Goal: Task Accomplishment & Management: Manage account settings

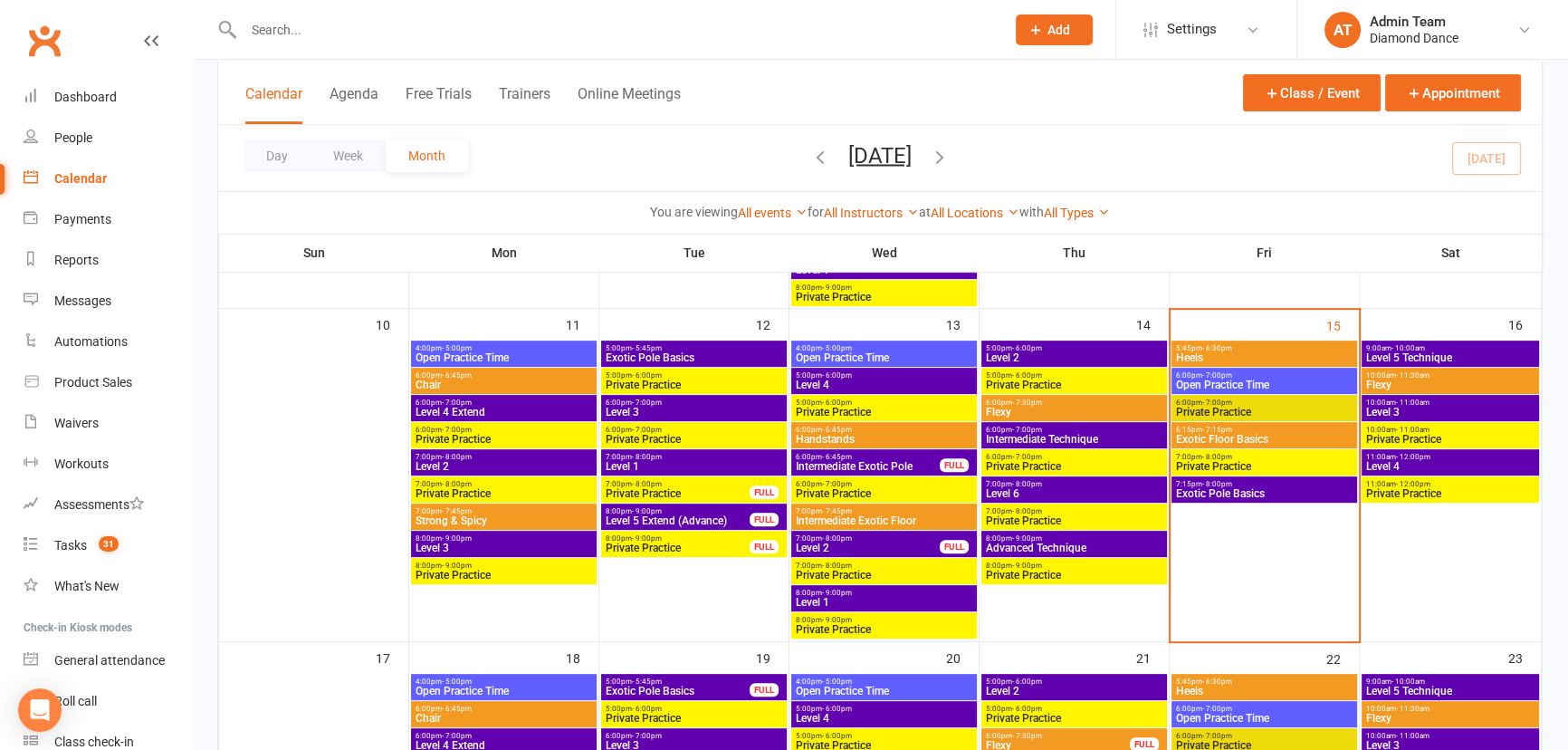
click at [1055, 30] on span "Add" at bounding box center [1059, 30] width 23 height 14
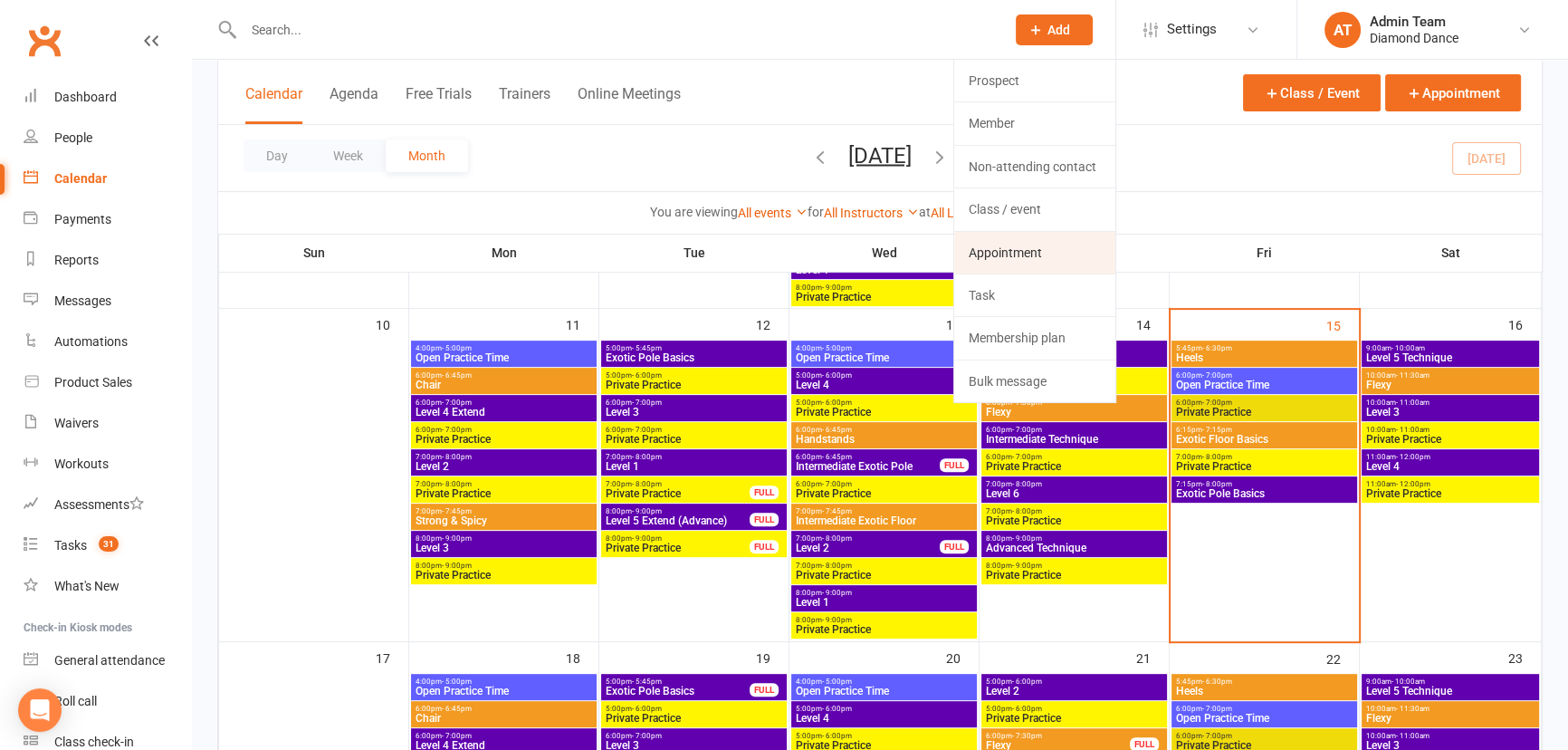
click at [1050, 250] on link "Appointment" at bounding box center [1034, 252] width 161 height 42
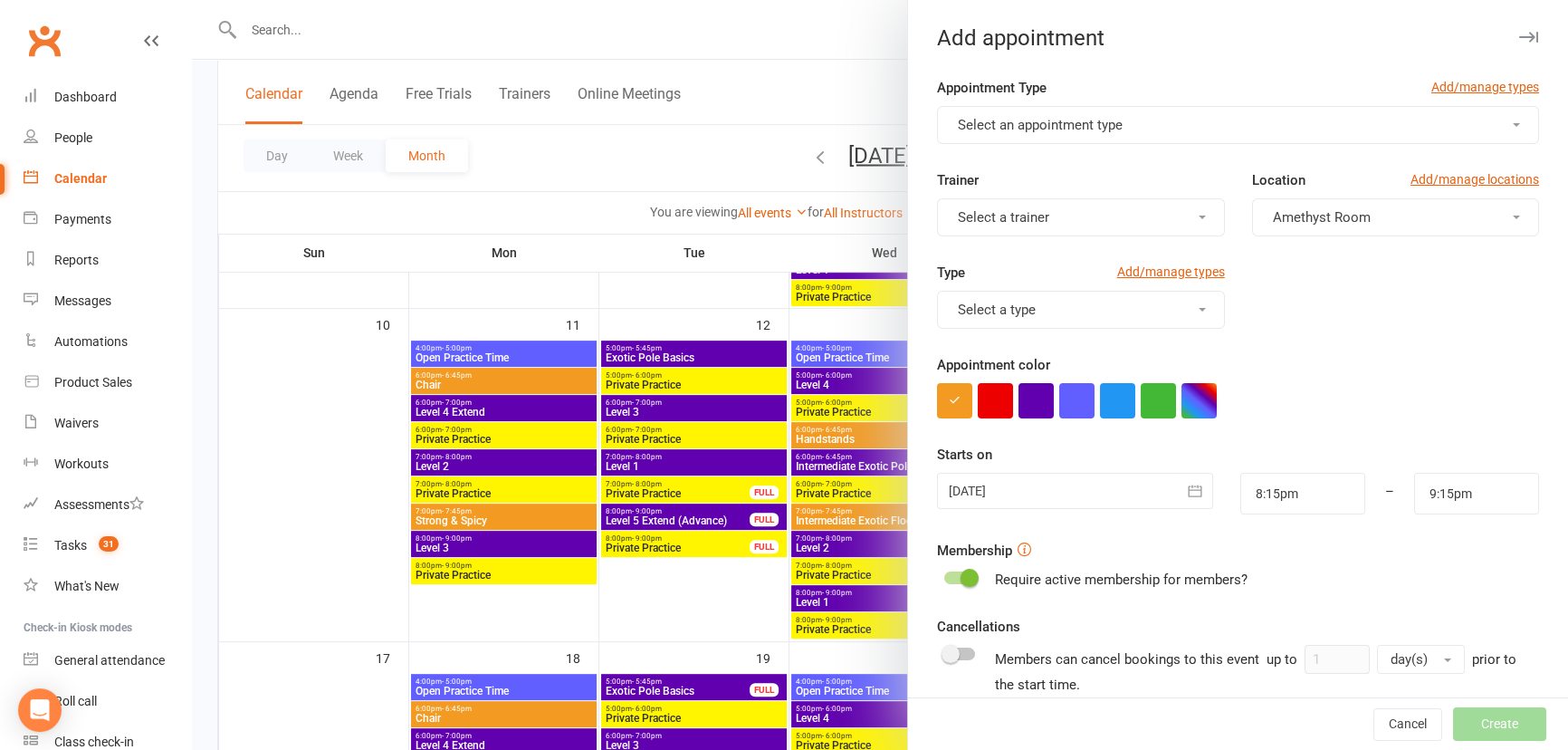
click at [1165, 128] on button "Select an appointment type" at bounding box center [1238, 125] width 602 height 38
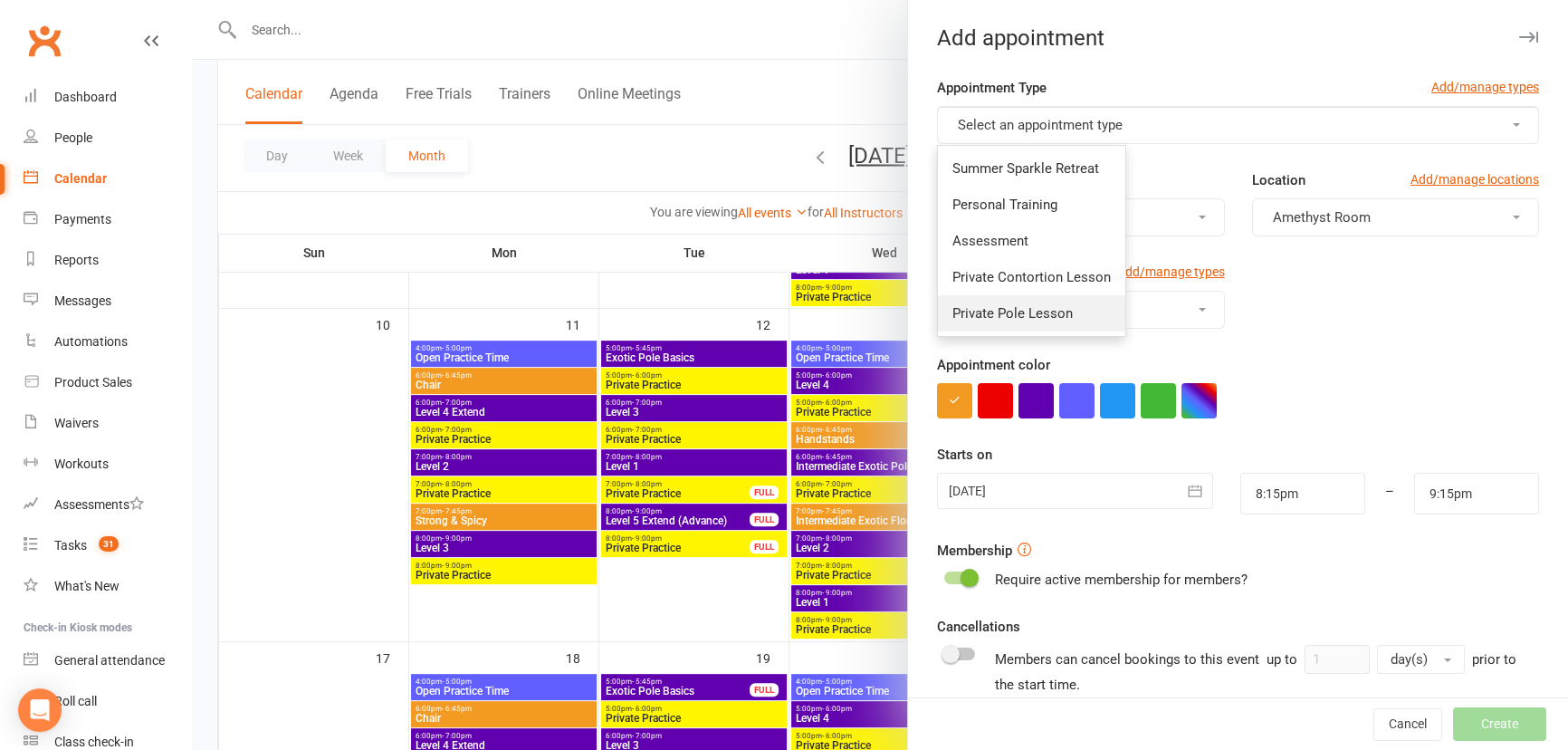
click at [1042, 311] on span "Private Pole Lesson" at bounding box center [1013, 313] width 120 height 16
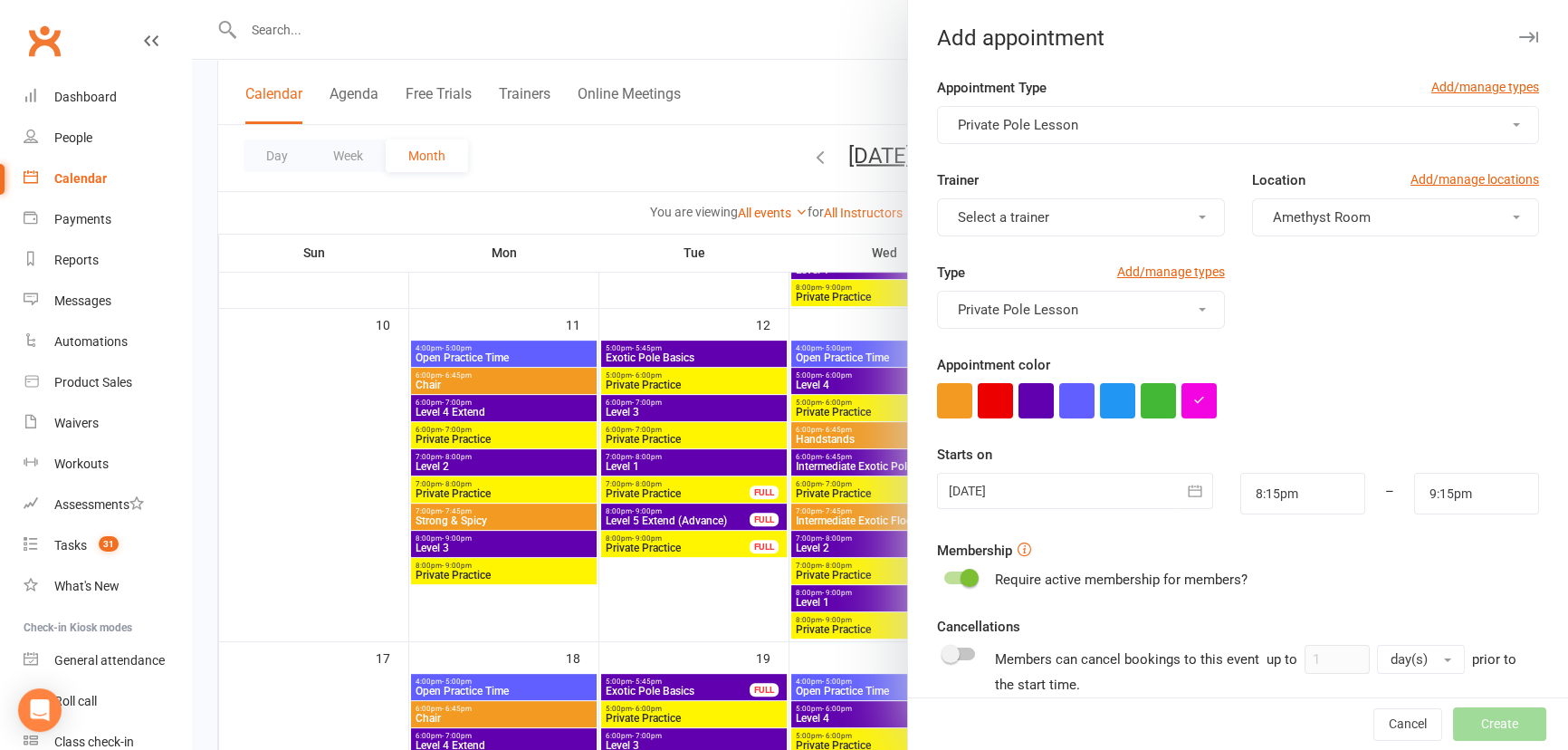
click at [1150, 228] on button "Select a trainer" at bounding box center [1080, 217] width 287 height 38
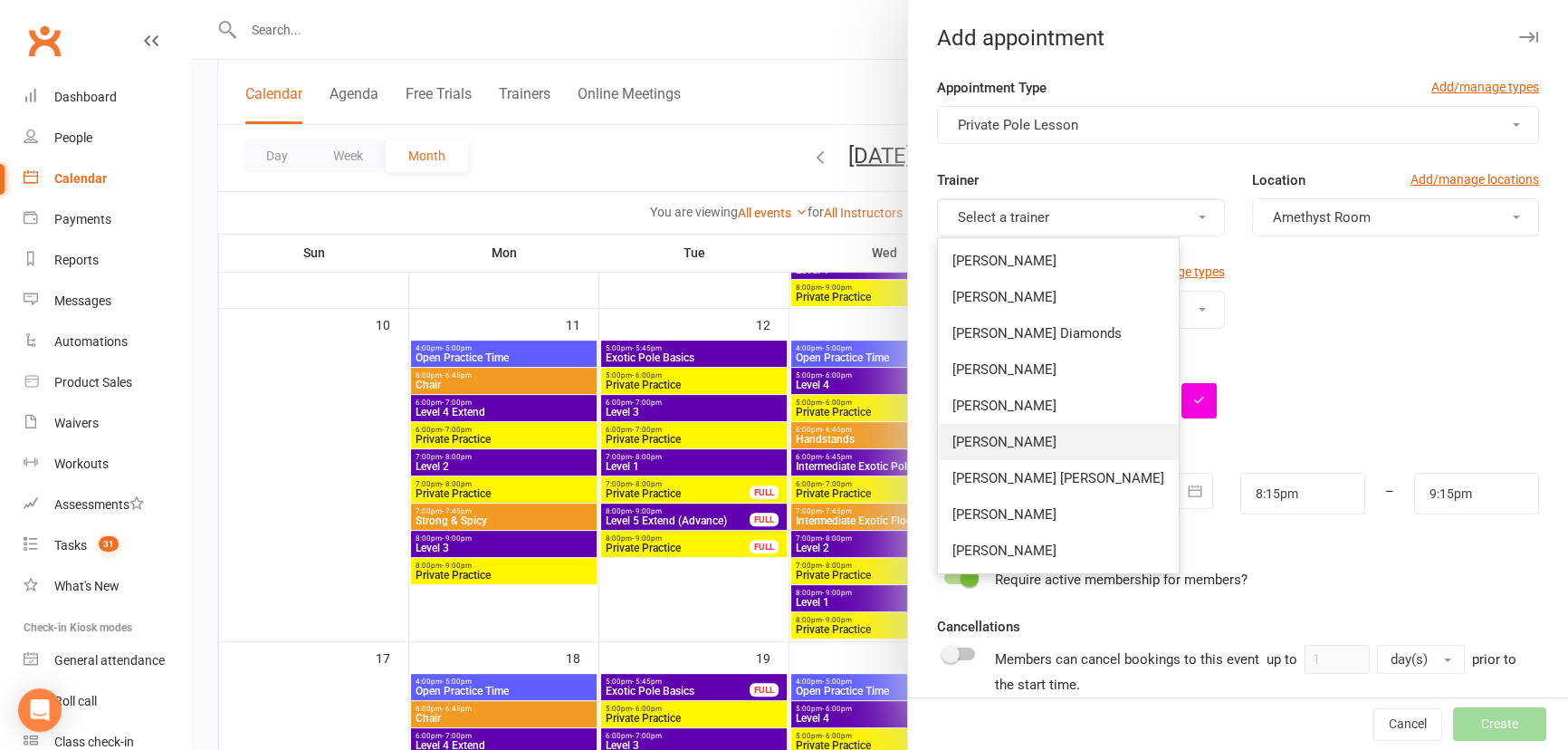
click at [1040, 434] on link "[PERSON_NAME]" at bounding box center [1058, 442] width 241 height 36
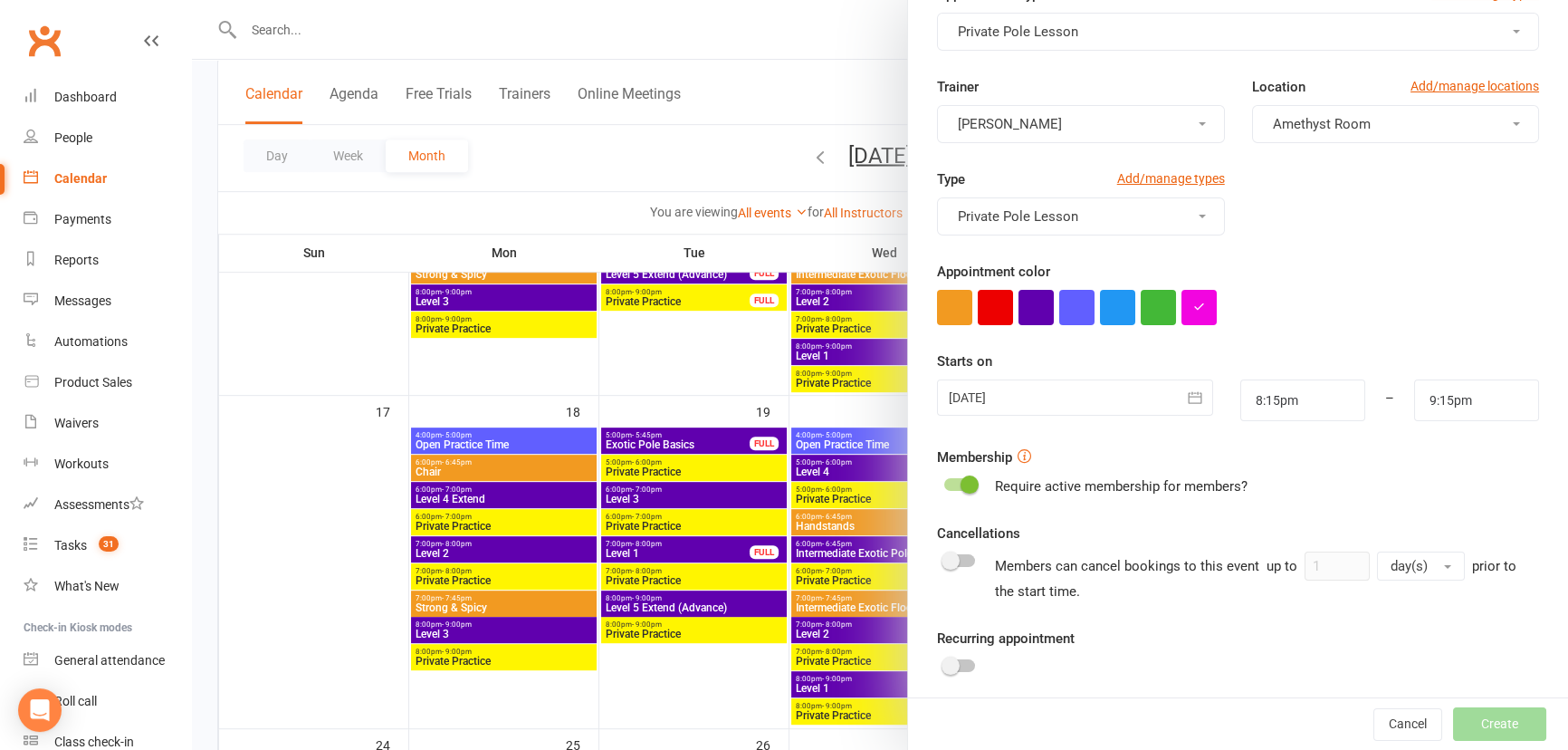
scroll to position [190, 0]
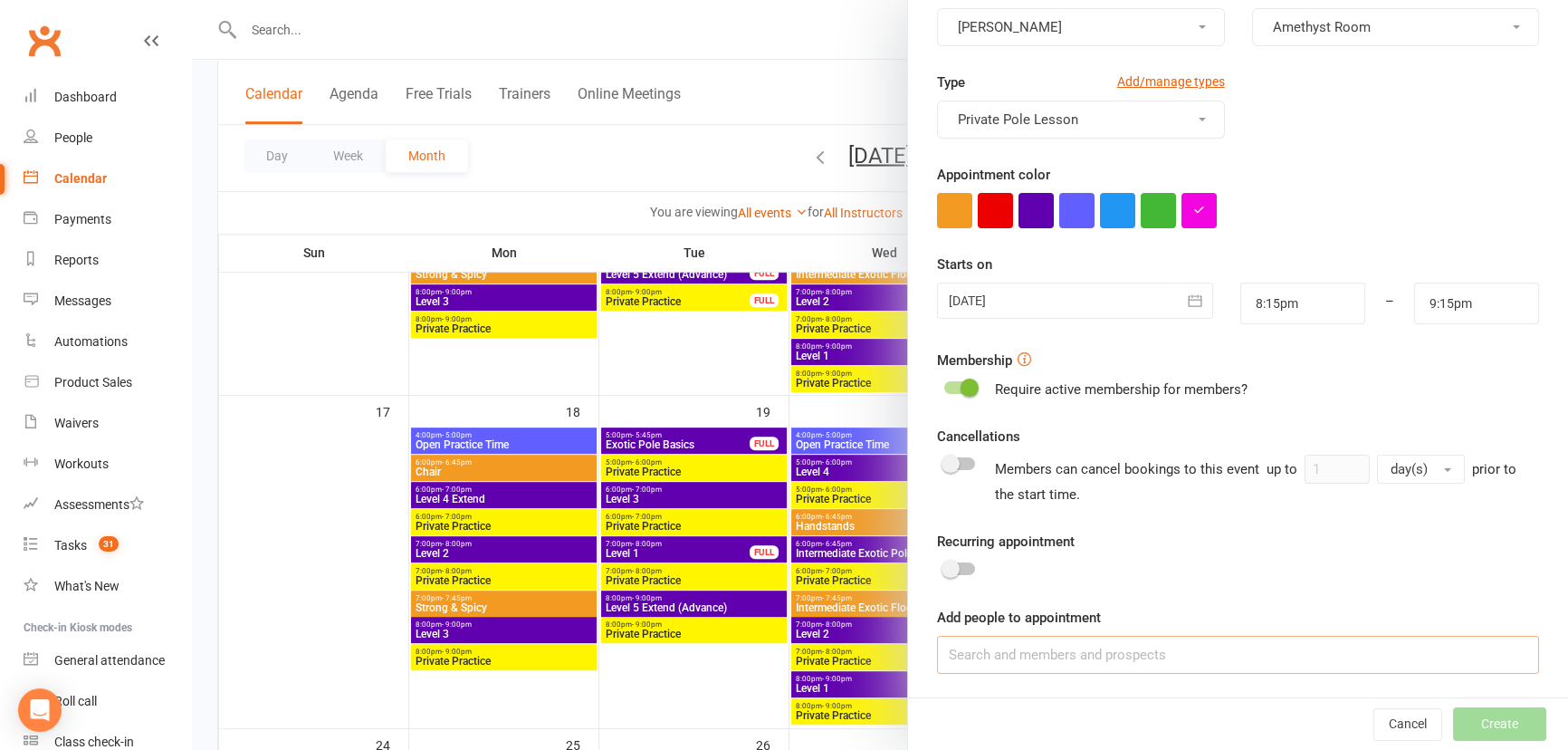
click at [1113, 650] on input at bounding box center [1238, 655] width 602 height 38
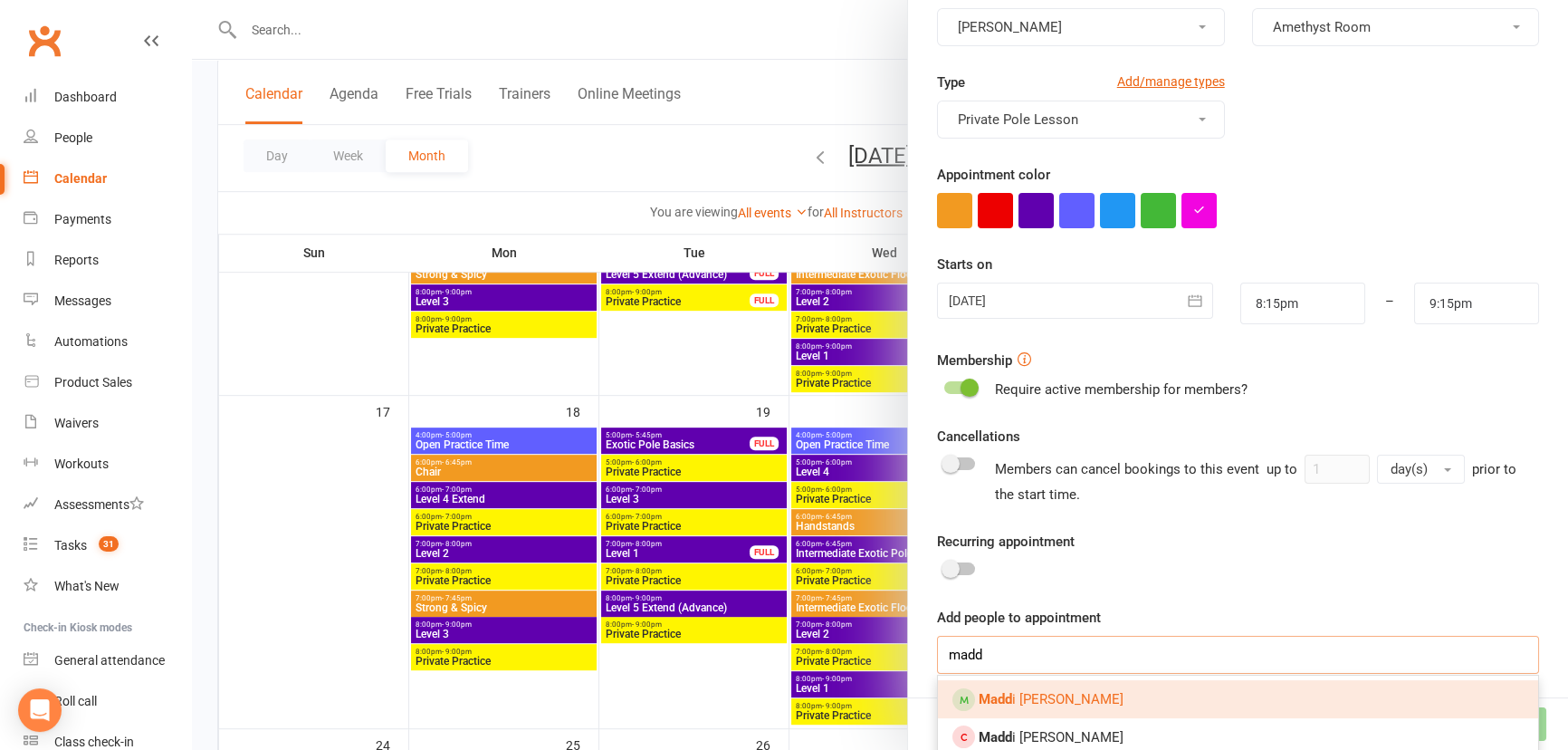
type input "madd"
click at [1078, 699] on link "Madd i [PERSON_NAME]" at bounding box center [1238, 699] width 601 height 38
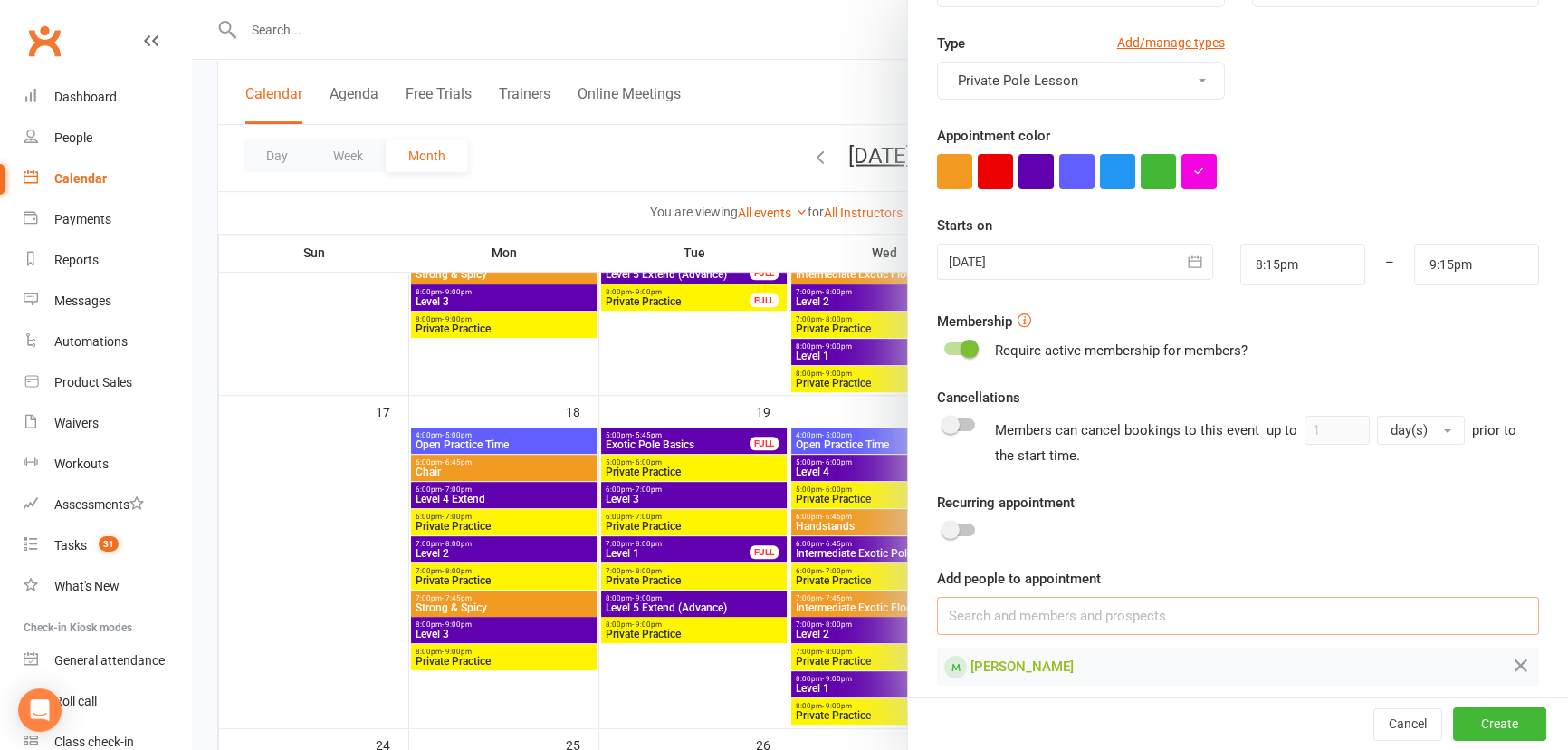
scroll to position [240, 0]
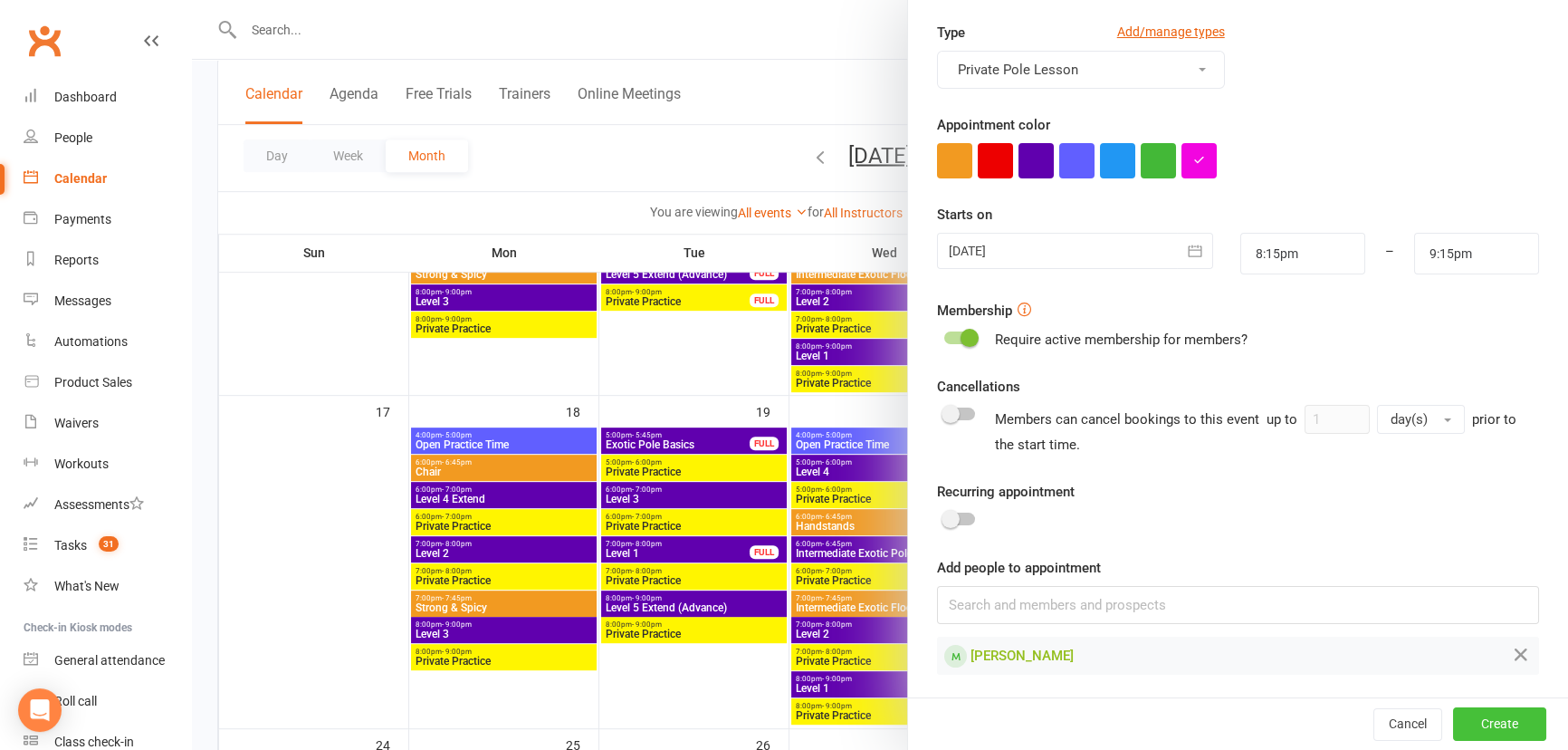
click at [1490, 724] on button "Create" at bounding box center [1500, 724] width 93 height 32
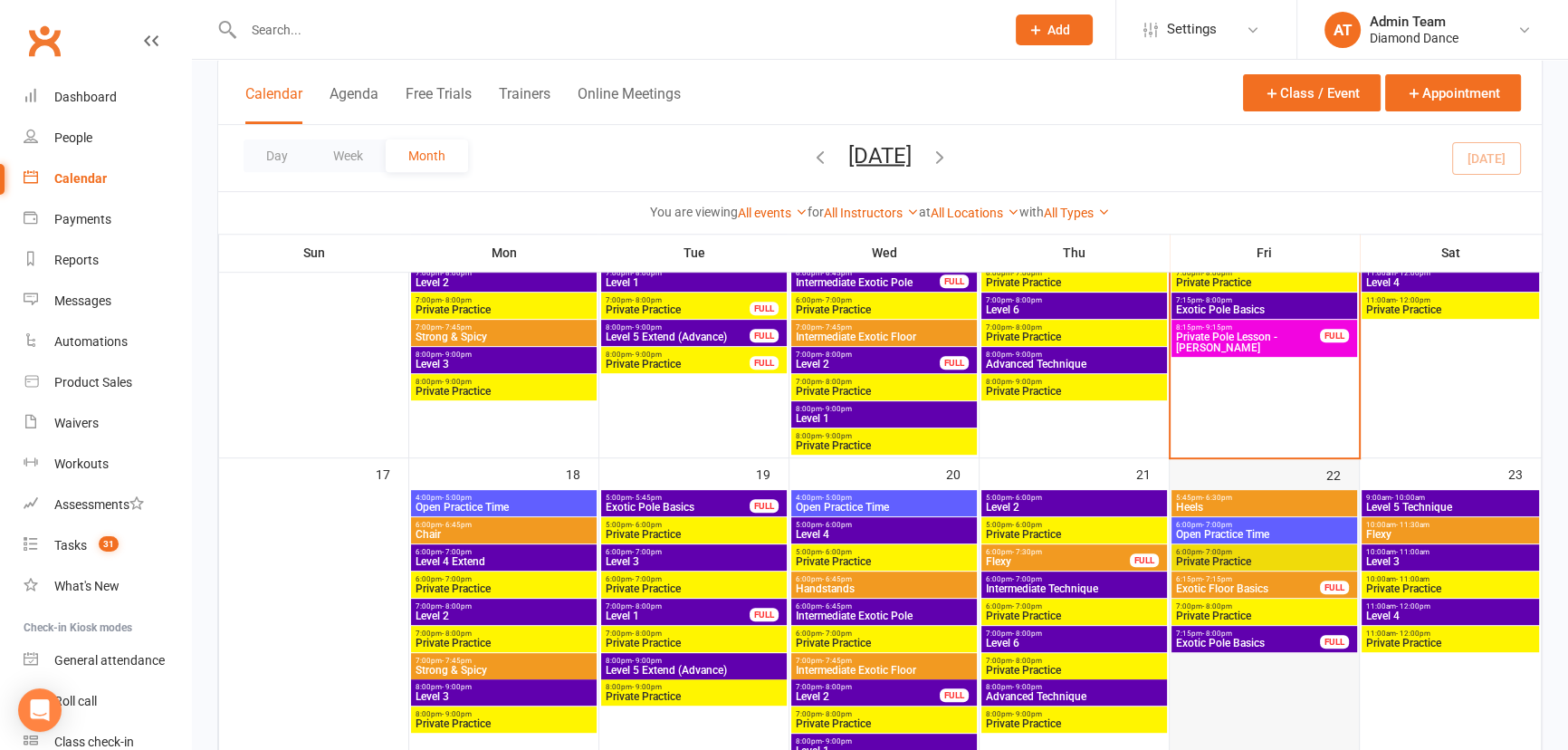
scroll to position [658, 0]
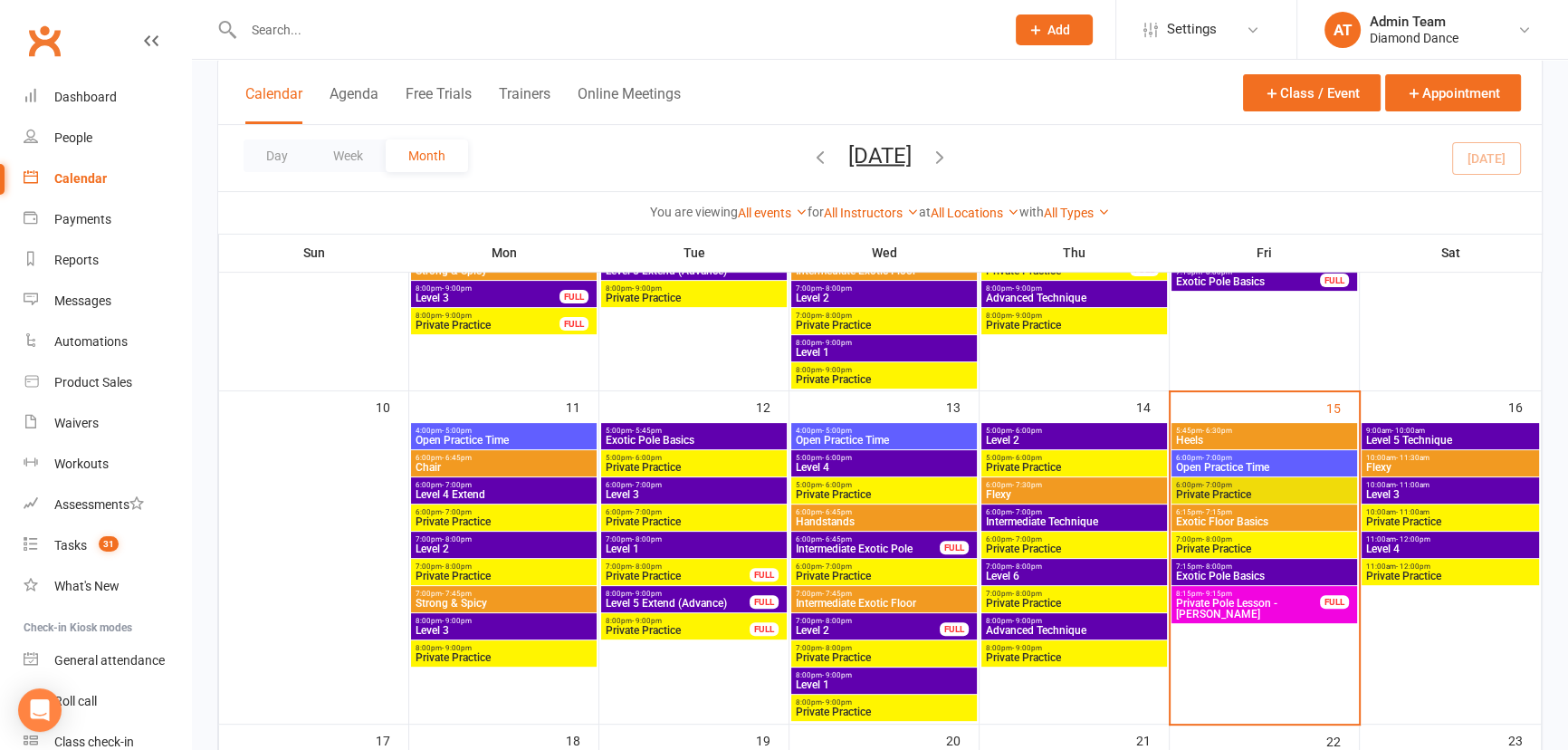
click at [1284, 570] on span "Exotic Pole Basics" at bounding box center [1264, 575] width 178 height 10
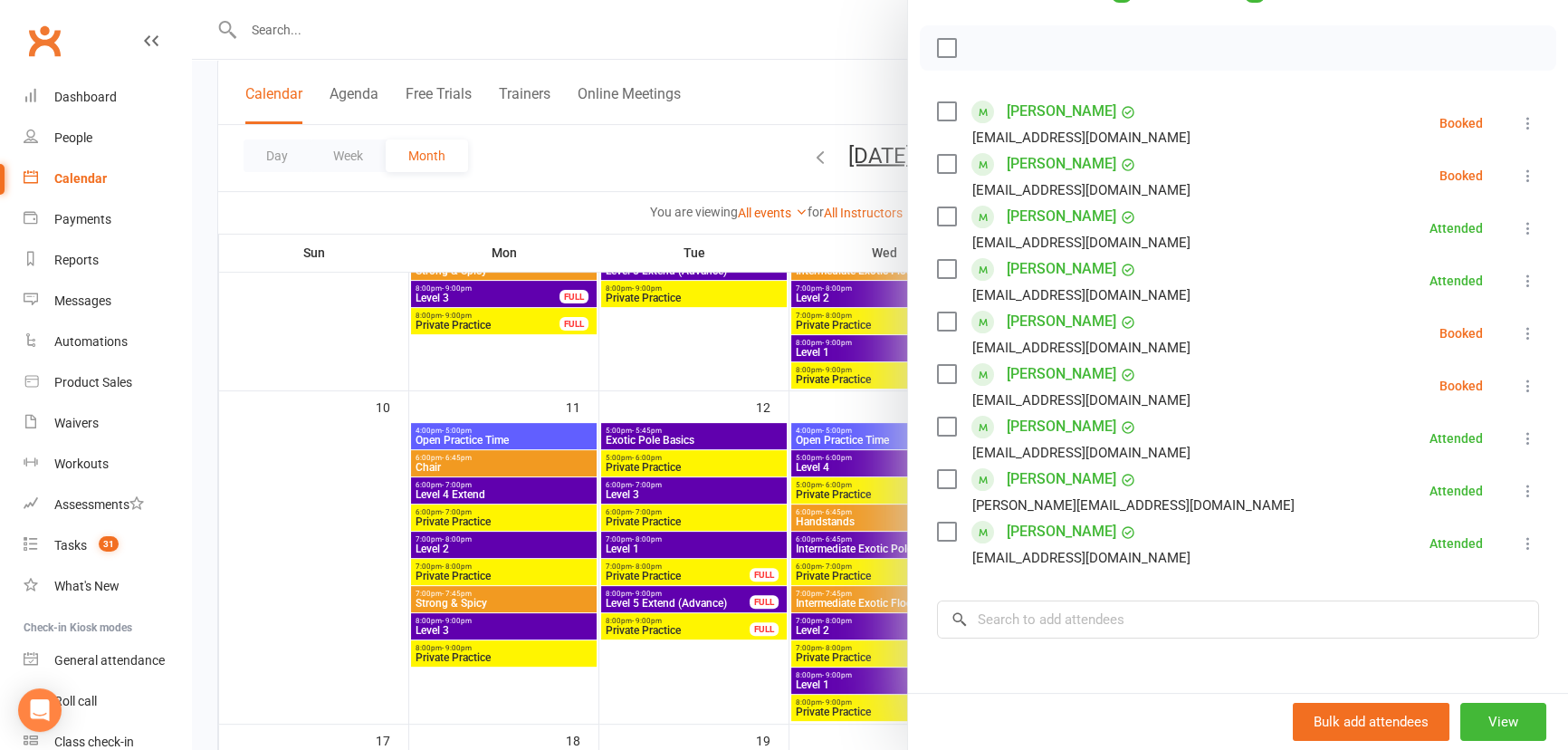
scroll to position [328, 0]
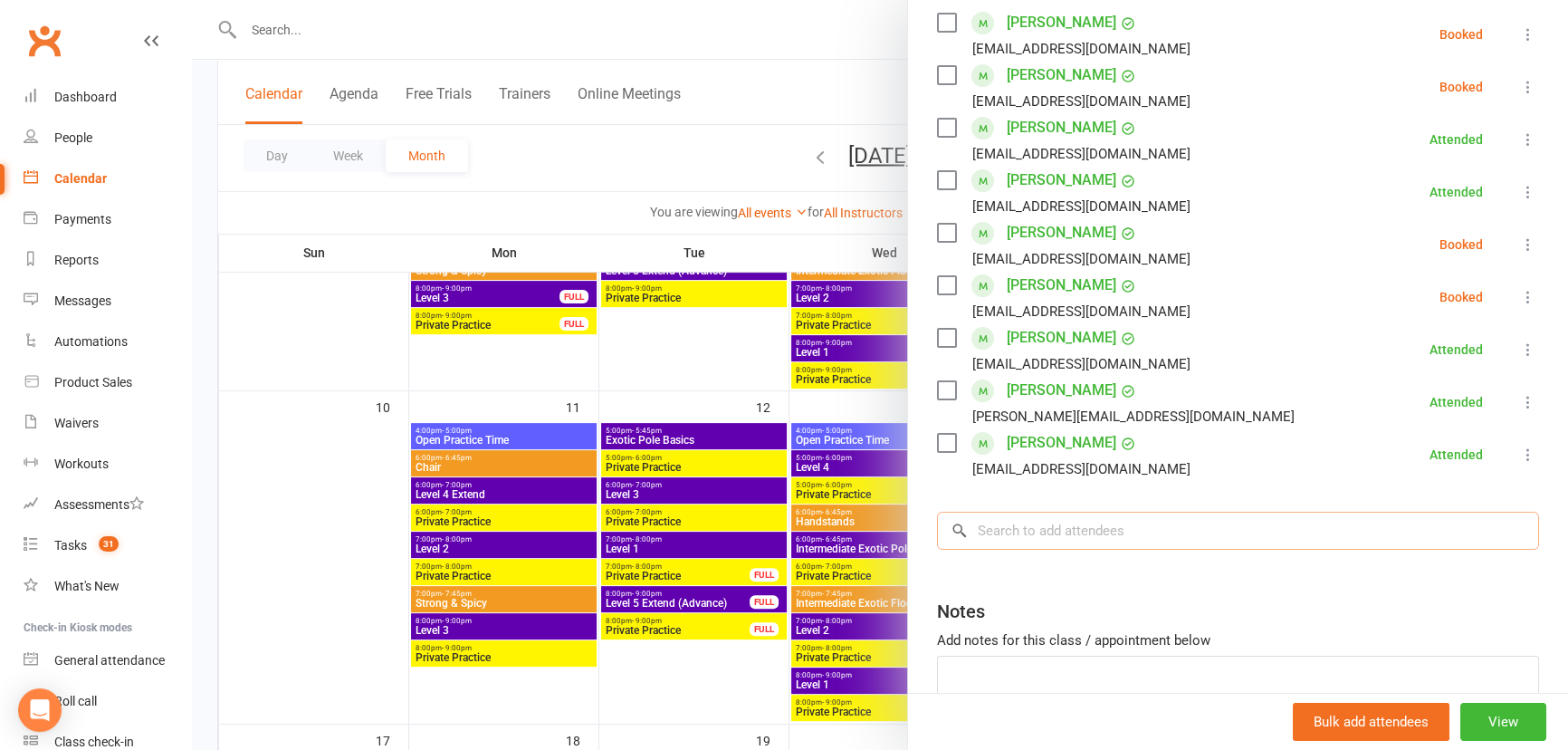
click at [1114, 534] on input "search" at bounding box center [1238, 530] width 602 height 38
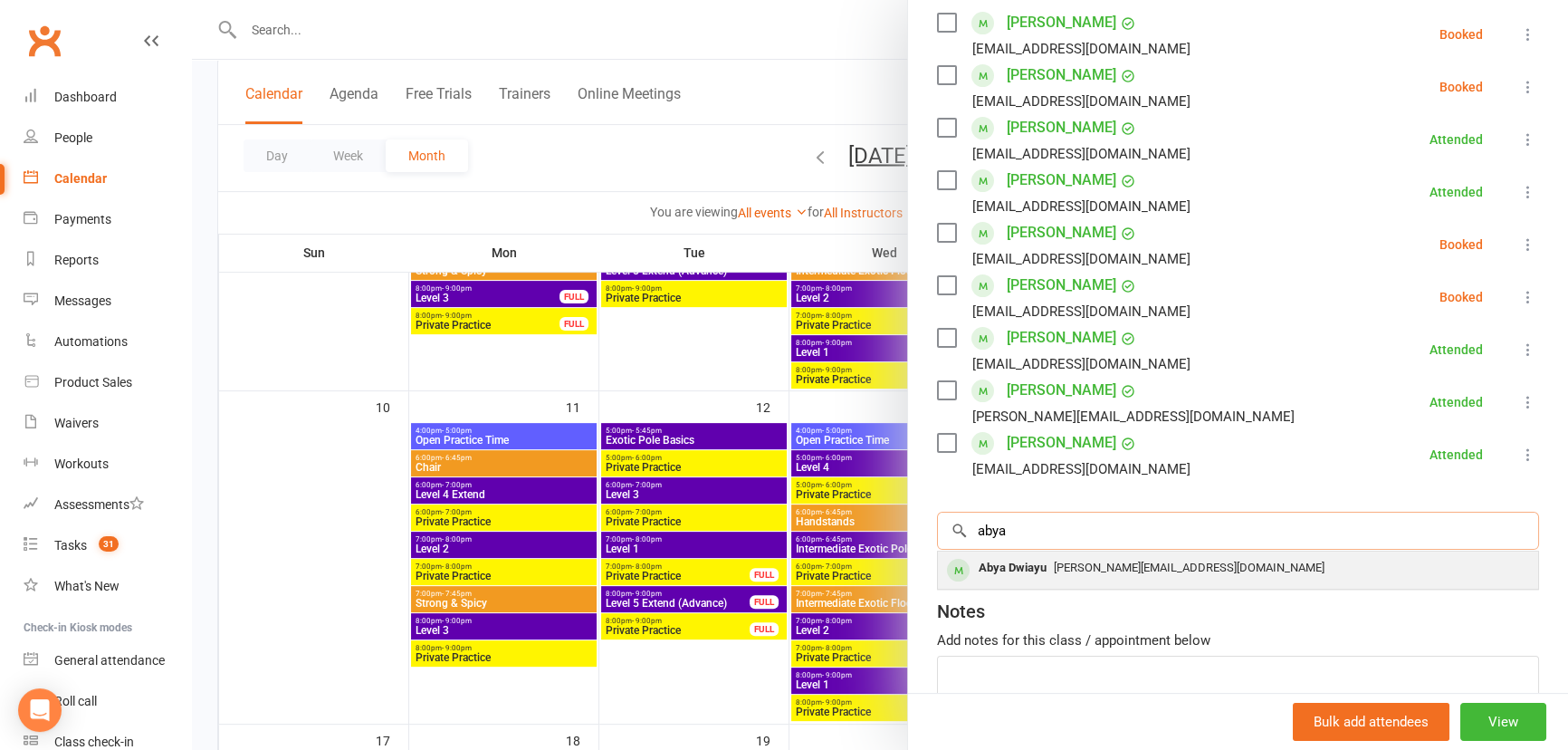
type input "abya"
click at [1069, 578] on div "[PERSON_NAME][EMAIL_ADDRESS][DOMAIN_NAME]" at bounding box center [1238, 568] width 586 height 27
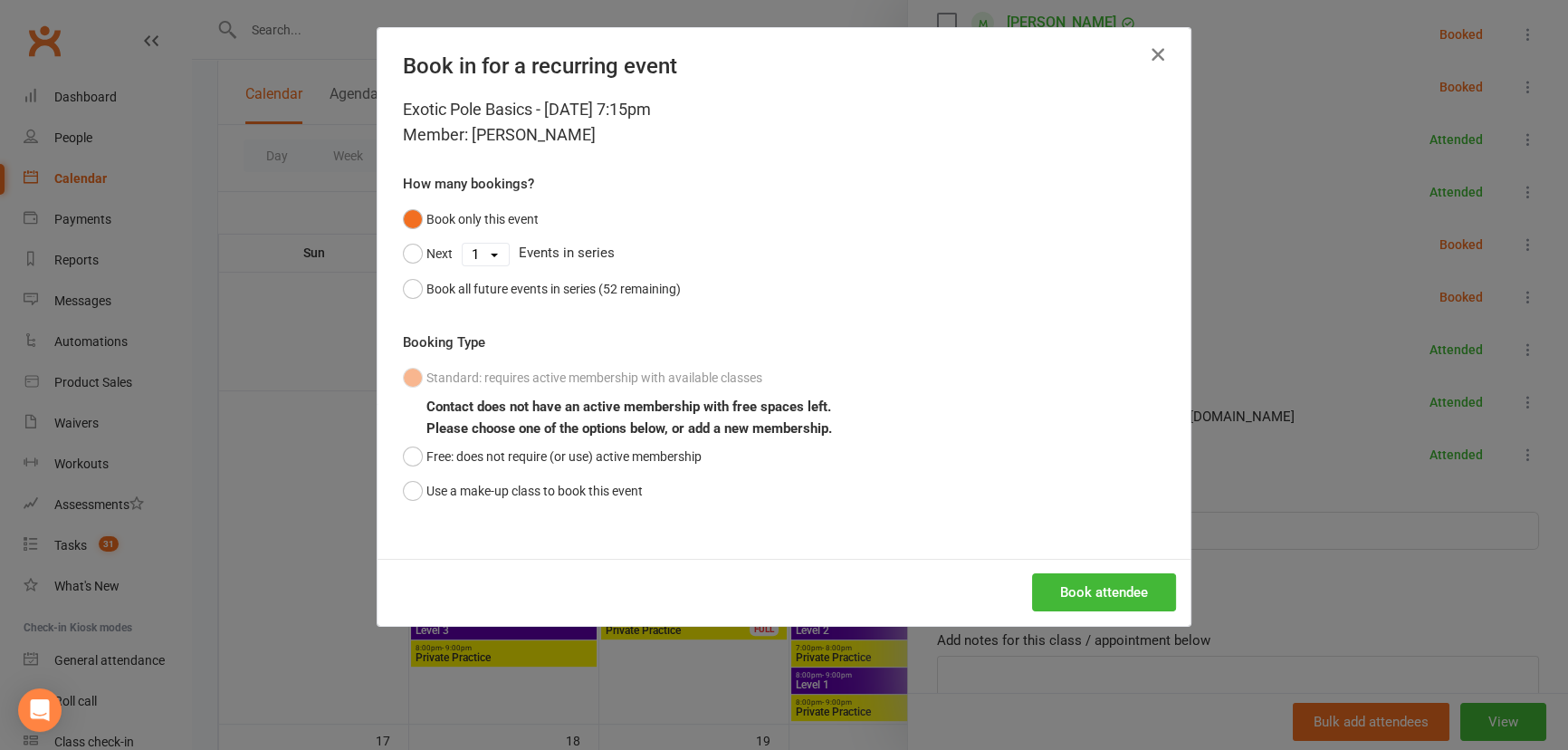
click at [1150, 59] on icon "button" at bounding box center [1158, 54] width 22 height 22
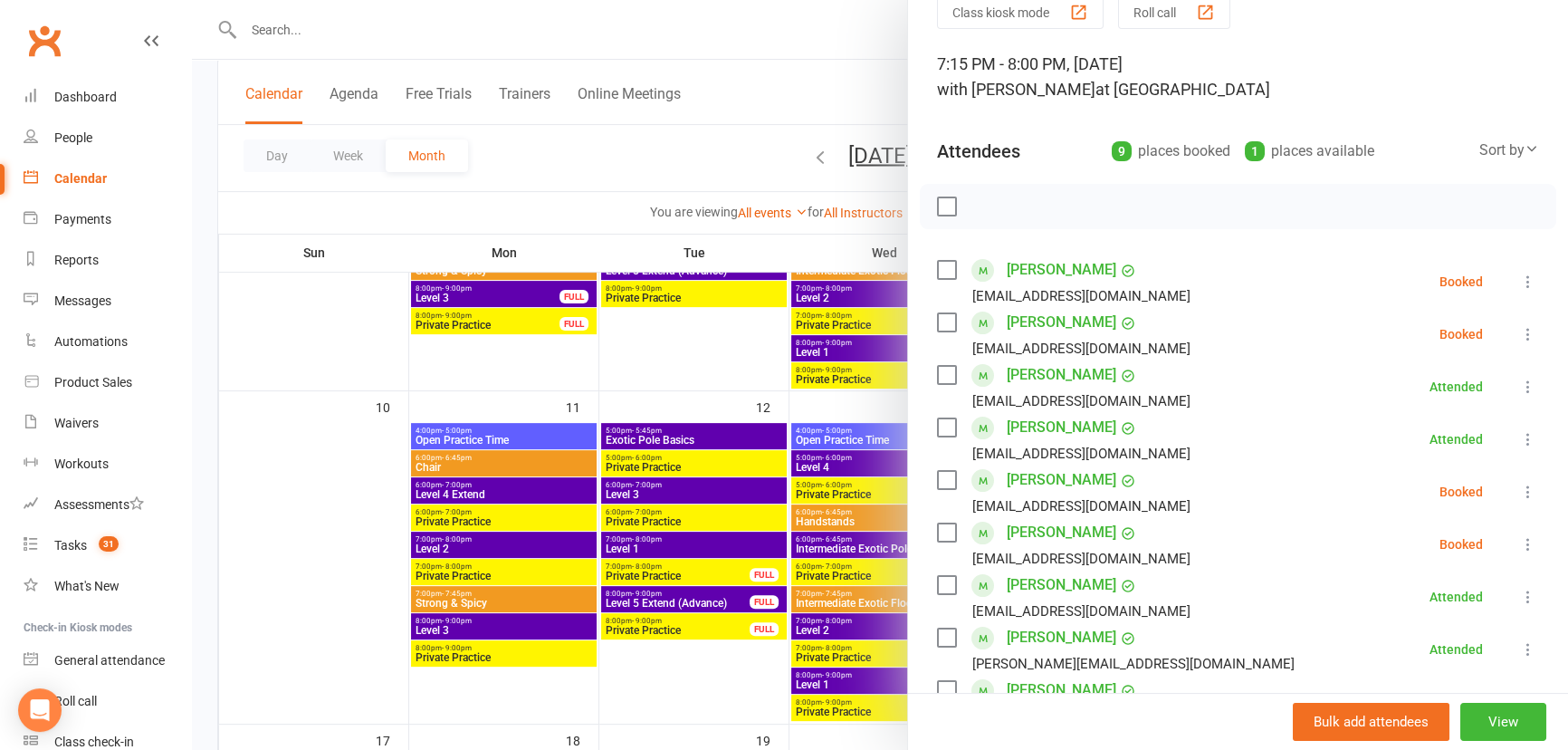
scroll to position [0, 0]
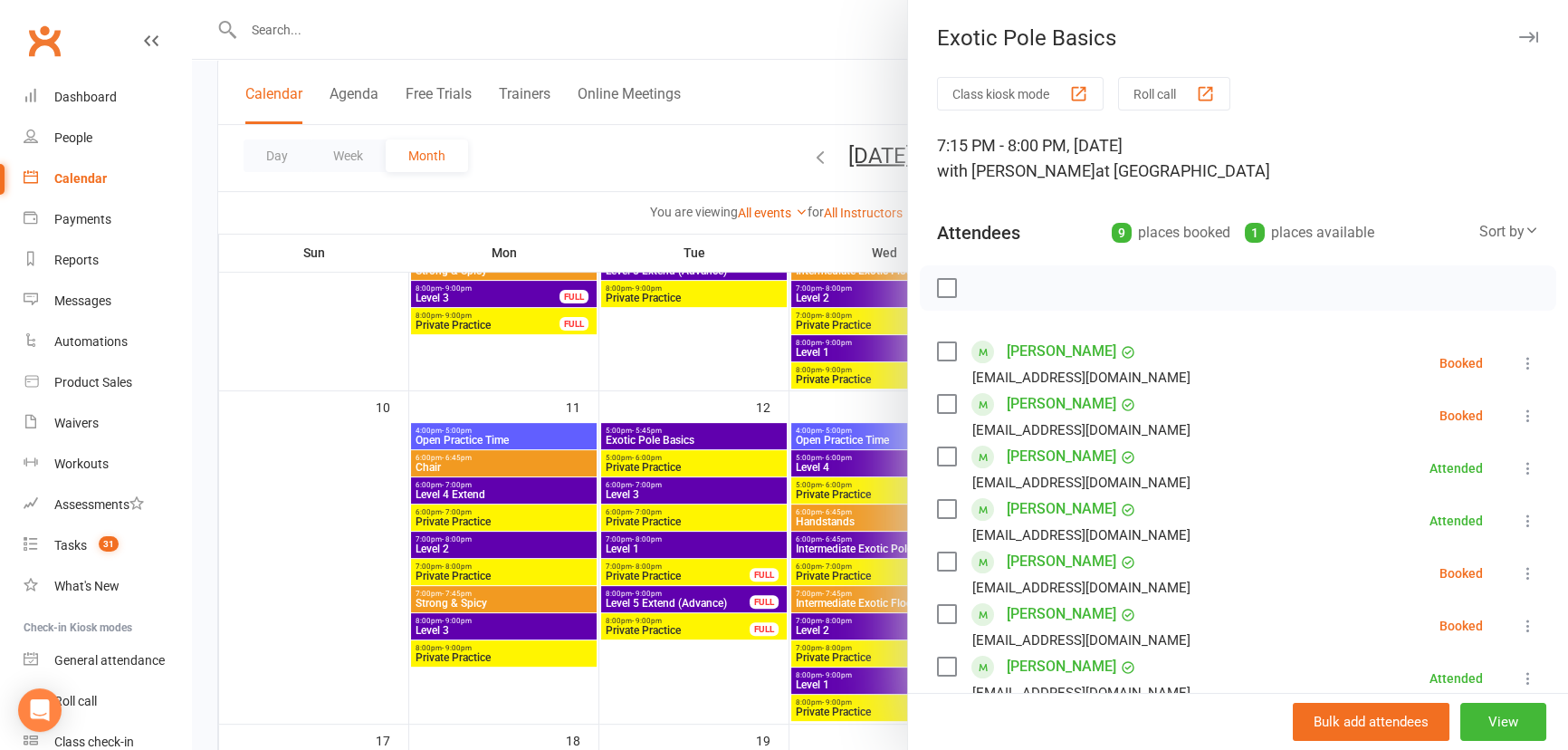
click at [1519, 40] on icon "button" at bounding box center [1529, 36] width 19 height 10
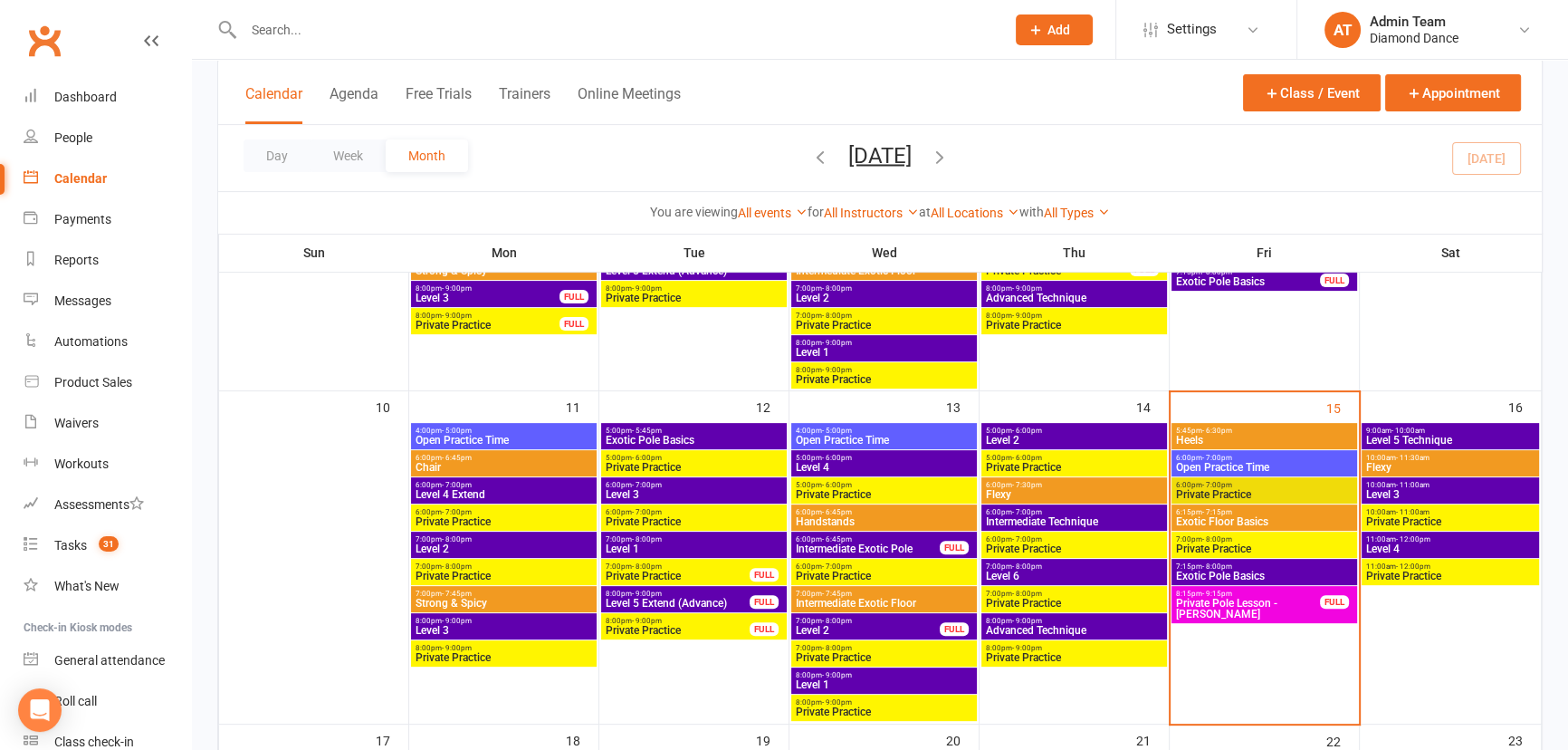
click at [526, 467] on span "Chair" at bounding box center [504, 466] width 178 height 10
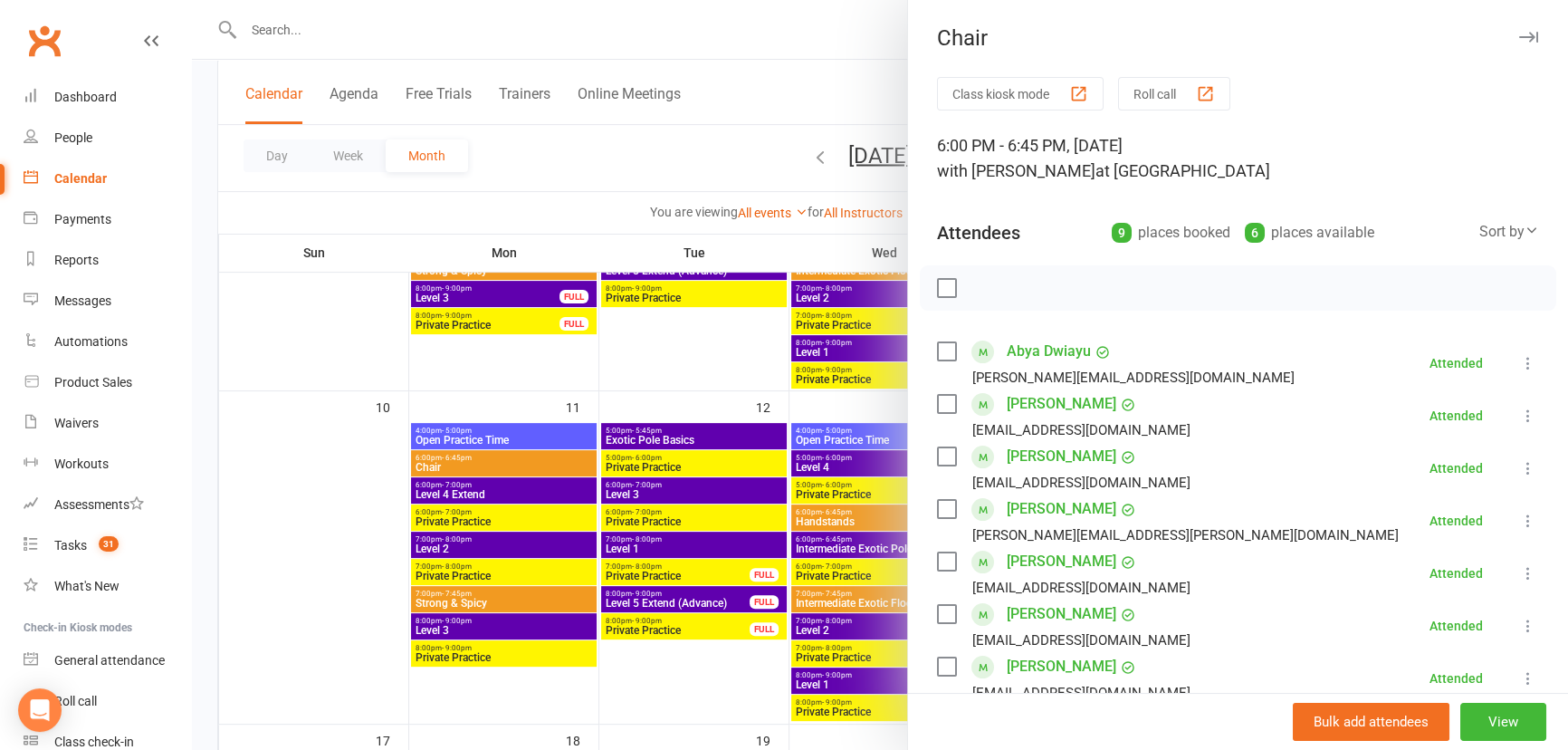
click at [1519, 360] on icon at bounding box center [1528, 363] width 18 height 18
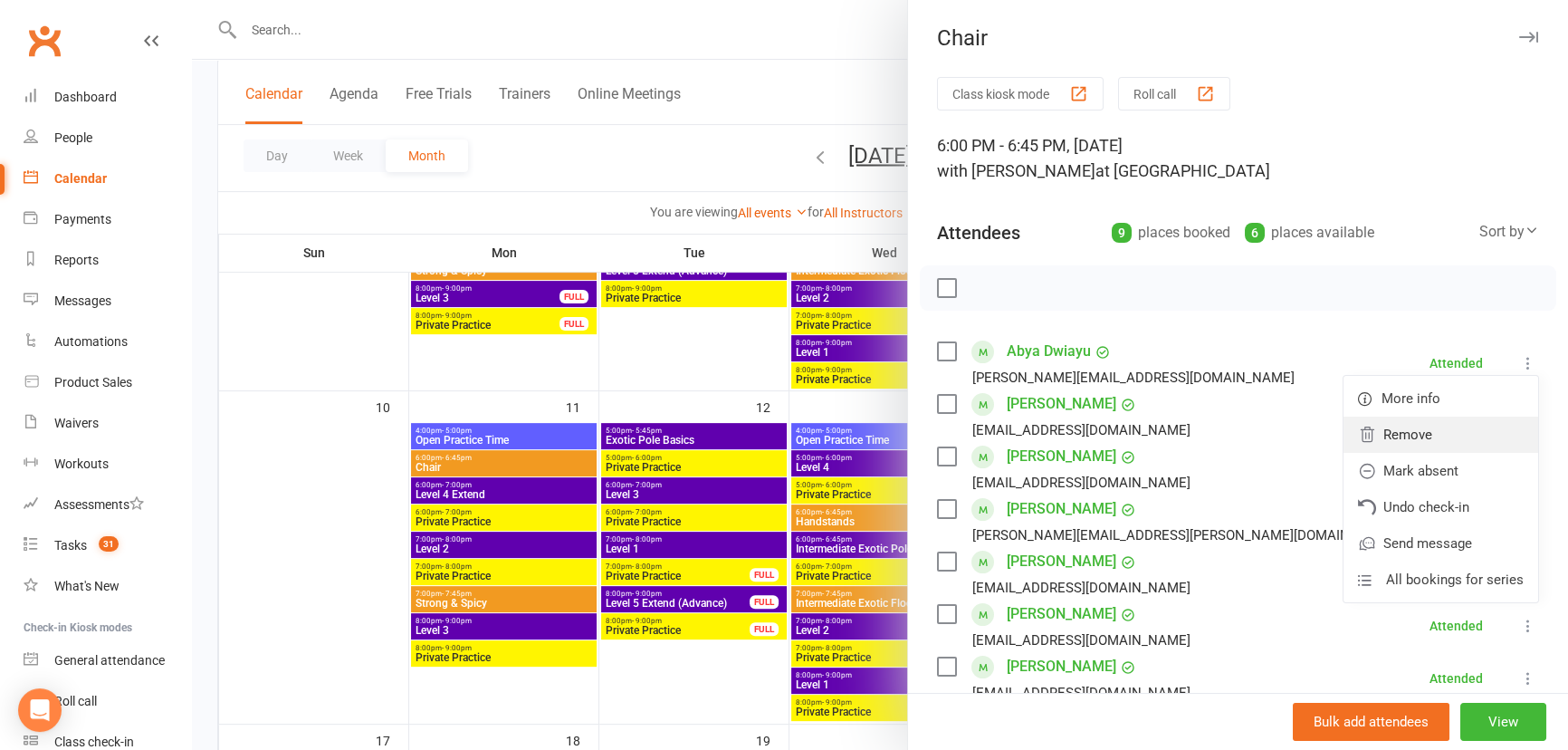
click at [1439, 443] on link "Remove" at bounding box center [1440, 435] width 194 height 36
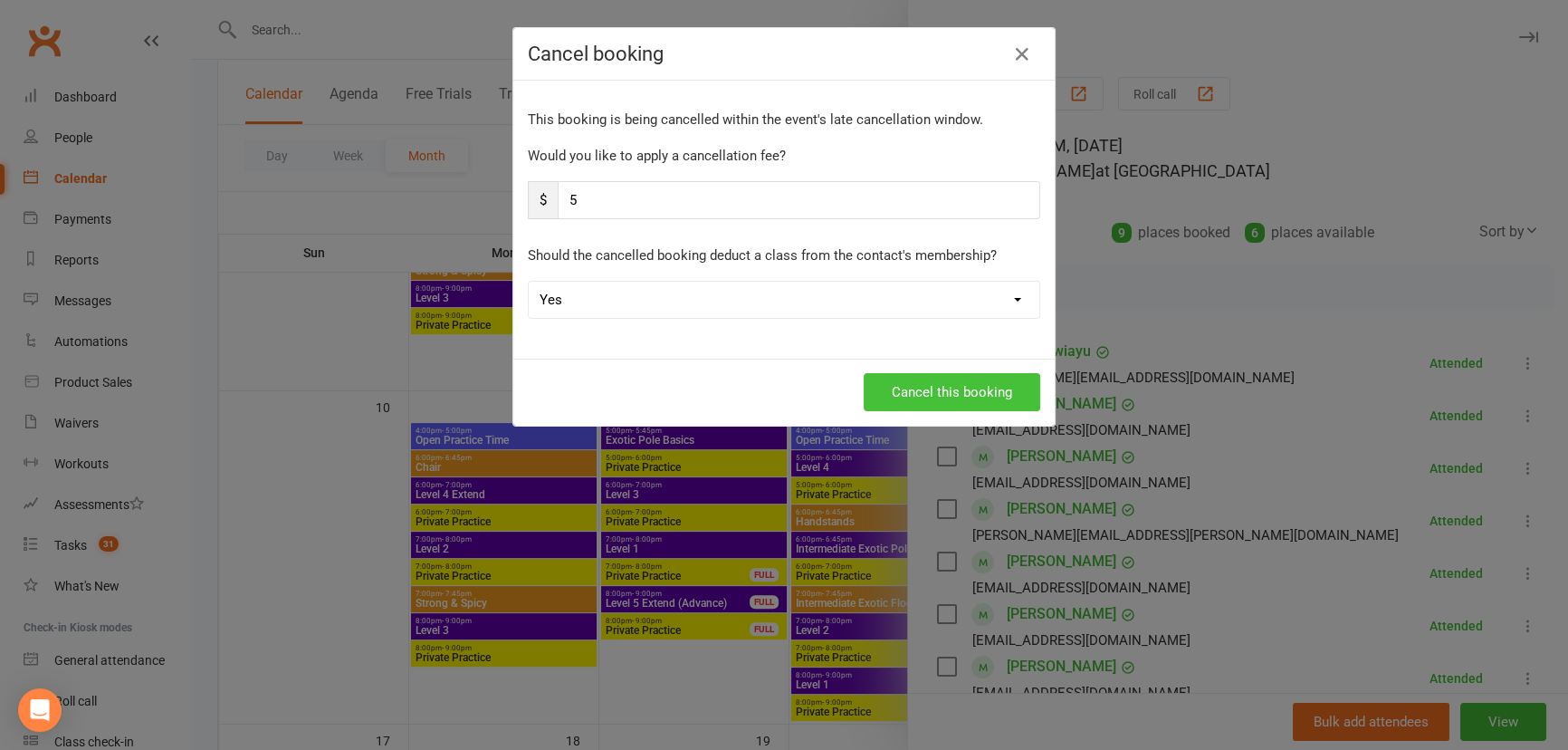
click at [969, 389] on button "Cancel this booking" at bounding box center [951, 392] width 176 height 38
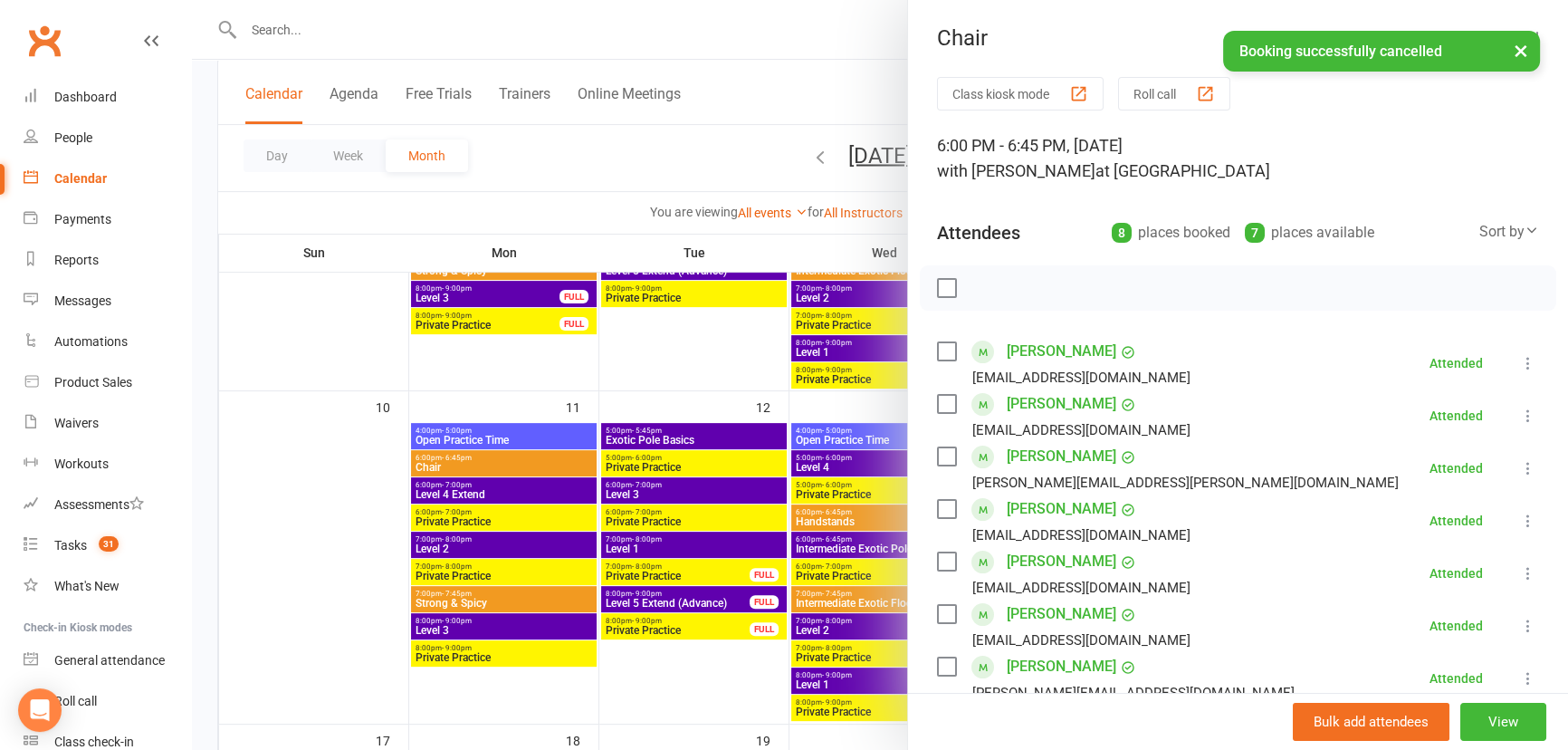
click at [1521, 50] on button "×" at bounding box center [1521, 49] width 32 height 39
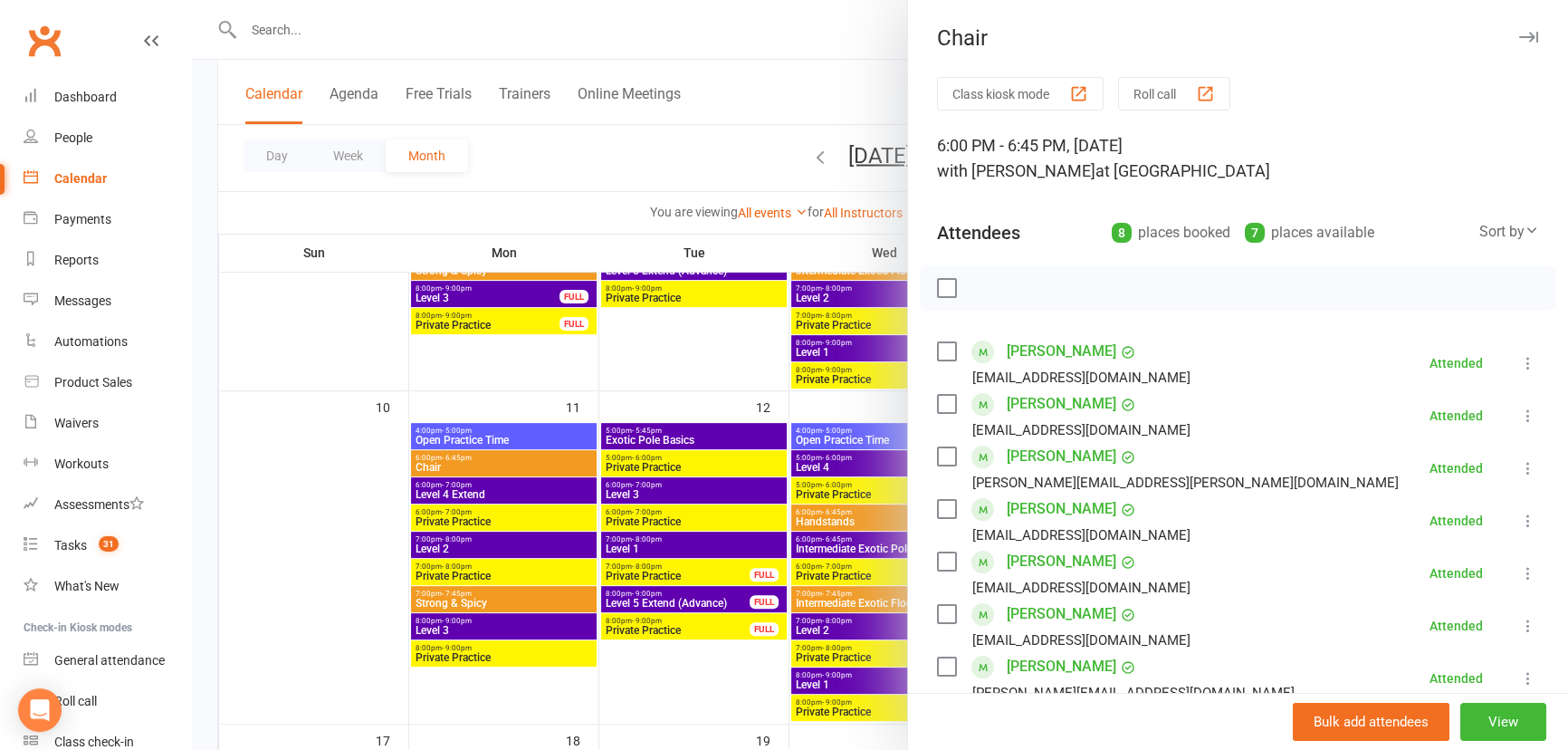
click at [1519, 41] on icon "button" at bounding box center [1529, 36] width 19 height 10
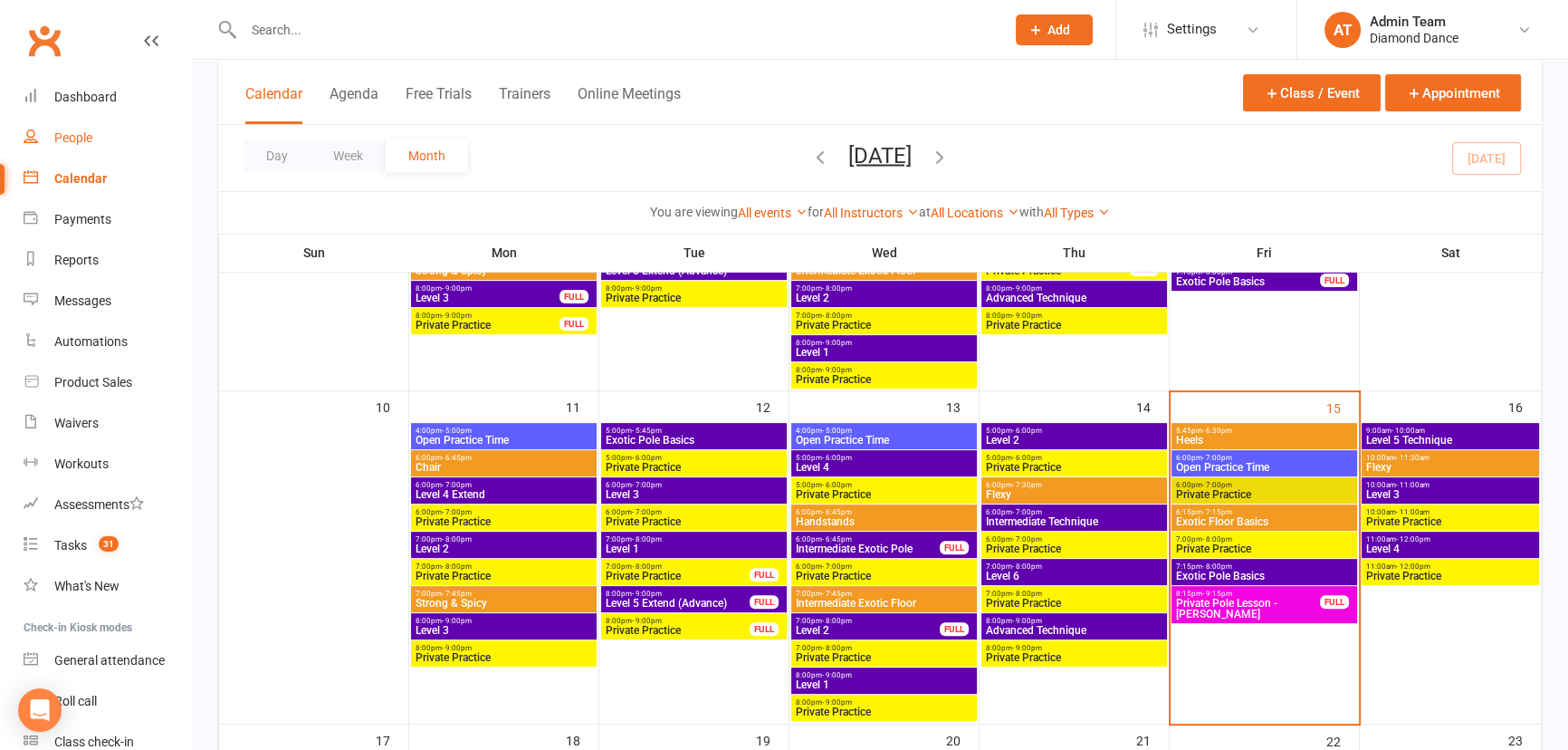
click at [70, 143] on div "People" at bounding box center [73, 137] width 38 height 14
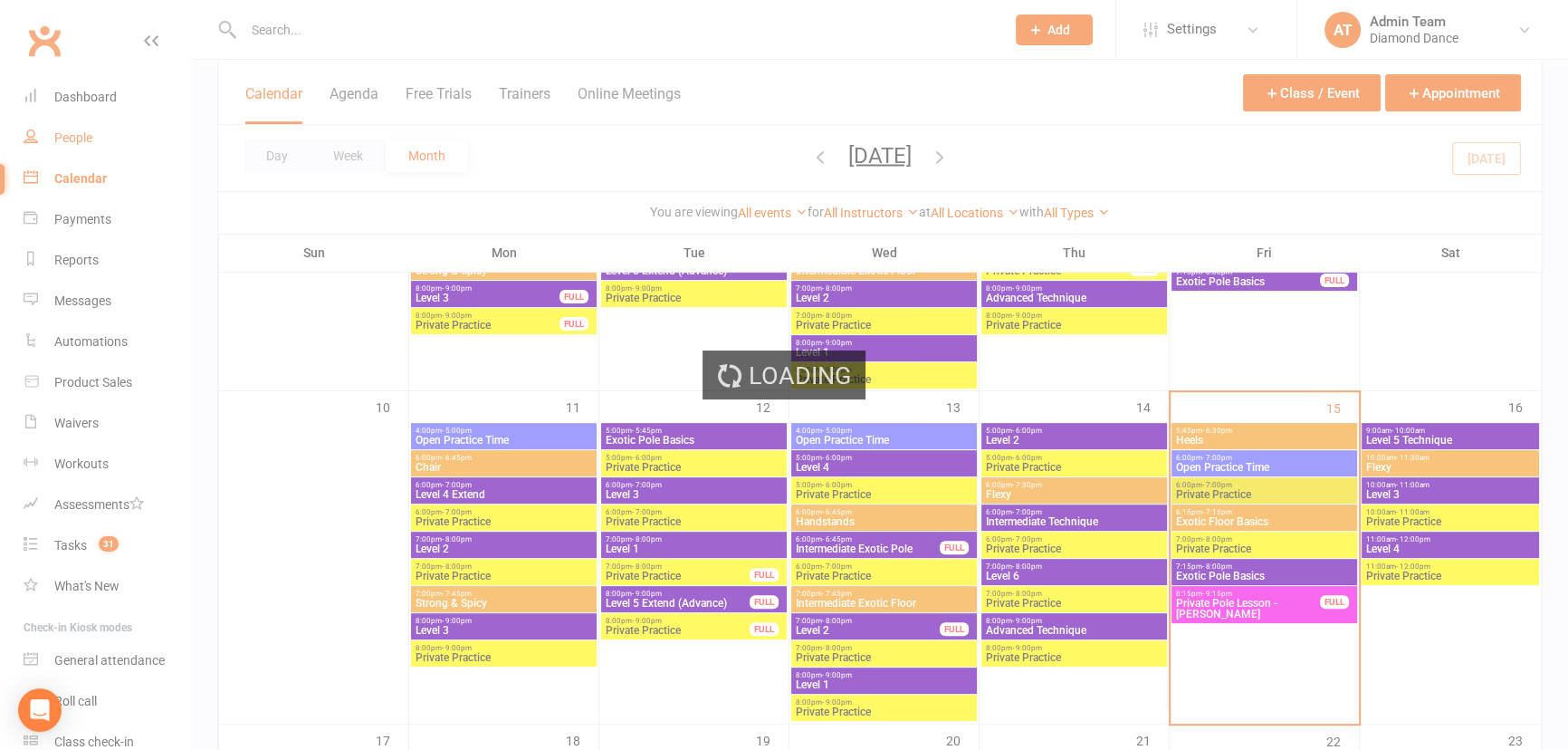
select select "100"
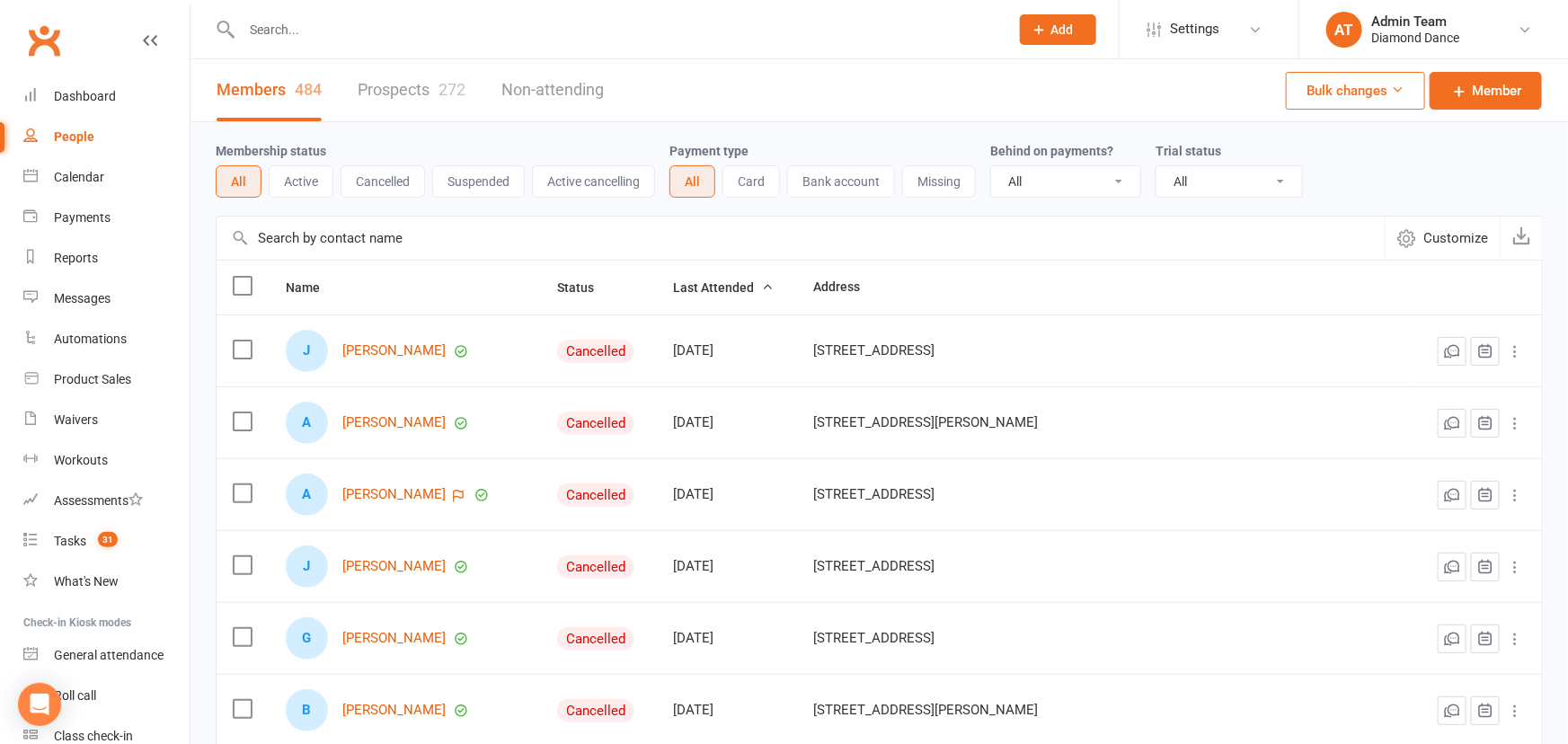
click at [385, 35] on input "text" at bounding box center [616, 29] width 760 height 25
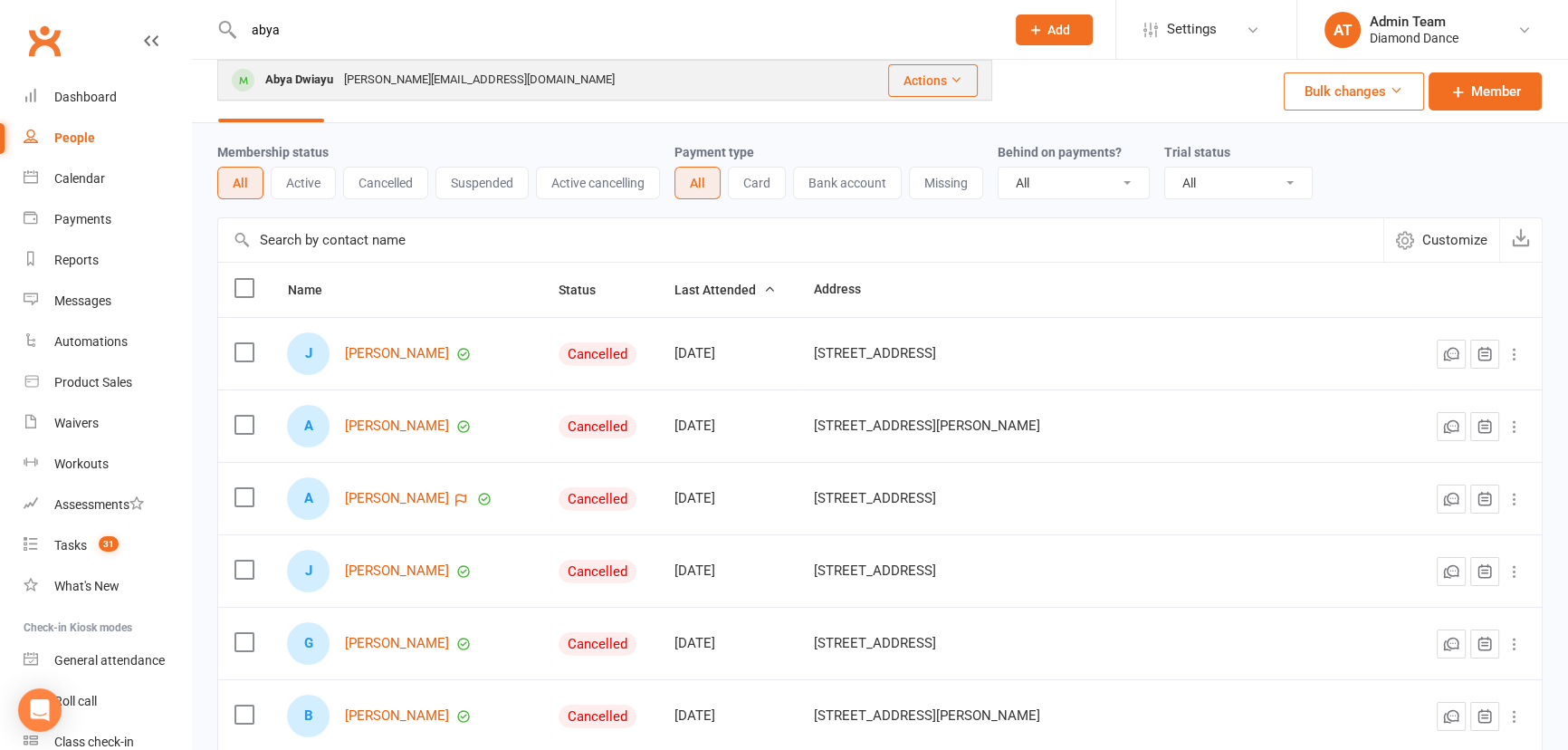
type input "abya"
click at [390, 75] on div "[PERSON_NAME][EMAIL_ADDRESS][DOMAIN_NAME]" at bounding box center [480, 80] width 282 height 27
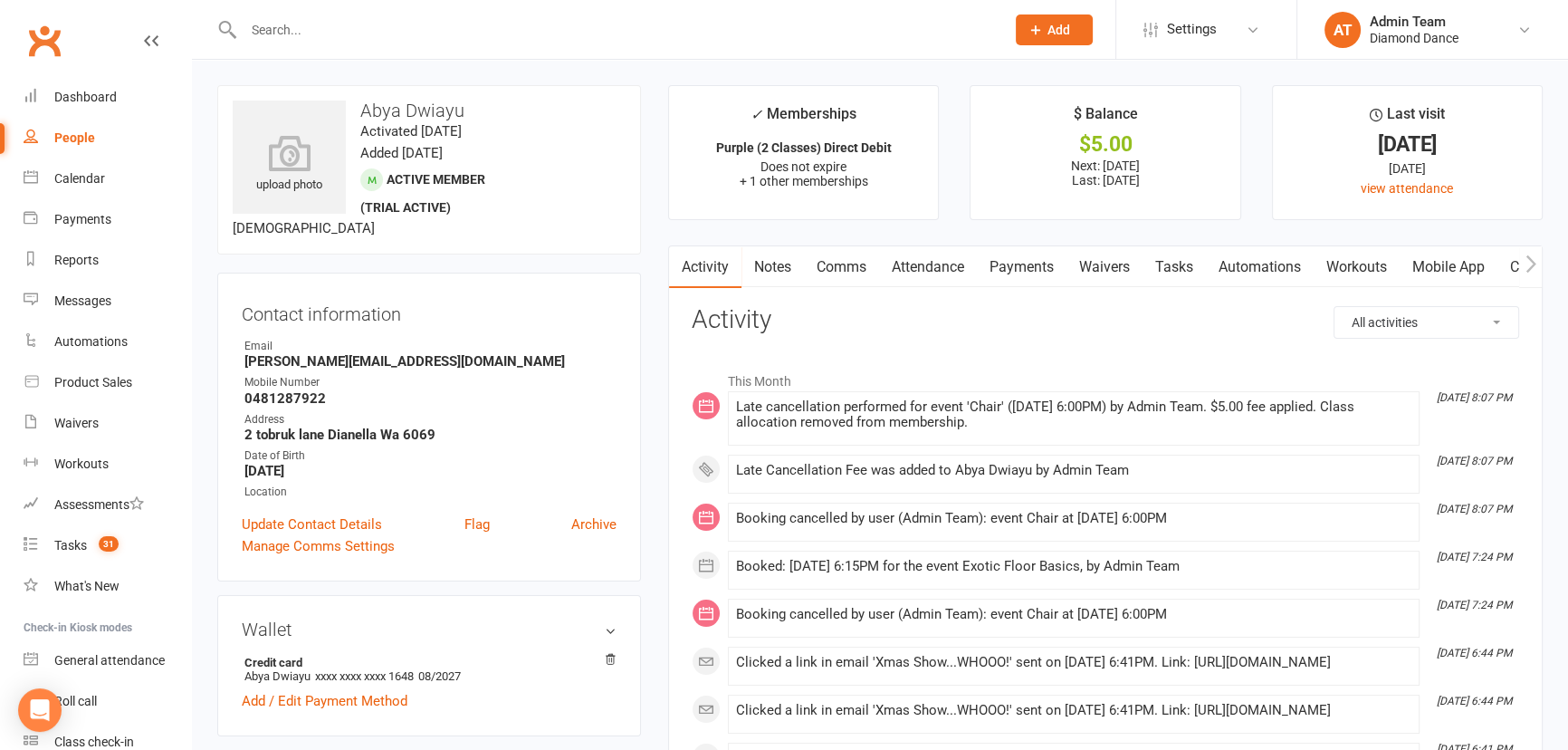
click at [1092, 417] on div "Late cancellation performed for event 'Chair' ([DATE] 6:00PM) by Admin Team. $5…" at bounding box center [1074, 414] width 676 height 30
click at [907, 419] on div "Late cancellation performed for event 'Chair' ([DATE] 6:00PM) by Admin Team. $5…" at bounding box center [1074, 414] width 676 height 30
click at [1105, 136] on div "$5.00" at bounding box center [1105, 145] width 236 height 19
click at [1109, 167] on p "Next: [DATE] Last: [DATE]" at bounding box center [1105, 172] width 236 height 29
click at [1499, 318] on select "All activities Bookings / Attendances Communications Notes Failed SMSes Grading…" at bounding box center [1426, 322] width 184 height 30
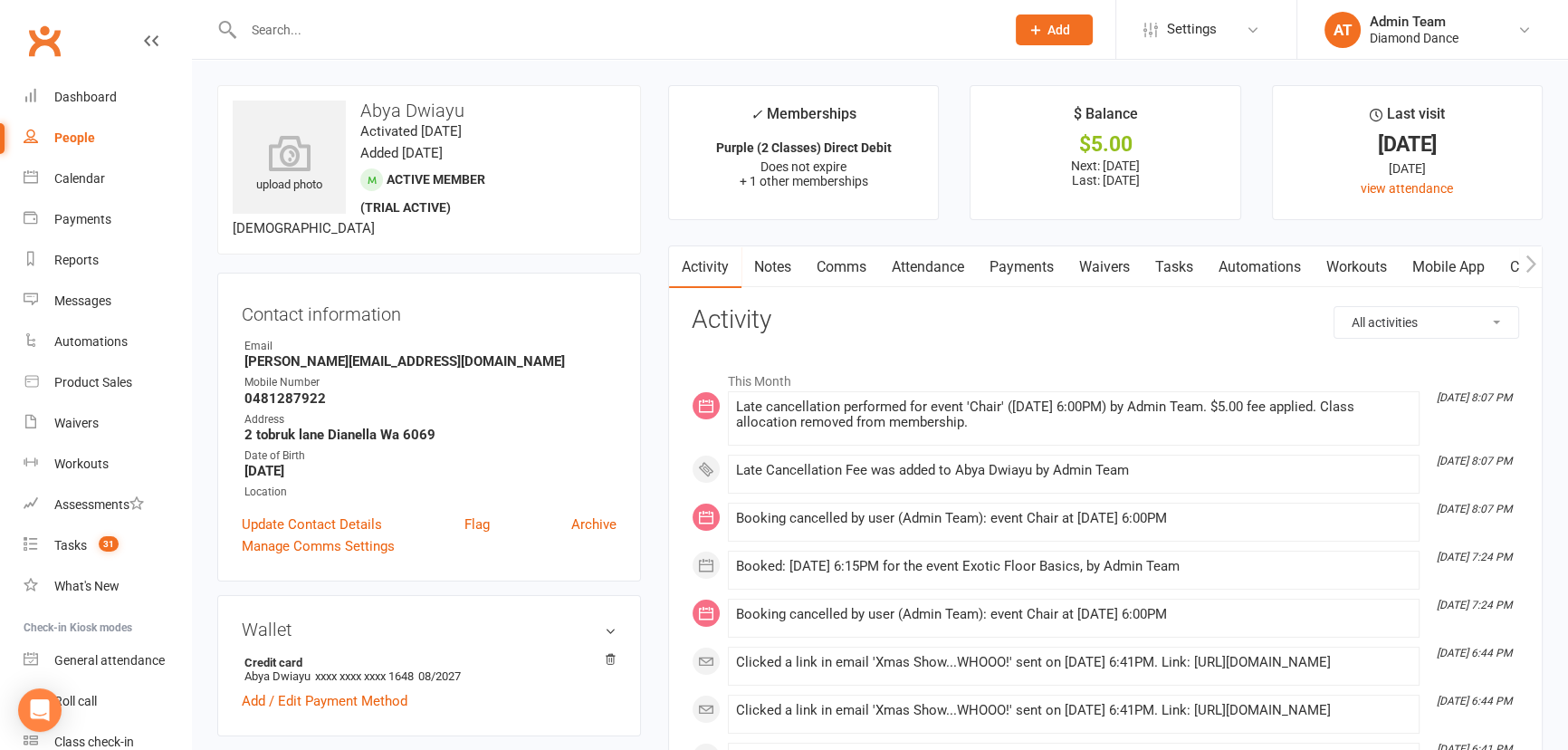
click at [1499, 318] on select "All activities Bookings / Attendances Communications Notes Failed SMSes Grading…" at bounding box center [1426, 322] width 184 height 30
click at [1010, 256] on link "Payments" at bounding box center [1022, 267] width 89 height 42
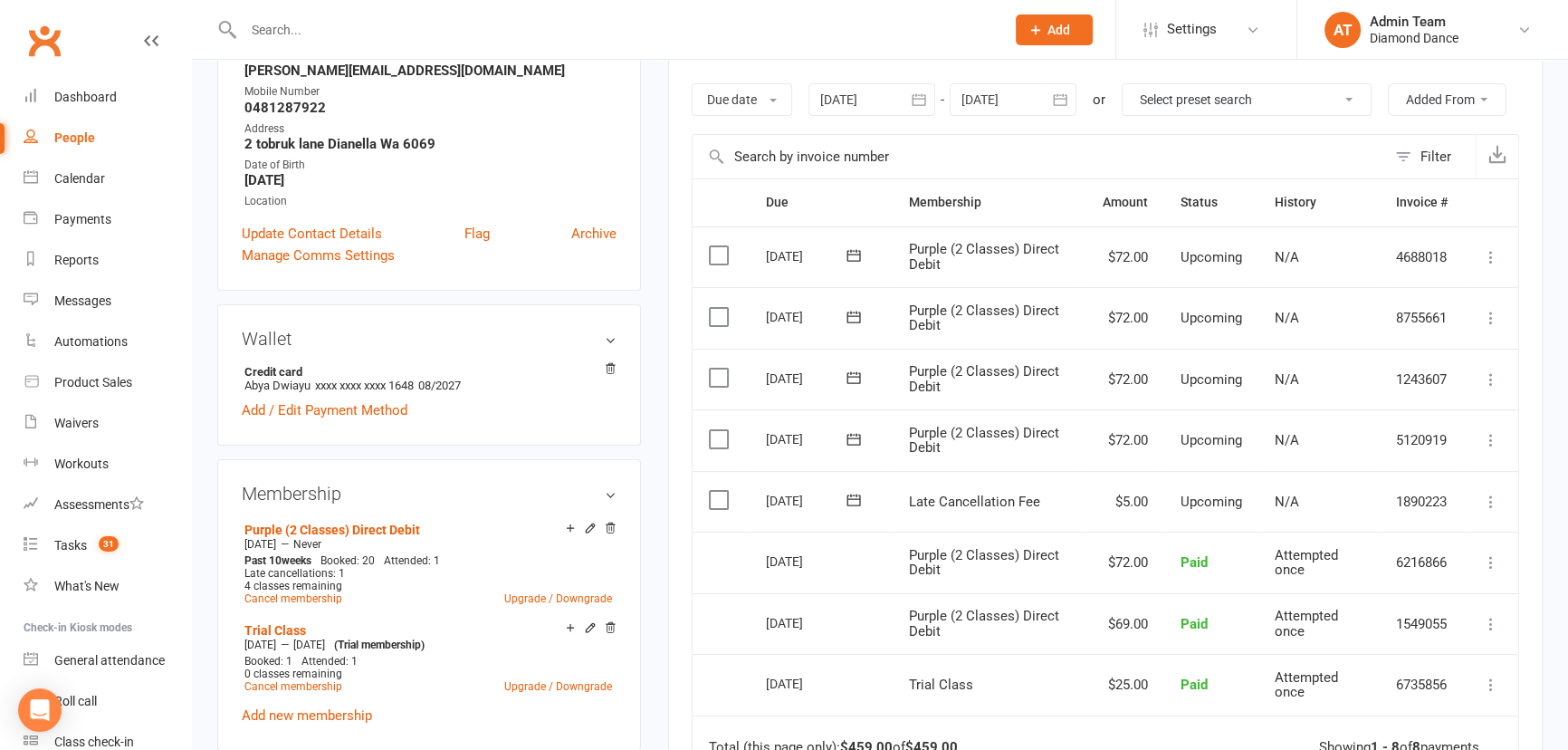
scroll to position [328, 0]
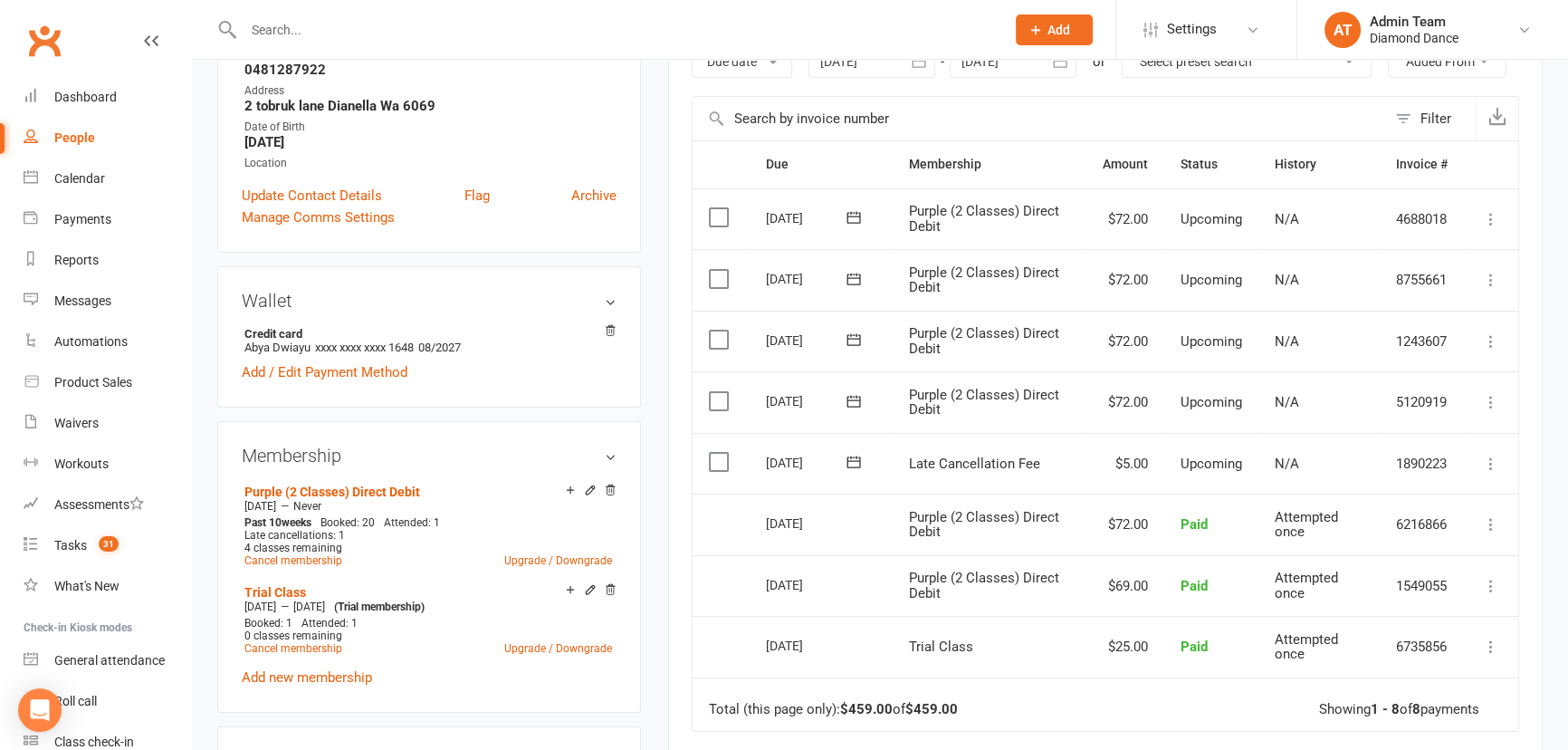
click at [1490, 457] on icon at bounding box center [1491, 463] width 18 height 18
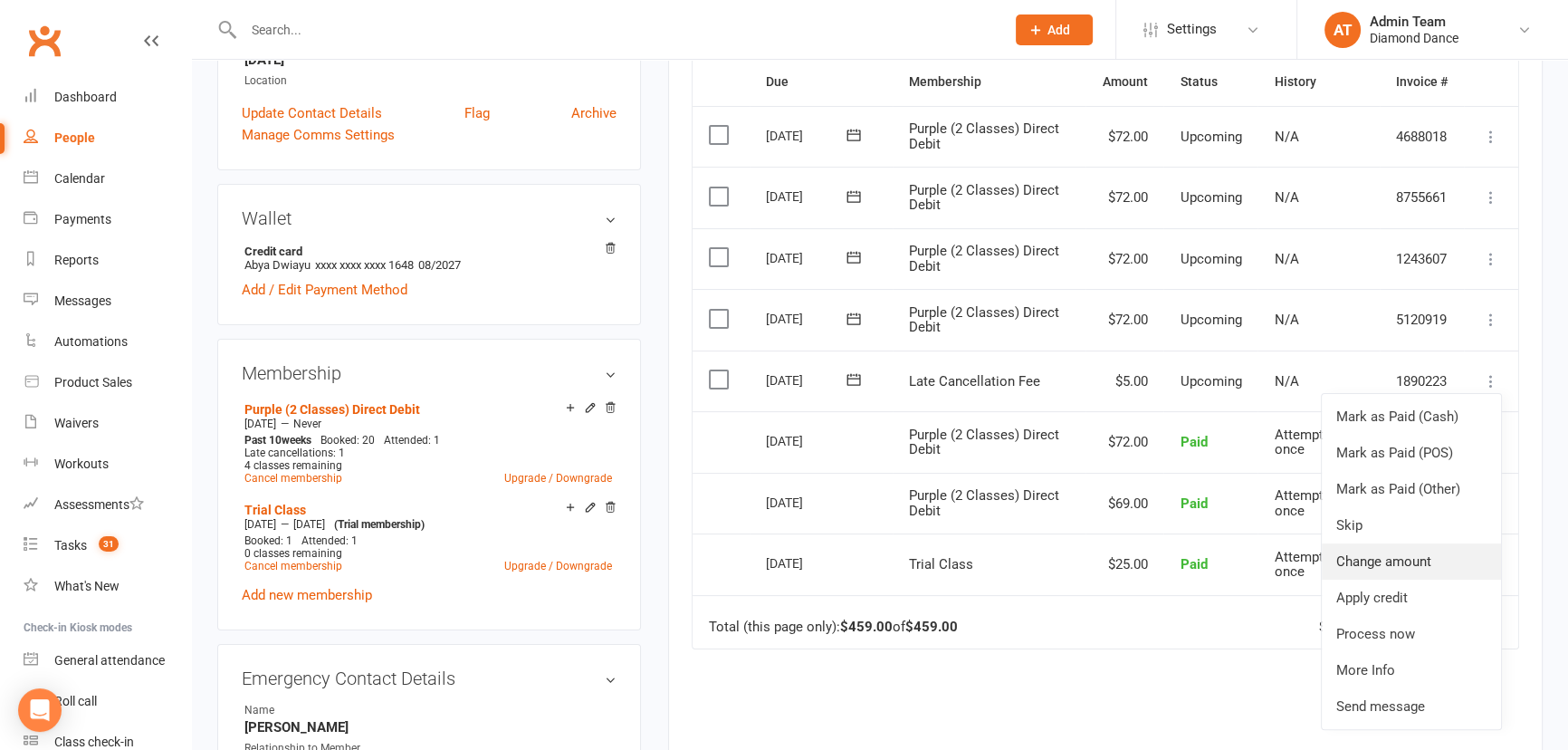
click at [1429, 559] on link "Change amount" at bounding box center [1412, 562] width 179 height 36
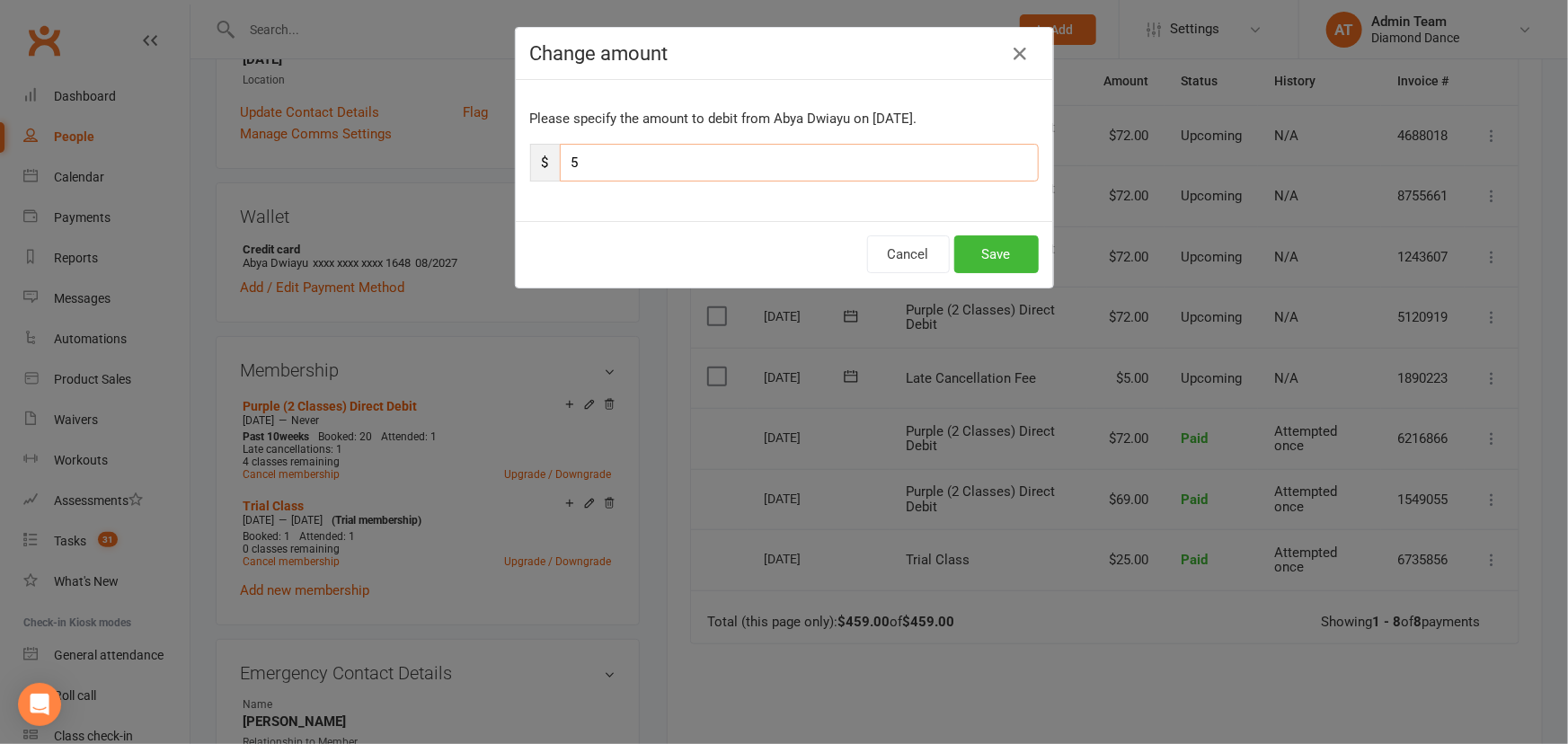
click at [602, 166] on input "5" at bounding box center [799, 162] width 479 height 38
type input "0"
click at [990, 261] on button "Save" at bounding box center [996, 254] width 84 height 38
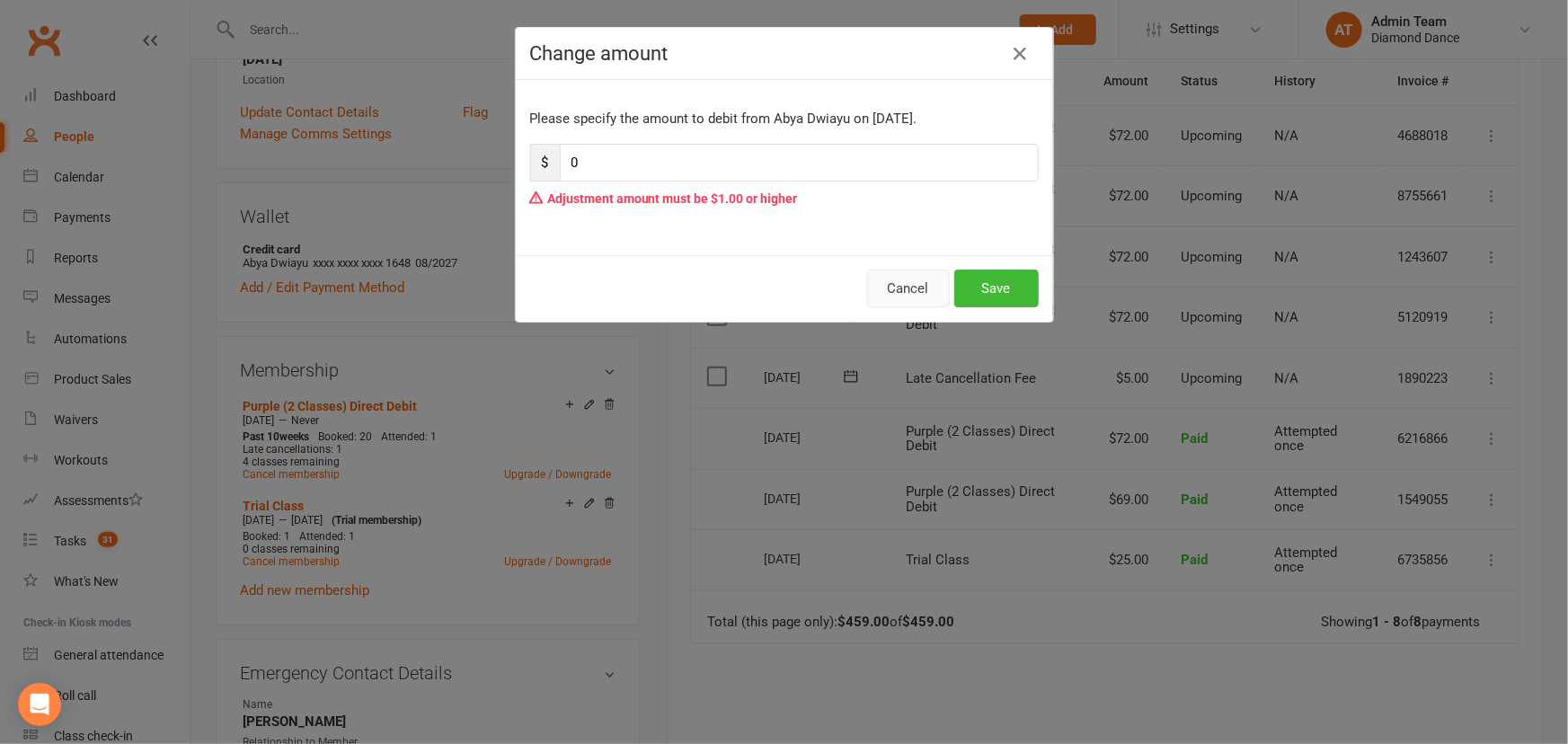
click at [918, 292] on button "Cancel" at bounding box center [909, 288] width 83 height 38
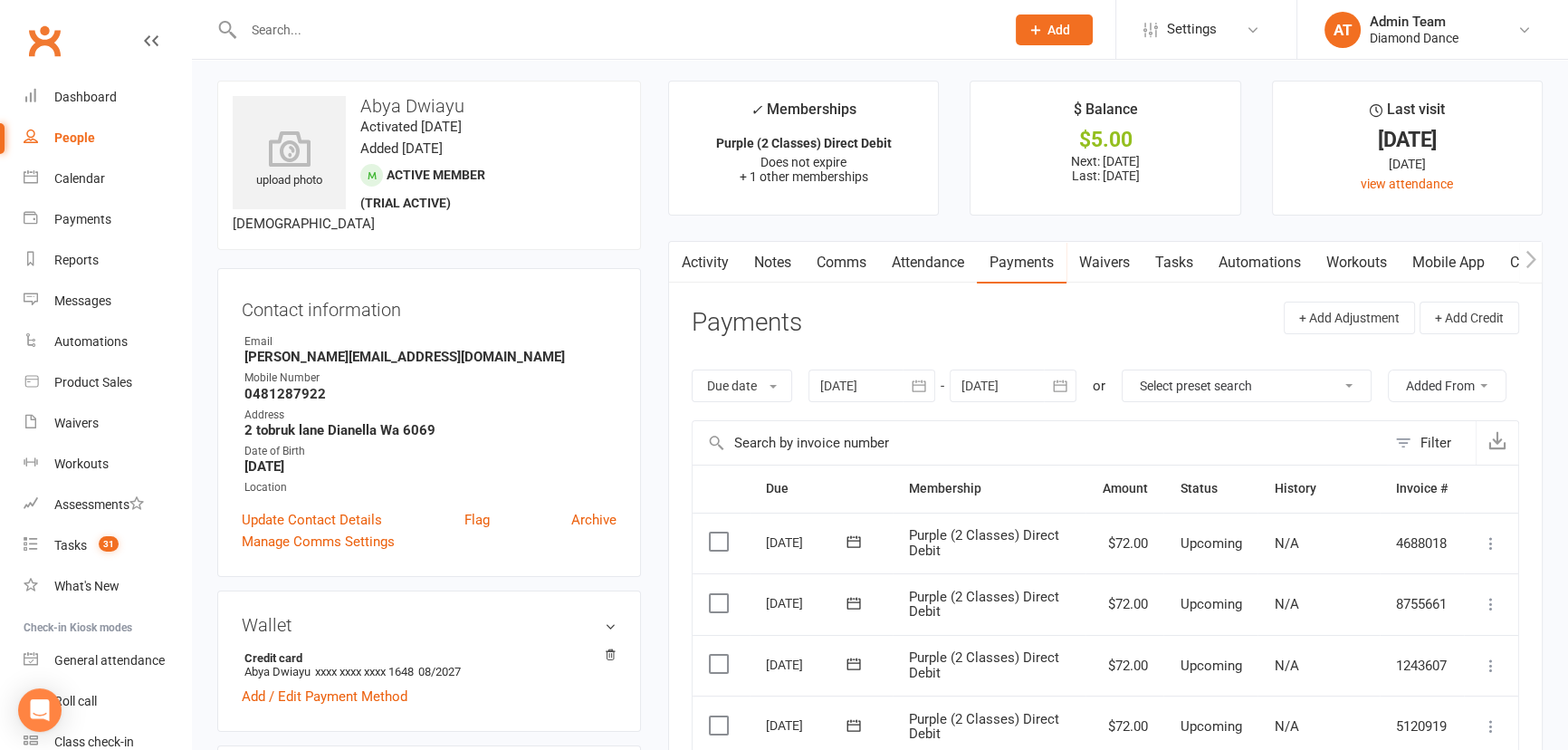
scroll to position [0, 0]
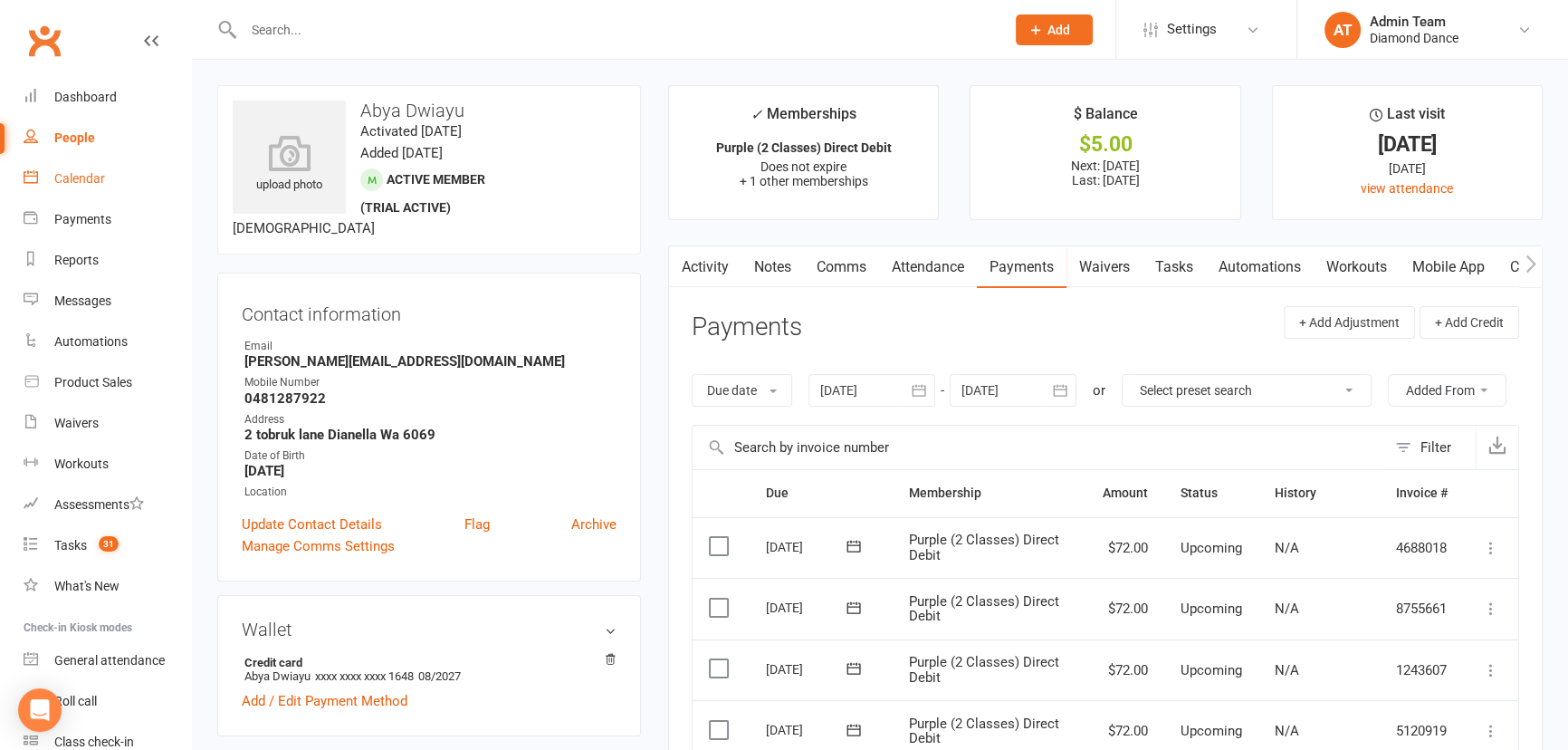
click at [90, 182] on div "Calendar" at bounding box center [79, 178] width 50 height 14
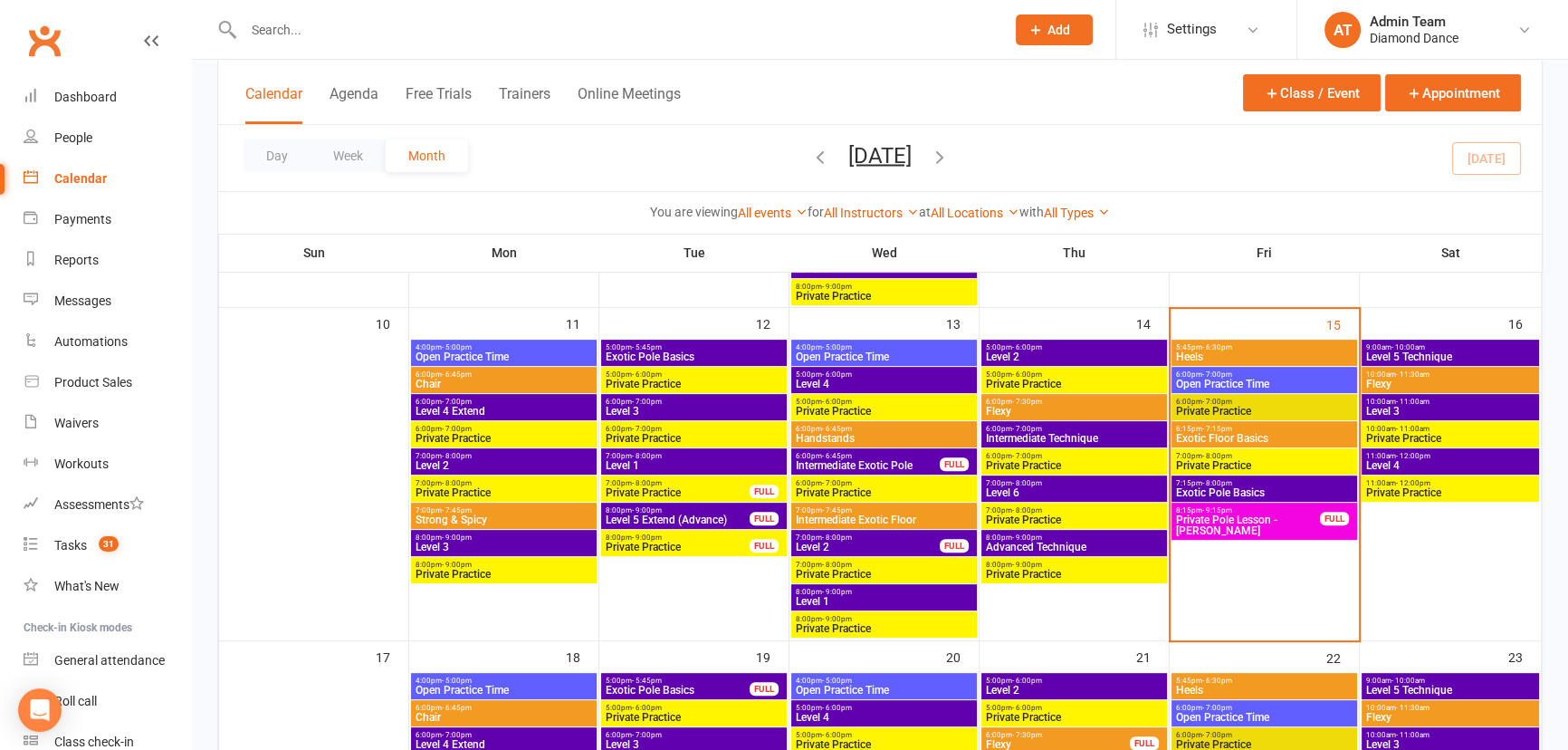
scroll to position [740, 0]
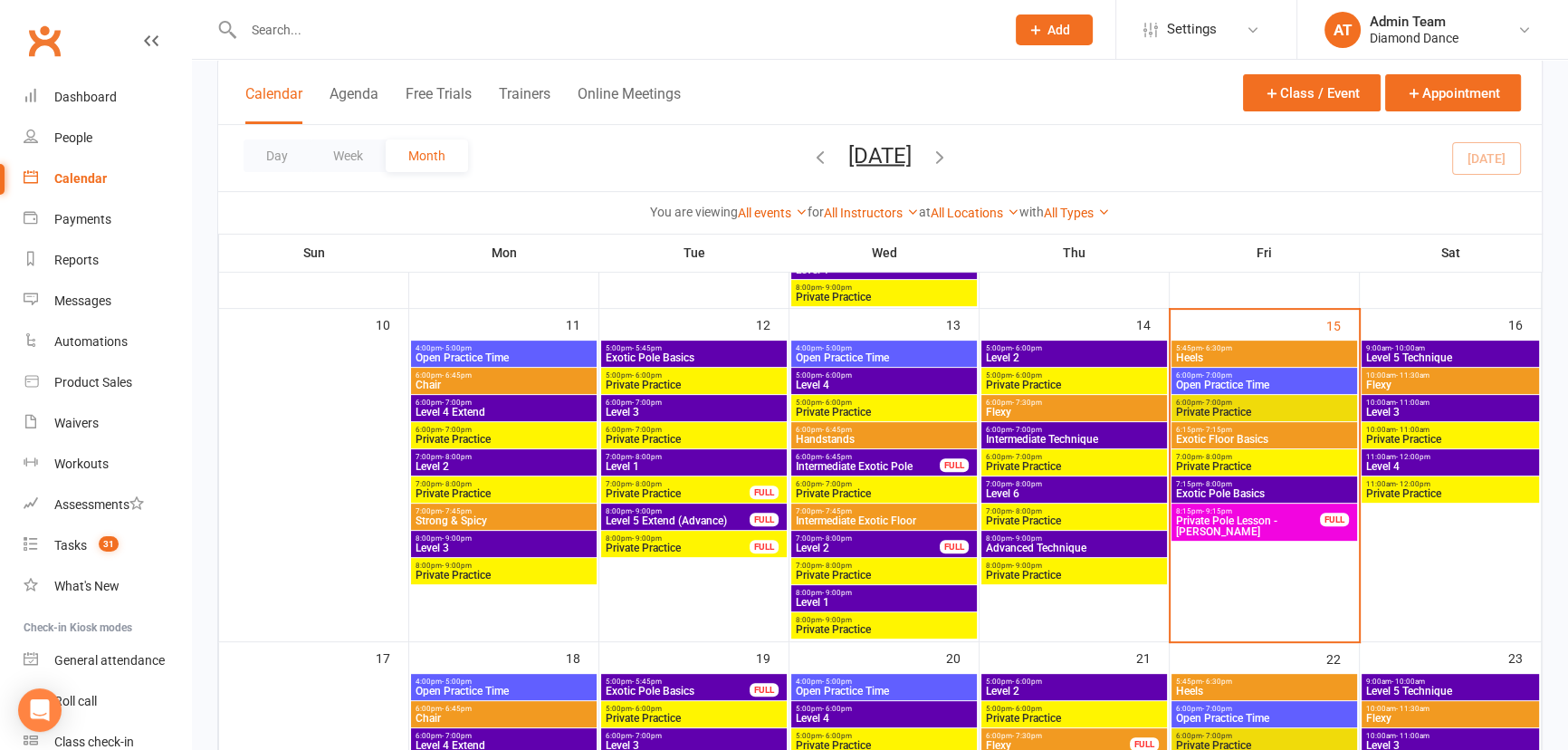
click at [1277, 486] on span "7:15pm - 8:00pm" at bounding box center [1264, 484] width 178 height 9
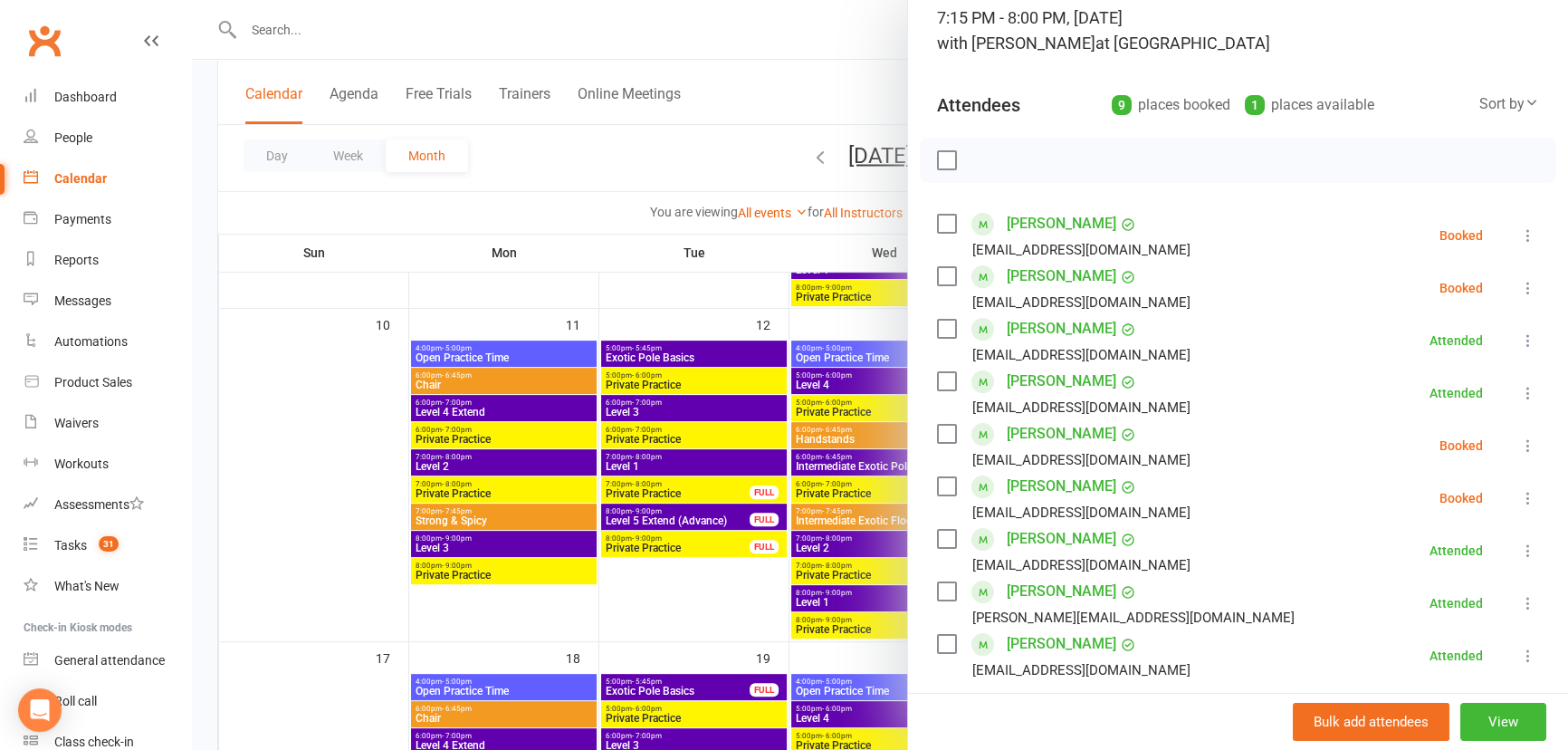
scroll to position [328, 0]
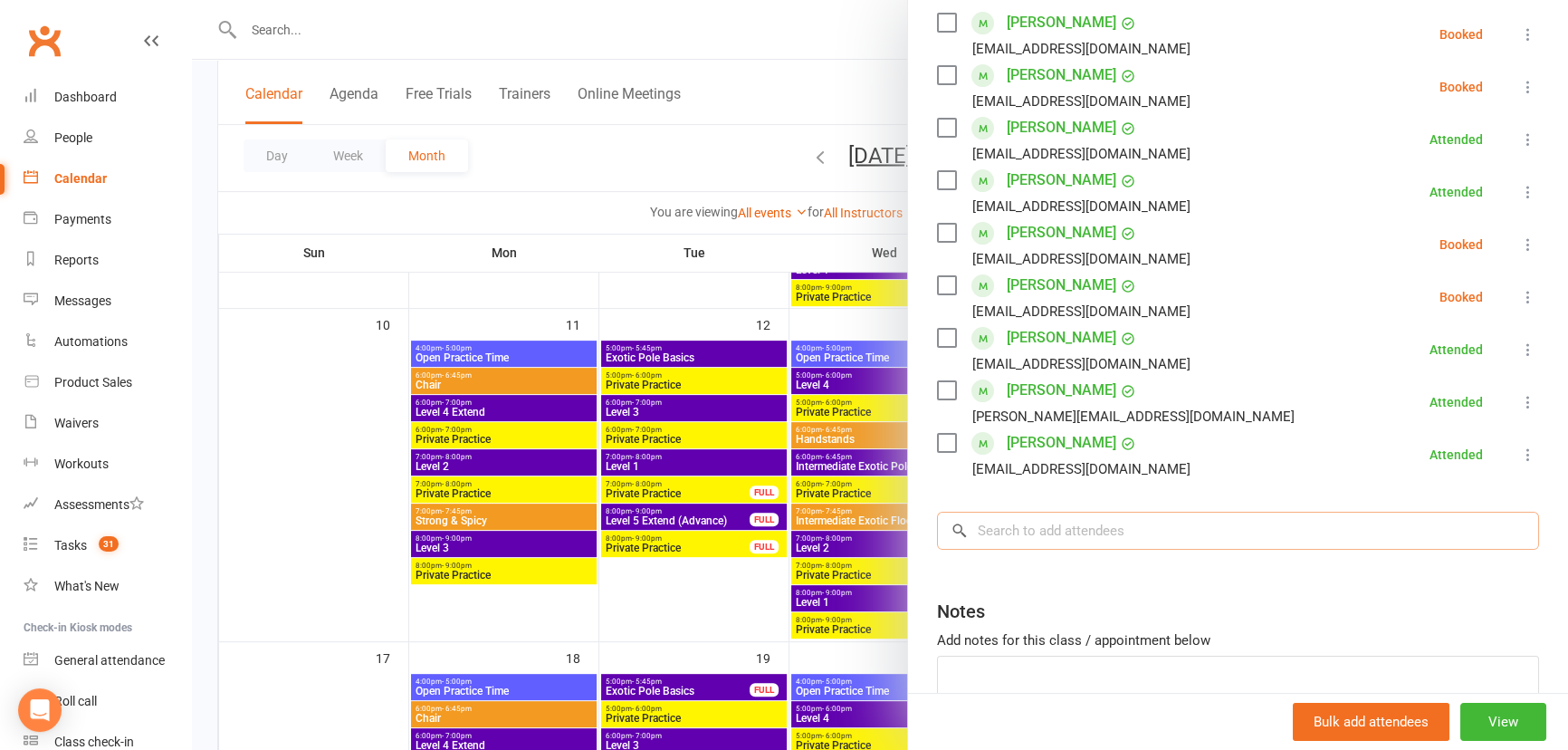
click at [1068, 534] on input "search" at bounding box center [1238, 530] width 602 height 38
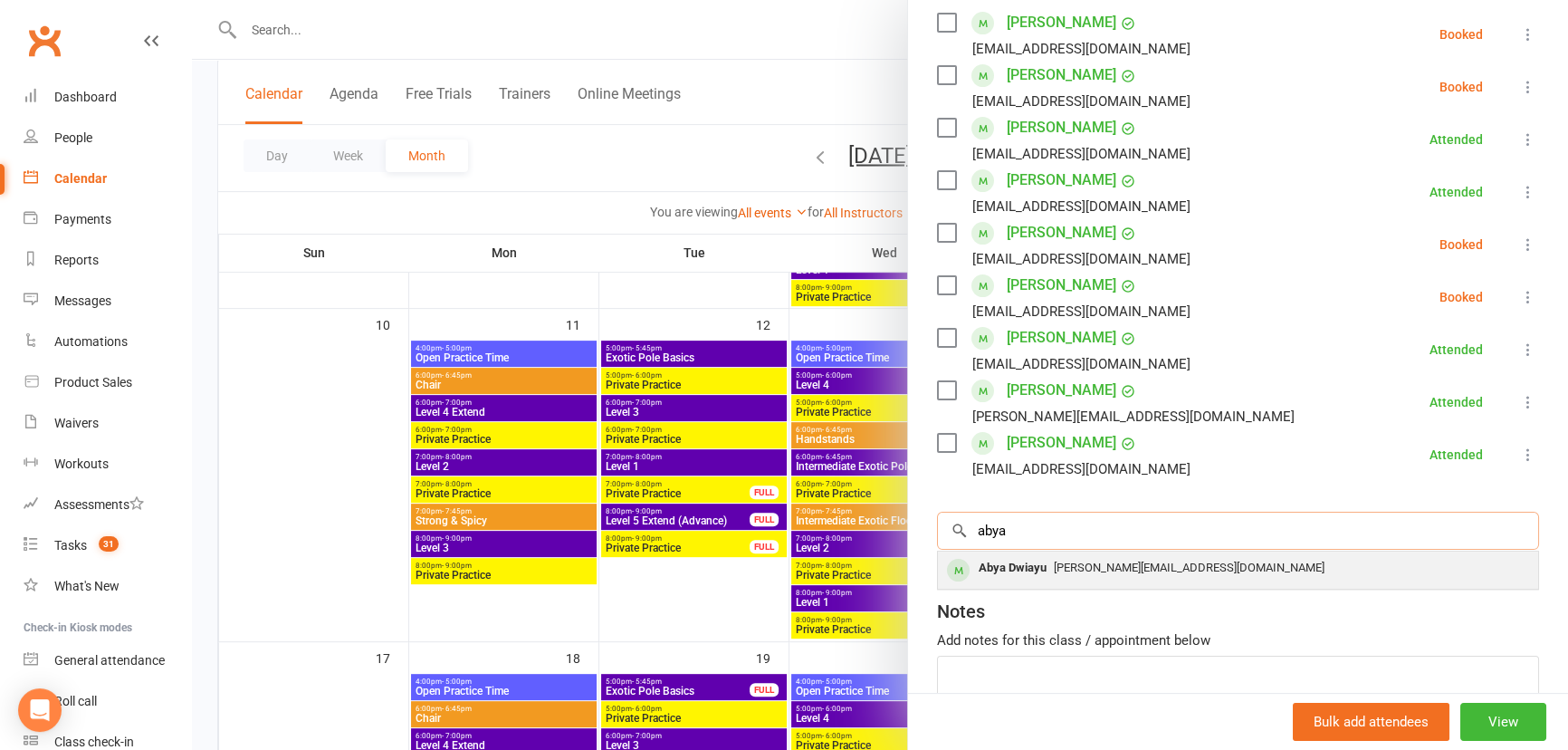
type input "abya"
click at [1006, 570] on div "Abya Dwiayu" at bounding box center [1013, 568] width 83 height 27
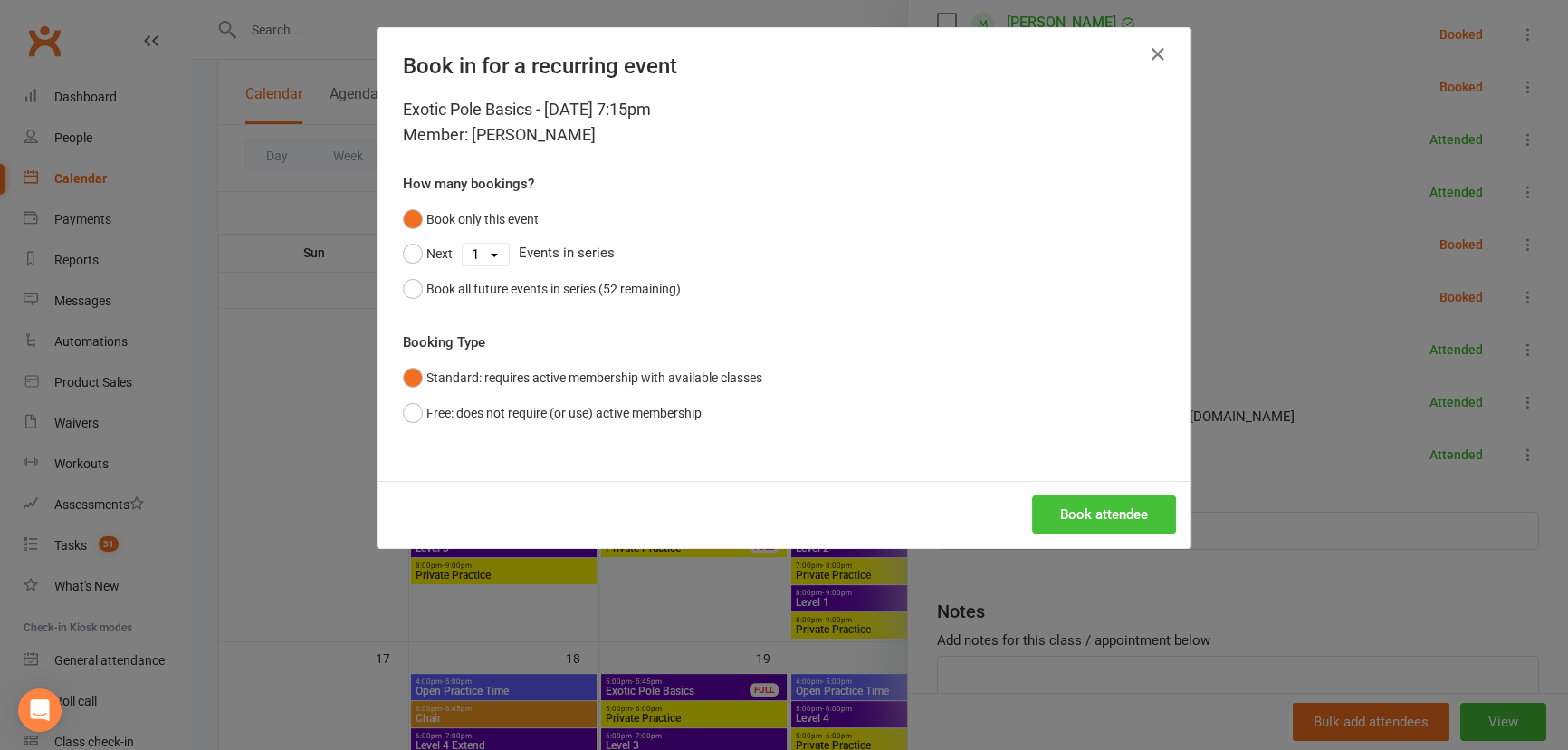
click at [1132, 509] on button "Book attendee" at bounding box center [1103, 514] width 144 height 38
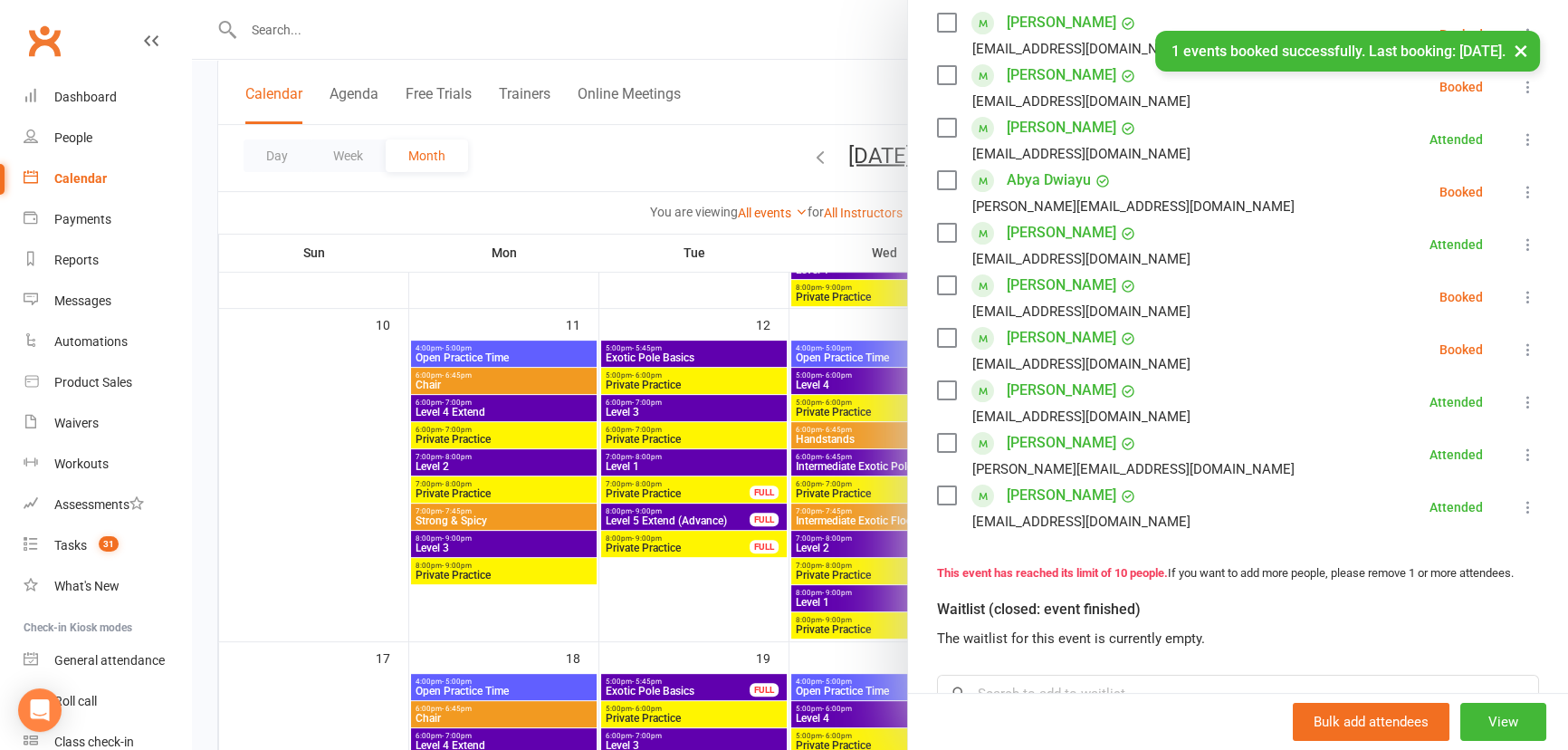
click at [1519, 196] on icon at bounding box center [1528, 191] width 18 height 18
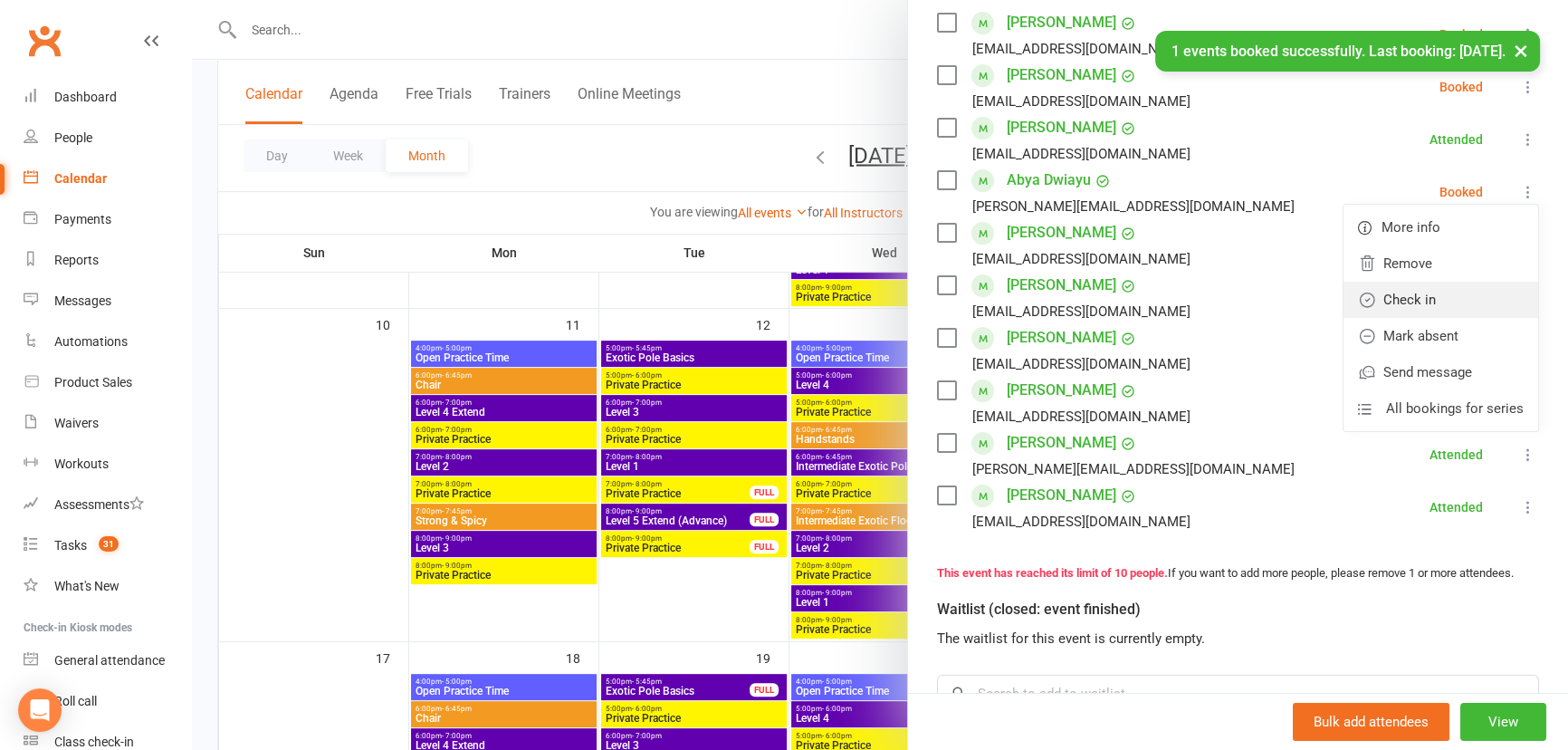
click at [1428, 303] on link "Check in" at bounding box center [1440, 300] width 194 height 36
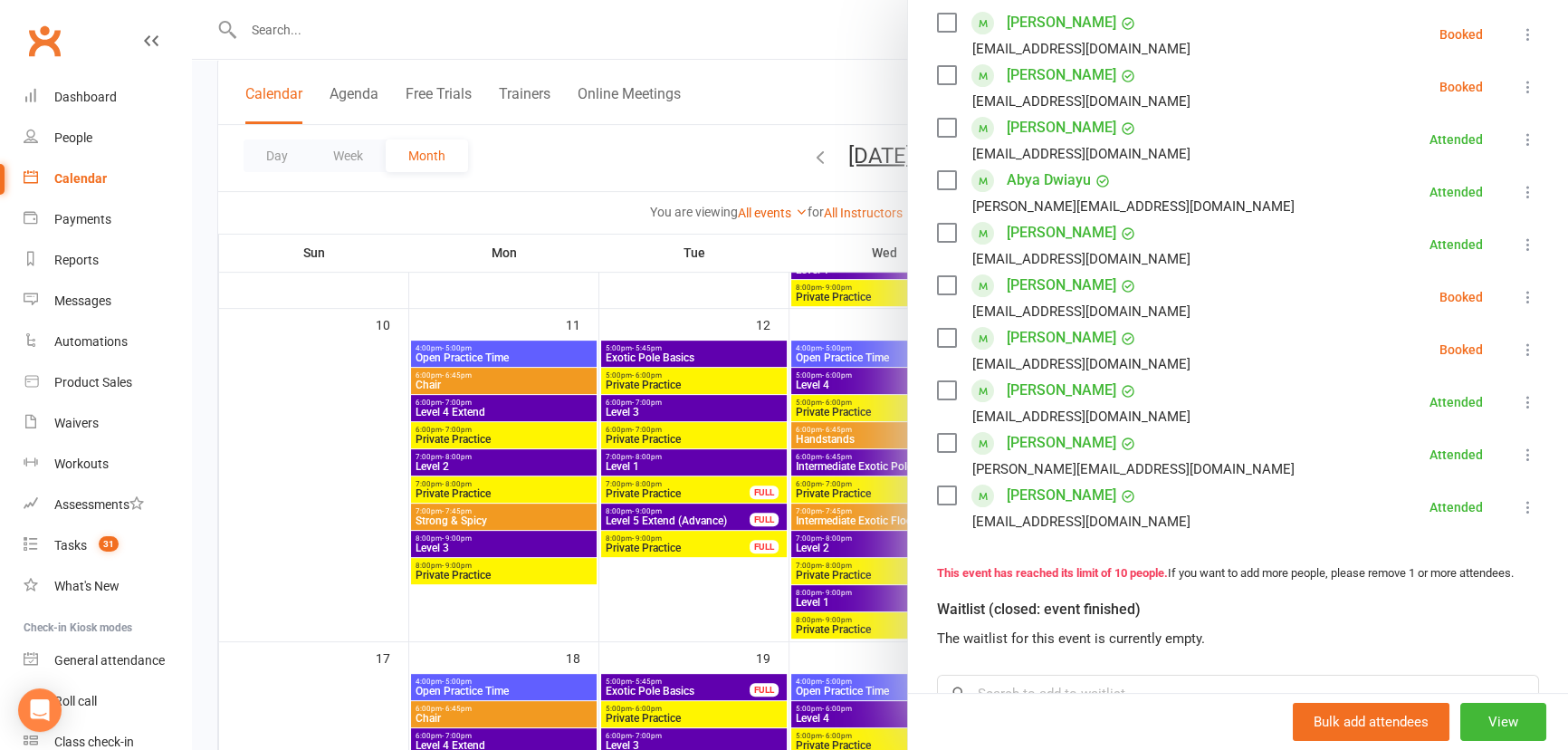
click at [1519, 301] on icon at bounding box center [1528, 296] width 18 height 18
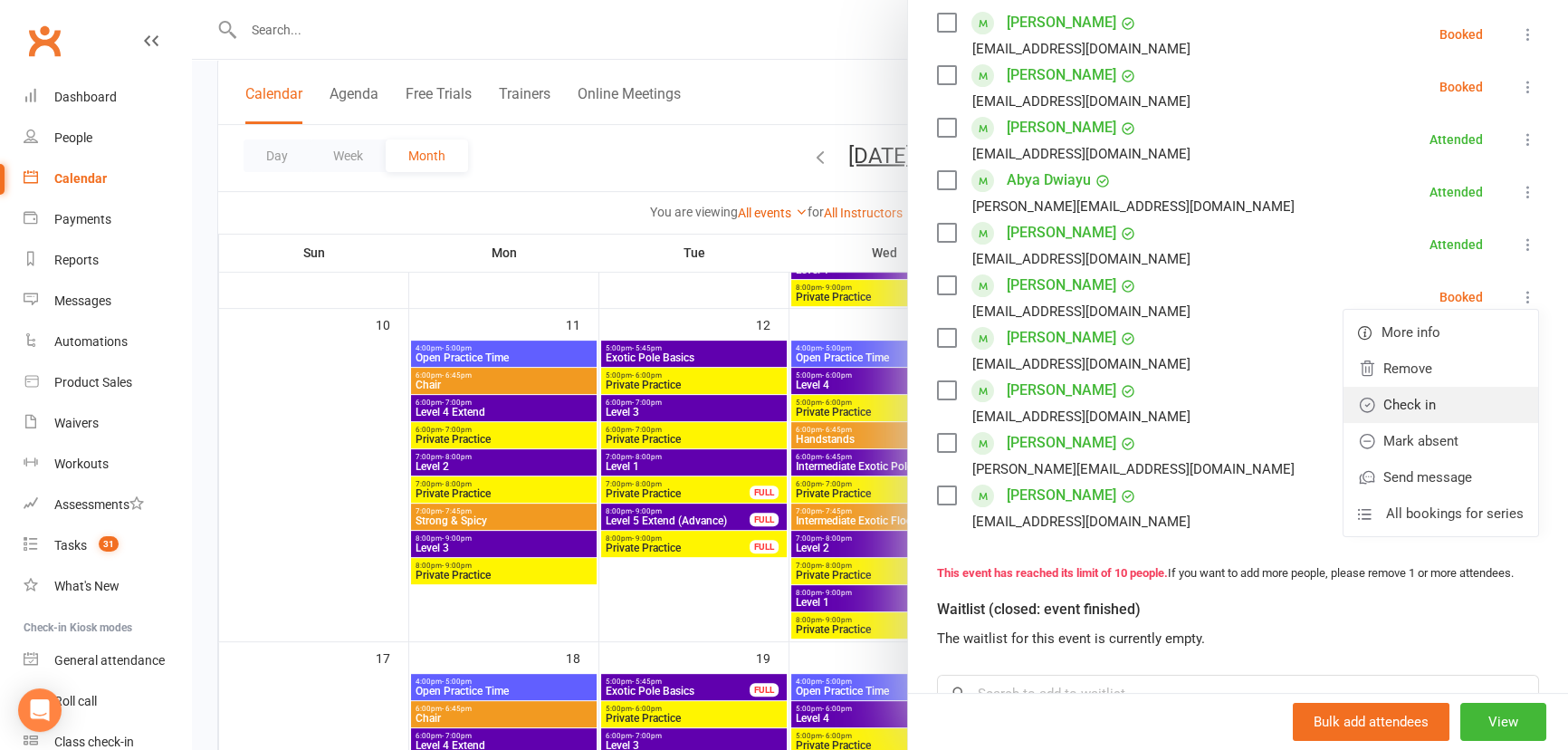
click at [1450, 415] on link "Check in" at bounding box center [1440, 405] width 194 height 36
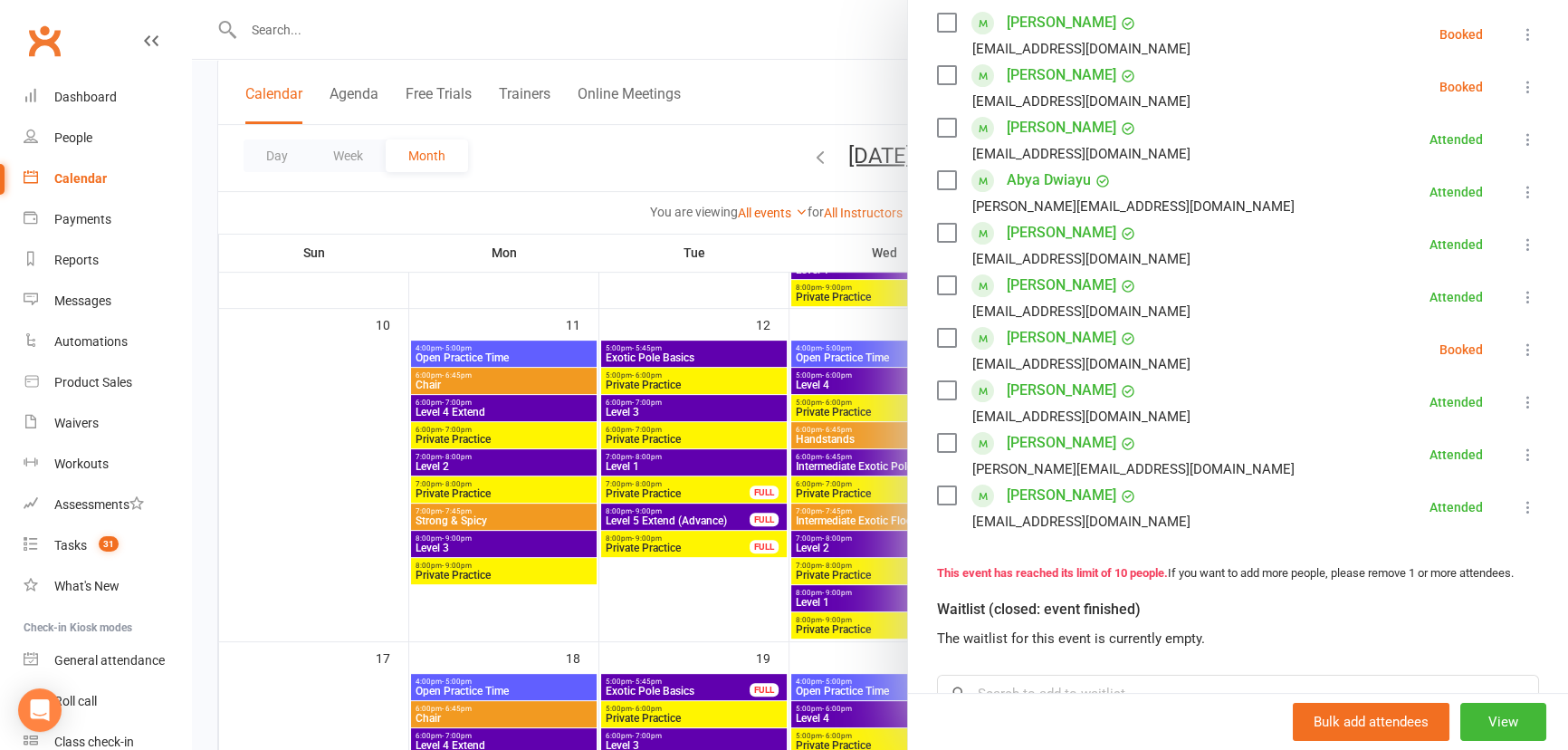
click at [1519, 353] on icon at bounding box center [1528, 349] width 18 height 18
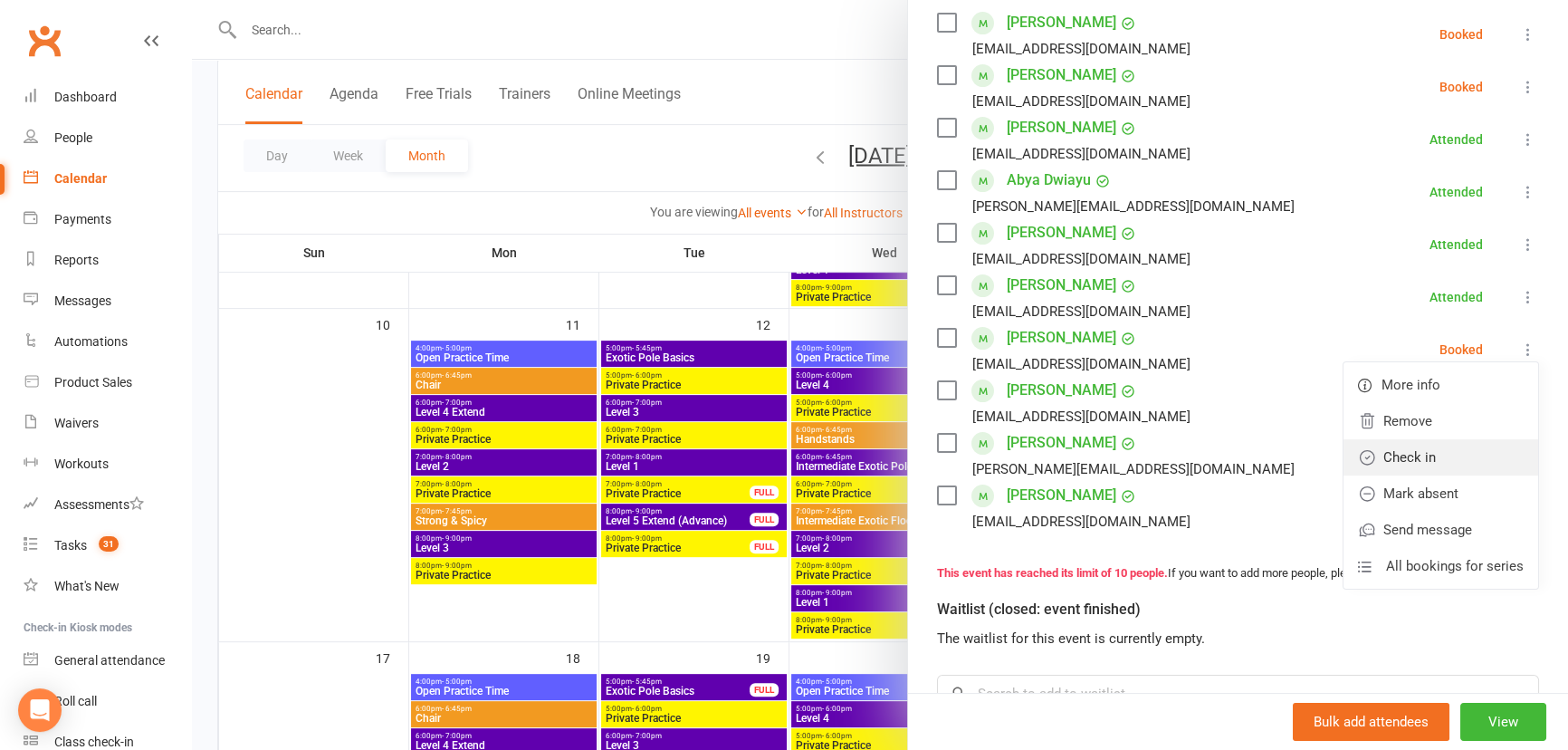
click at [1425, 460] on link "Check in" at bounding box center [1440, 457] width 194 height 36
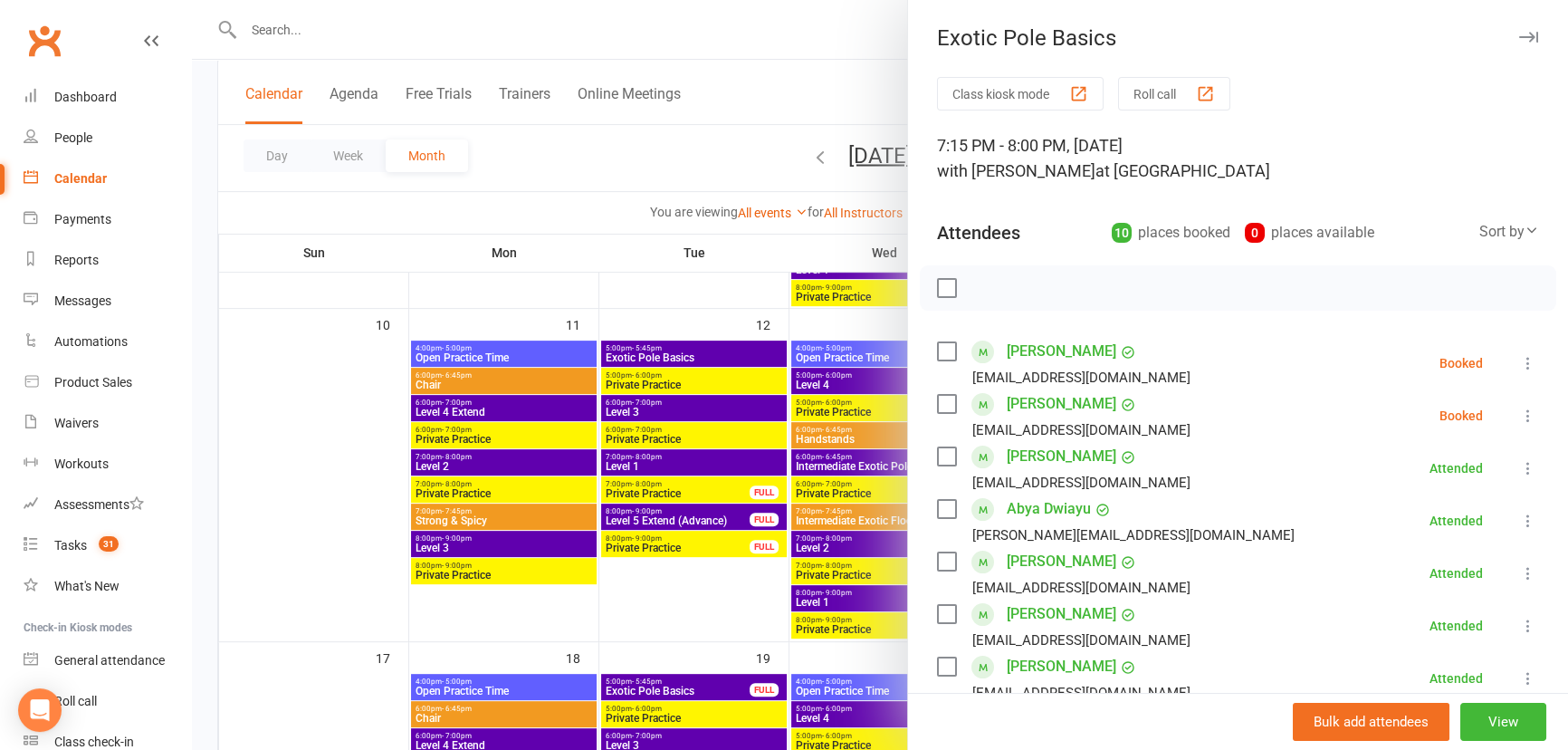
scroll to position [0, 0]
click at [1519, 33] on icon "button" at bounding box center [1529, 36] width 19 height 10
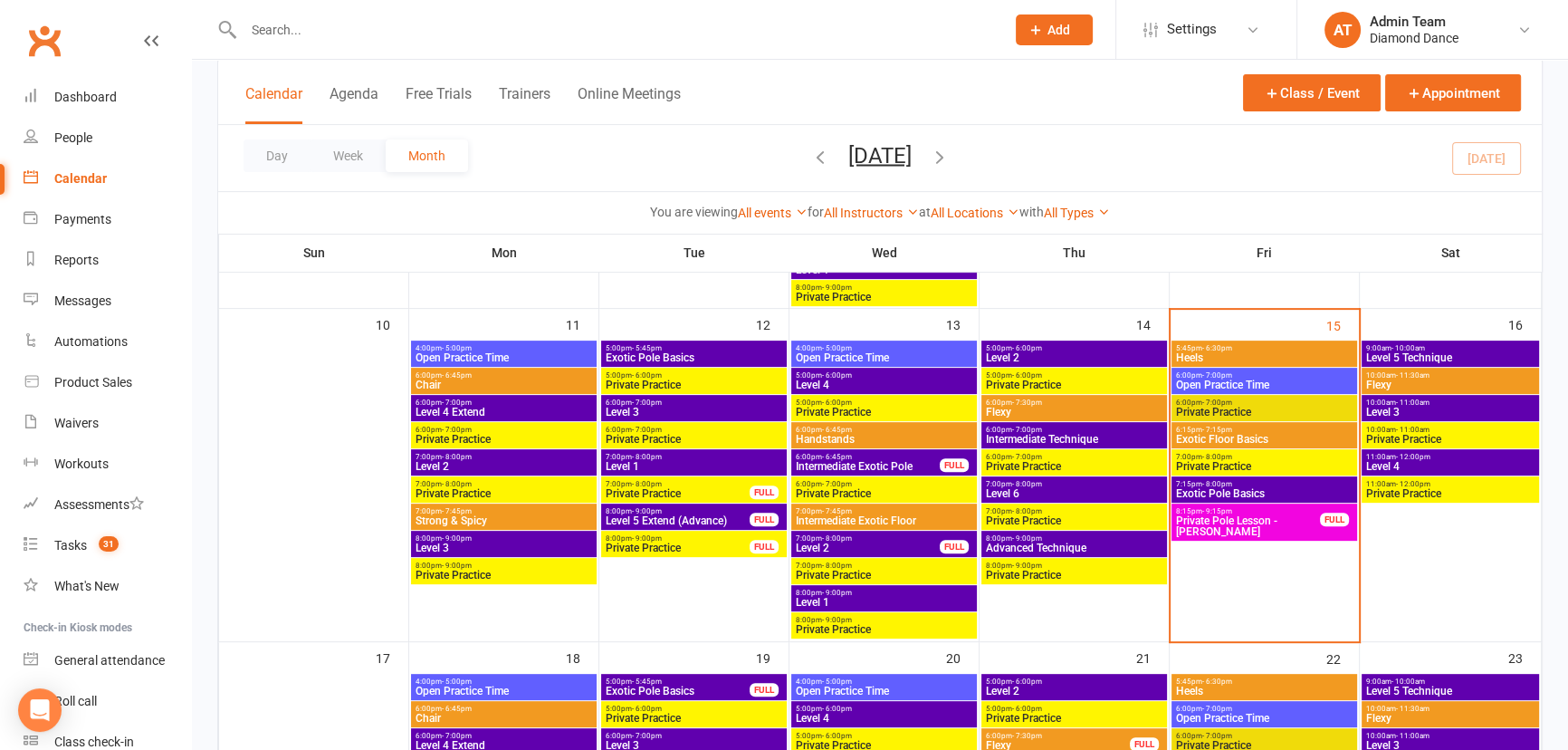
click at [1278, 443] on span "Exotic Floor Basics" at bounding box center [1264, 439] width 178 height 10
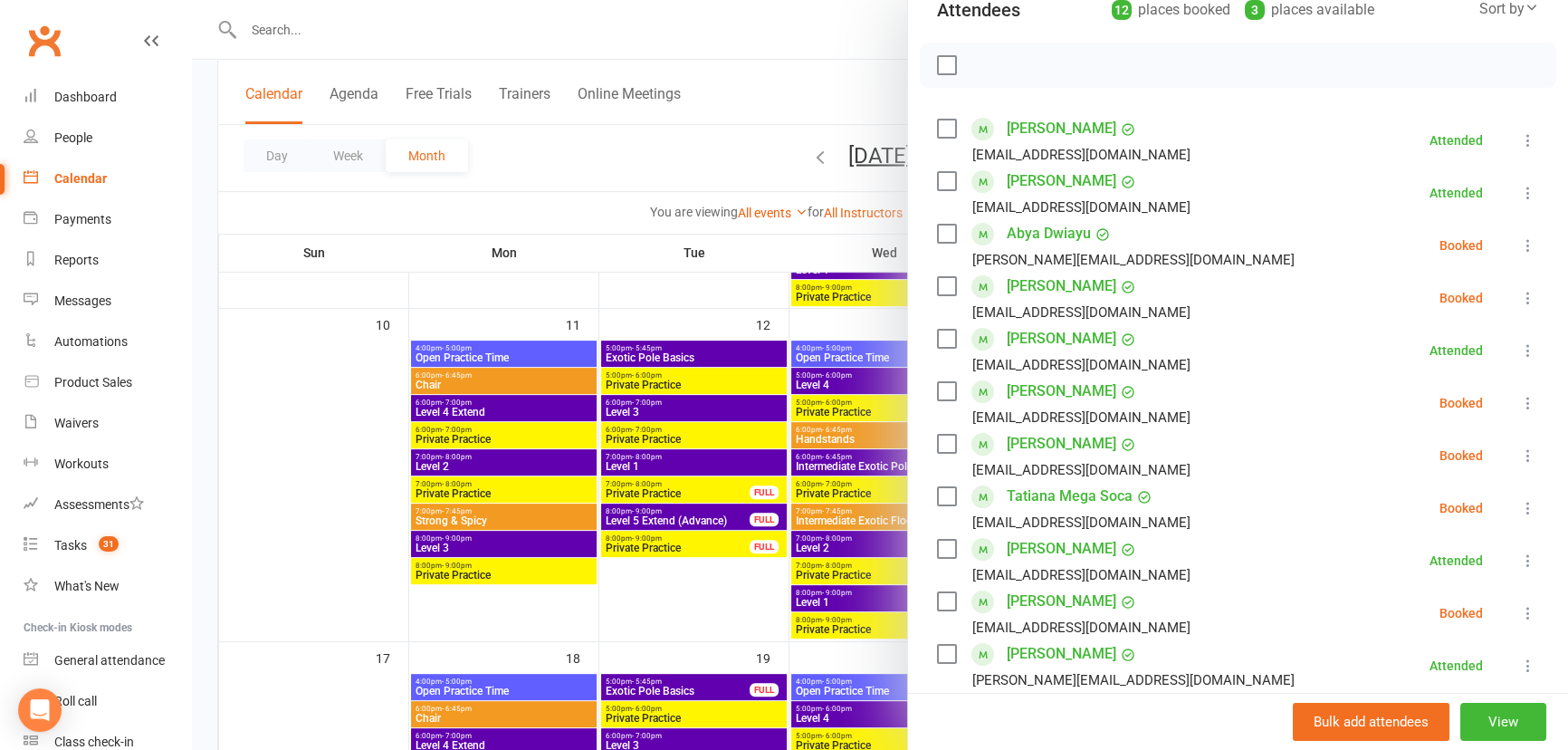
scroll to position [247, 0]
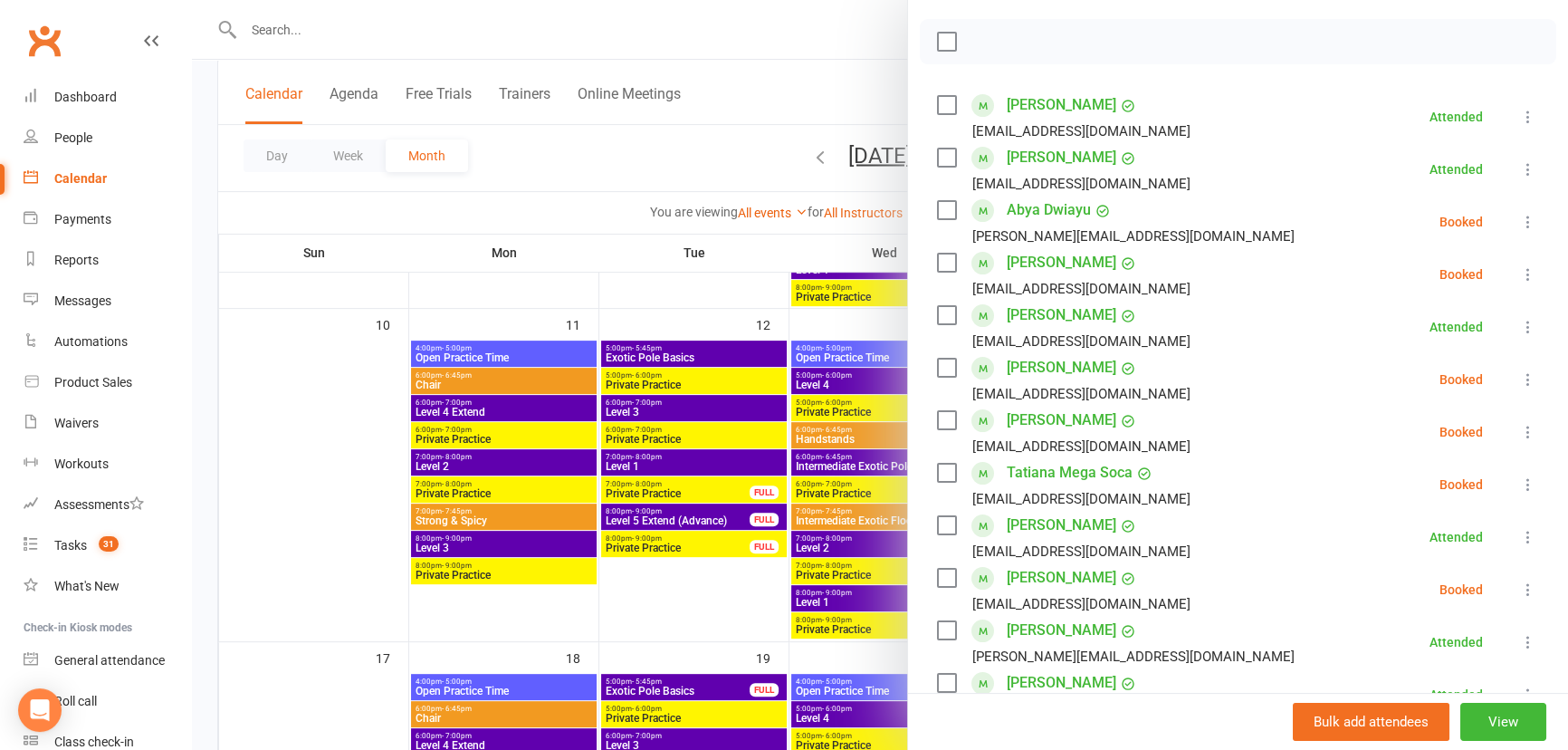
click at [1519, 225] on icon at bounding box center [1528, 222] width 18 height 18
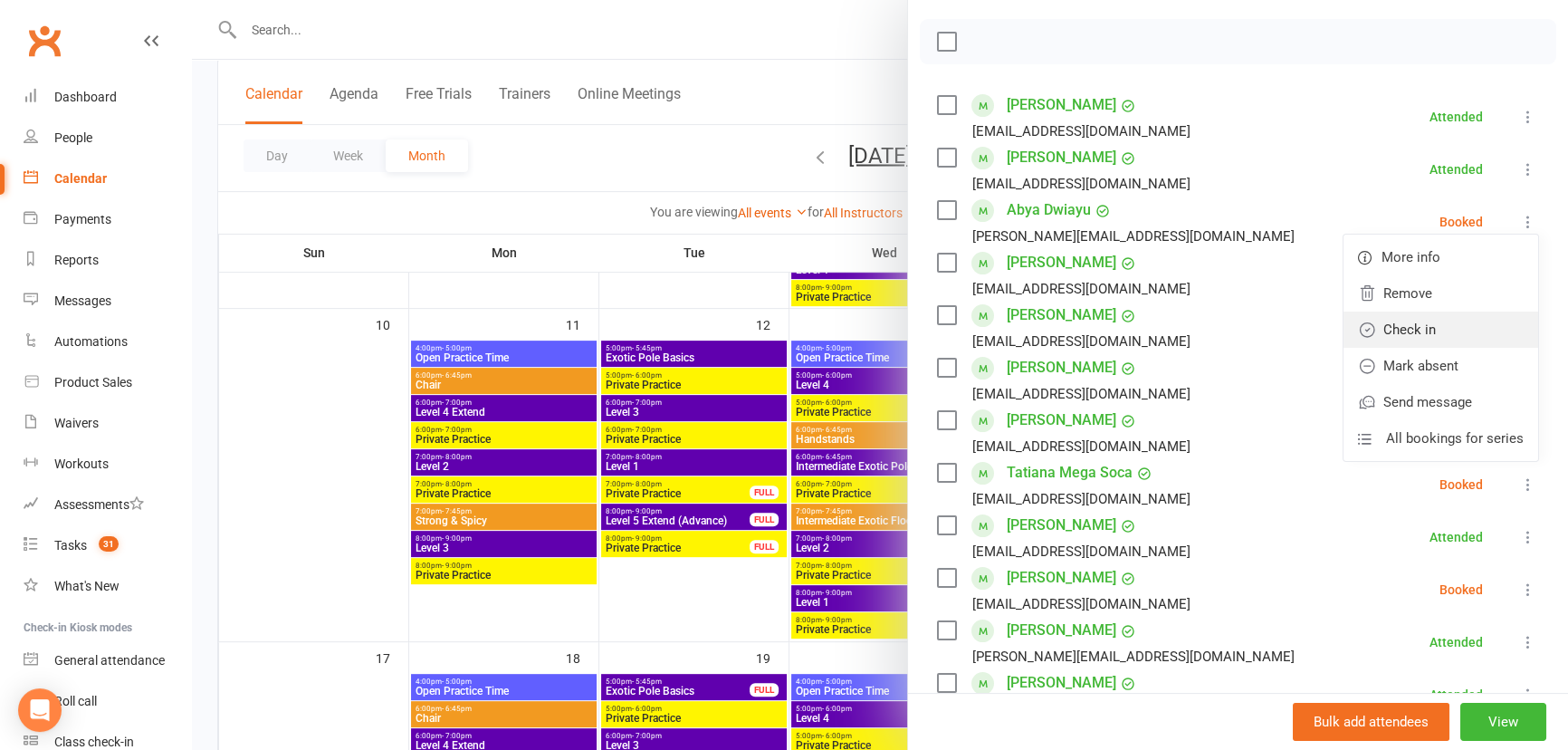
click at [1461, 329] on link "Check in" at bounding box center [1440, 329] width 194 height 36
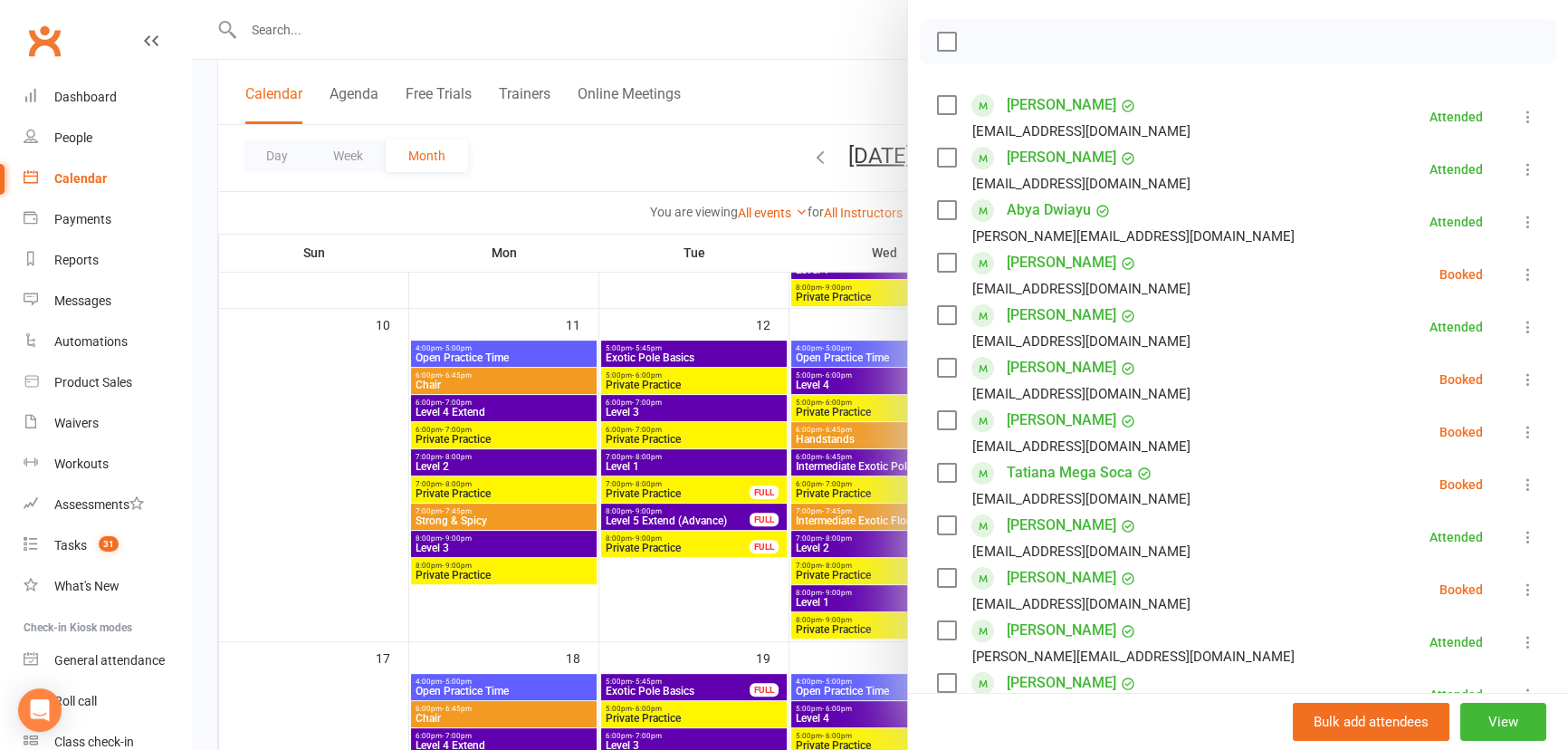
click at [1519, 279] on icon at bounding box center [1528, 274] width 18 height 18
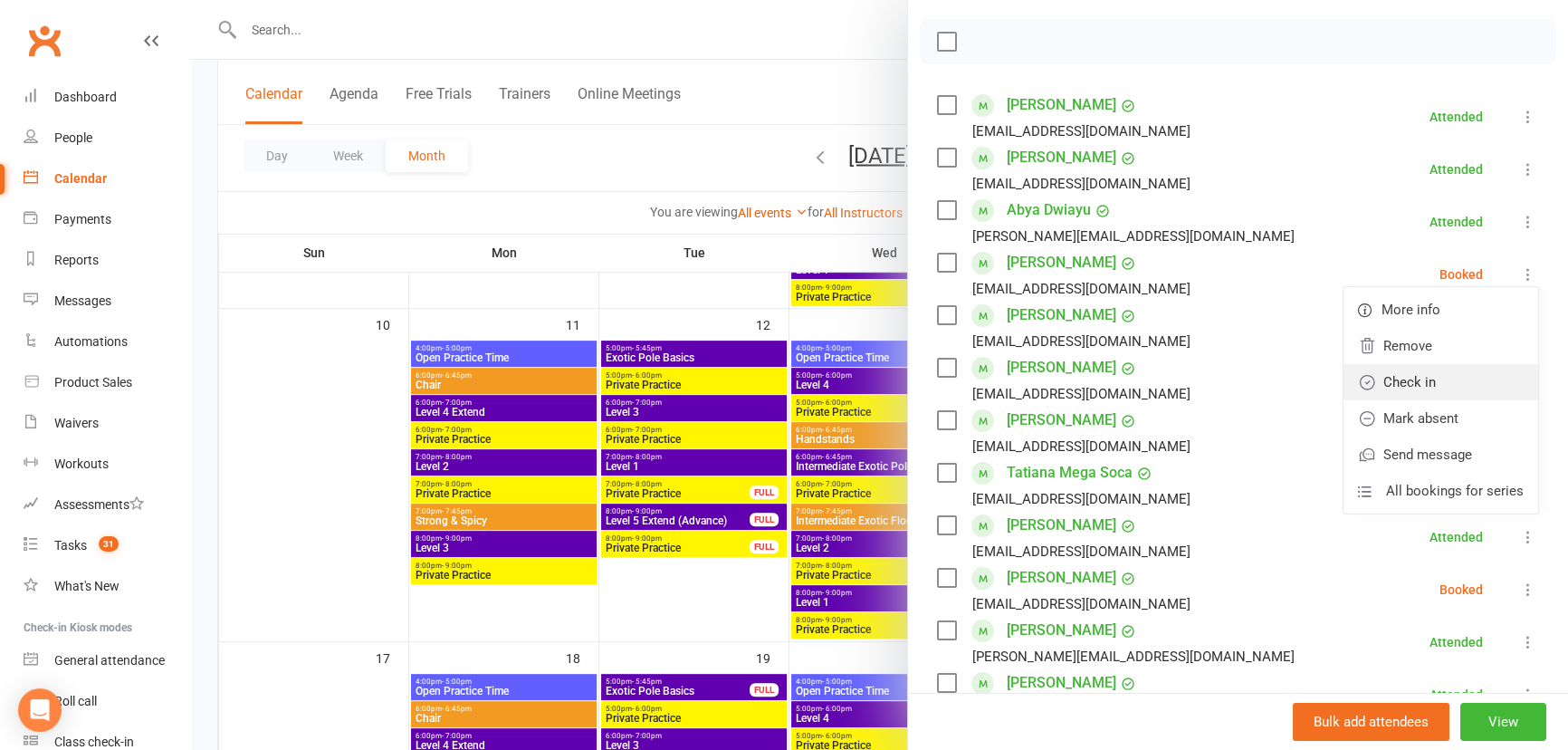
click at [1458, 385] on link "Check in" at bounding box center [1440, 382] width 194 height 36
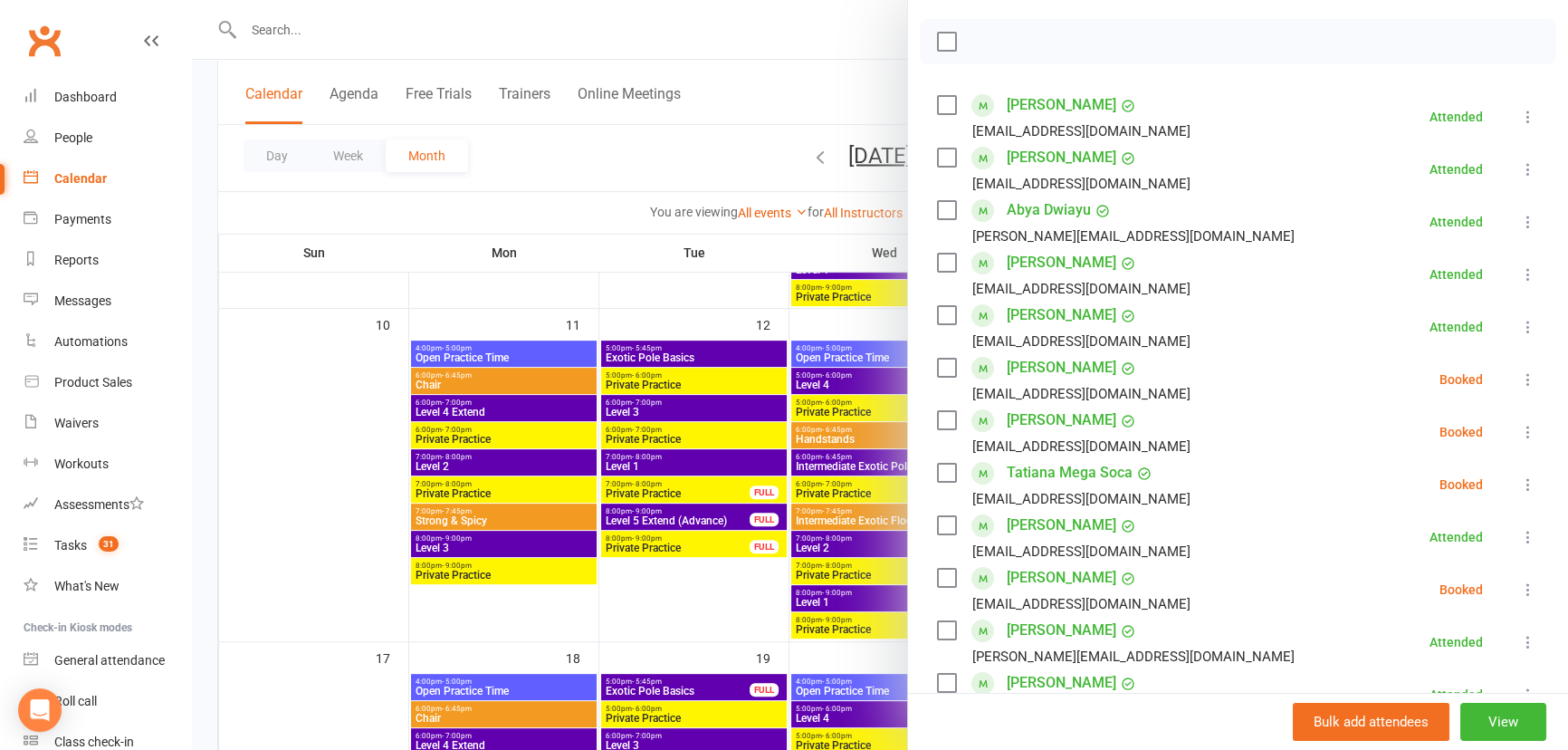
click at [1519, 380] on icon at bounding box center [1528, 379] width 18 height 18
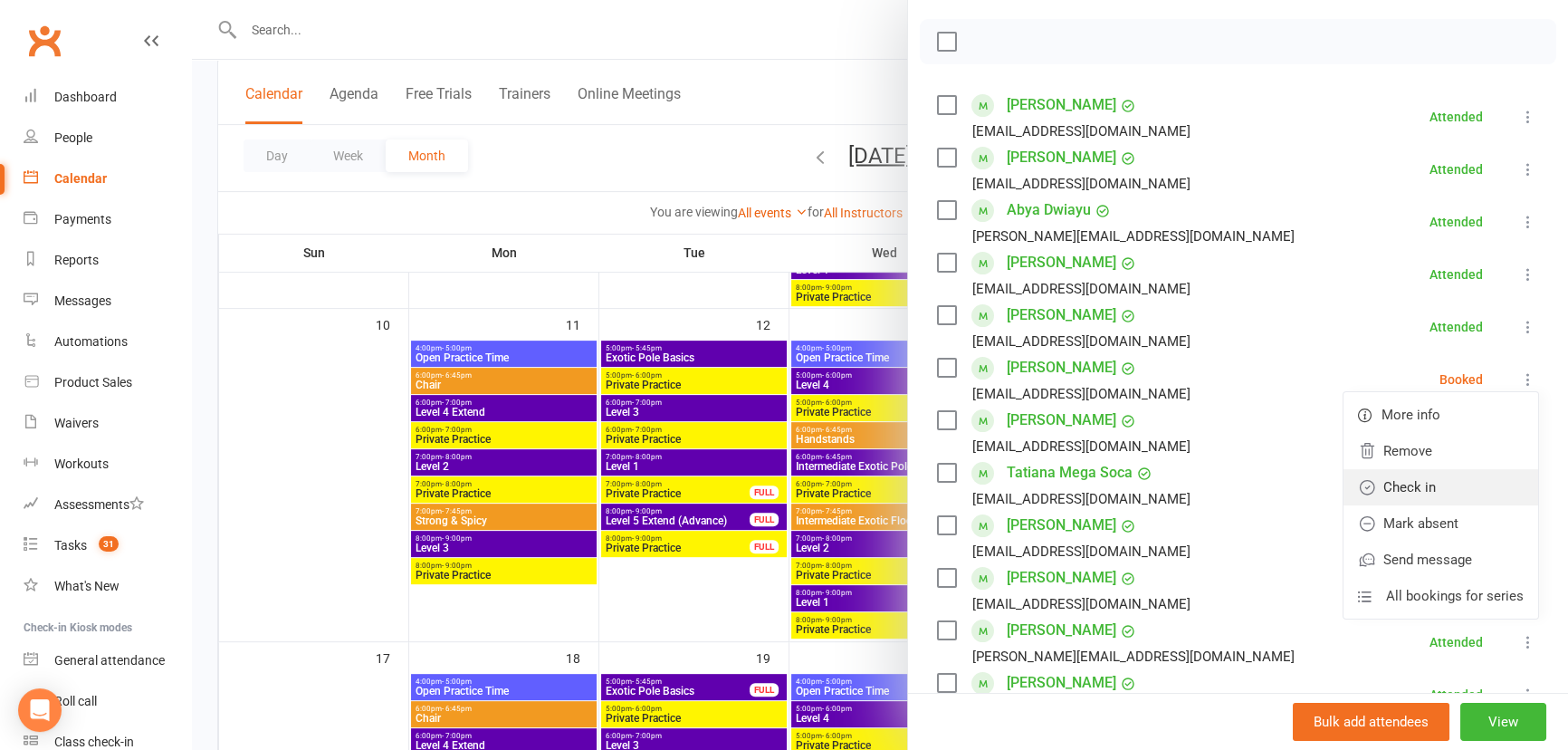
click at [1439, 490] on link "Check in" at bounding box center [1440, 487] width 194 height 36
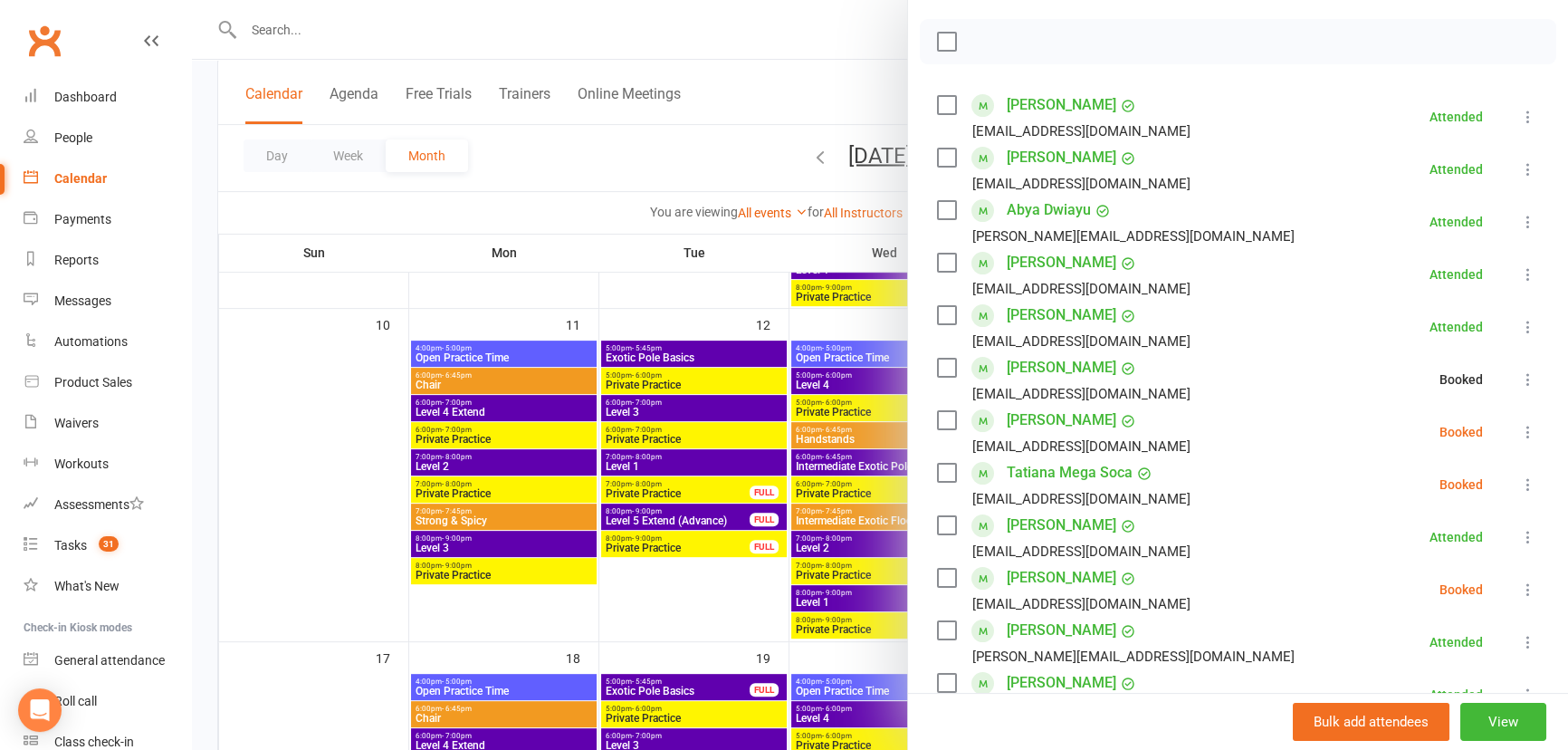
click at [1519, 428] on icon at bounding box center [1528, 431] width 18 height 18
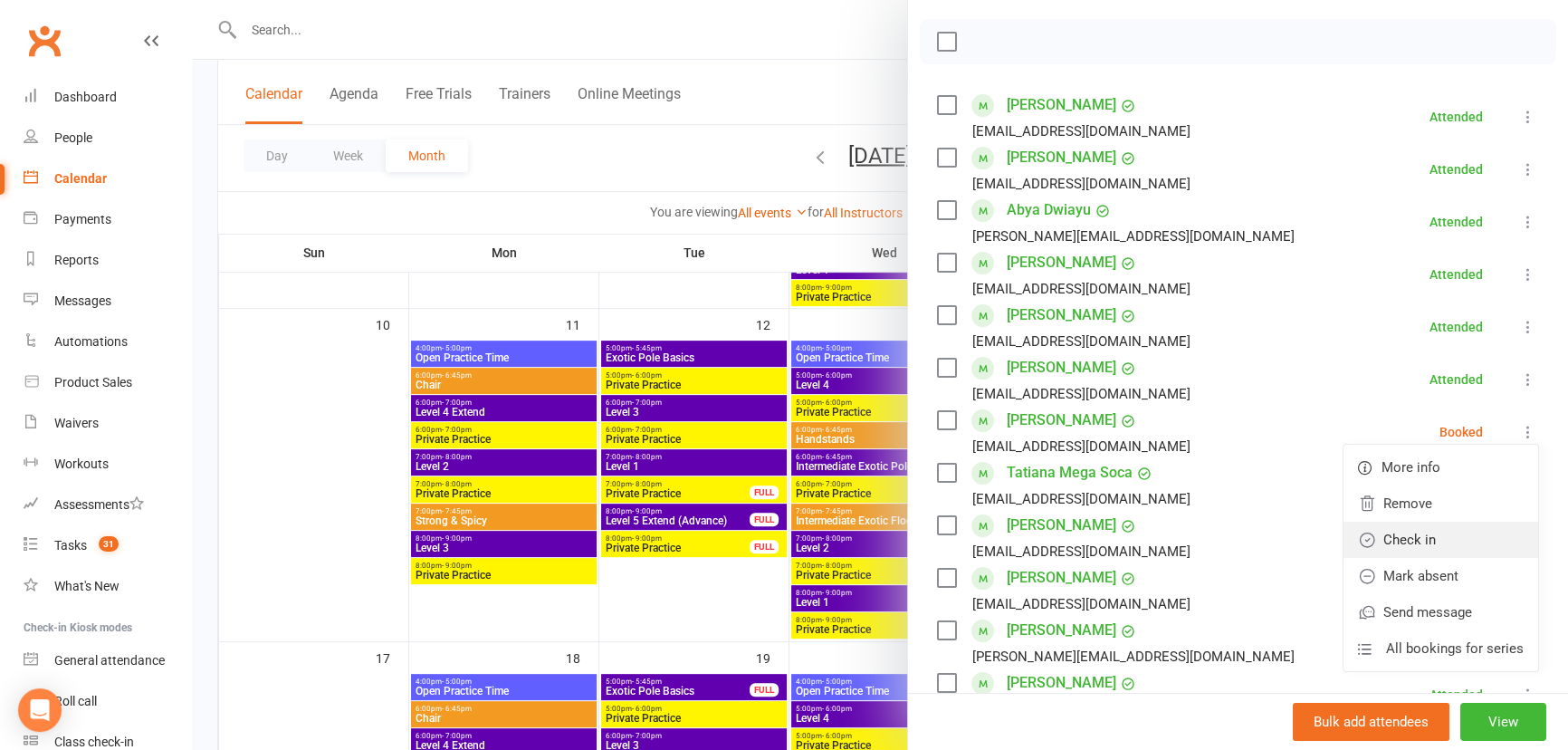
click at [1456, 541] on link "Check in" at bounding box center [1440, 540] width 194 height 36
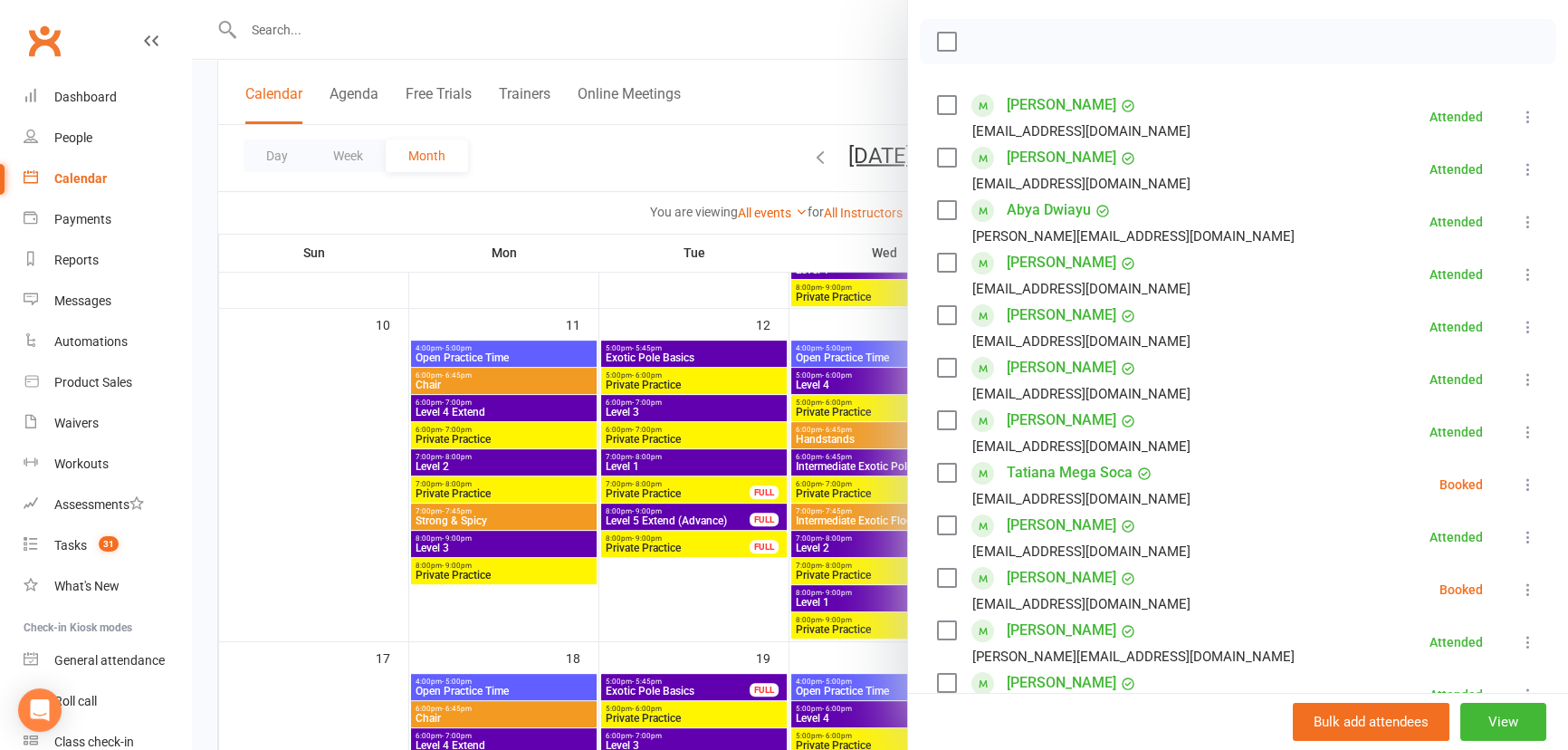
click at [1519, 484] on icon at bounding box center [1528, 484] width 18 height 18
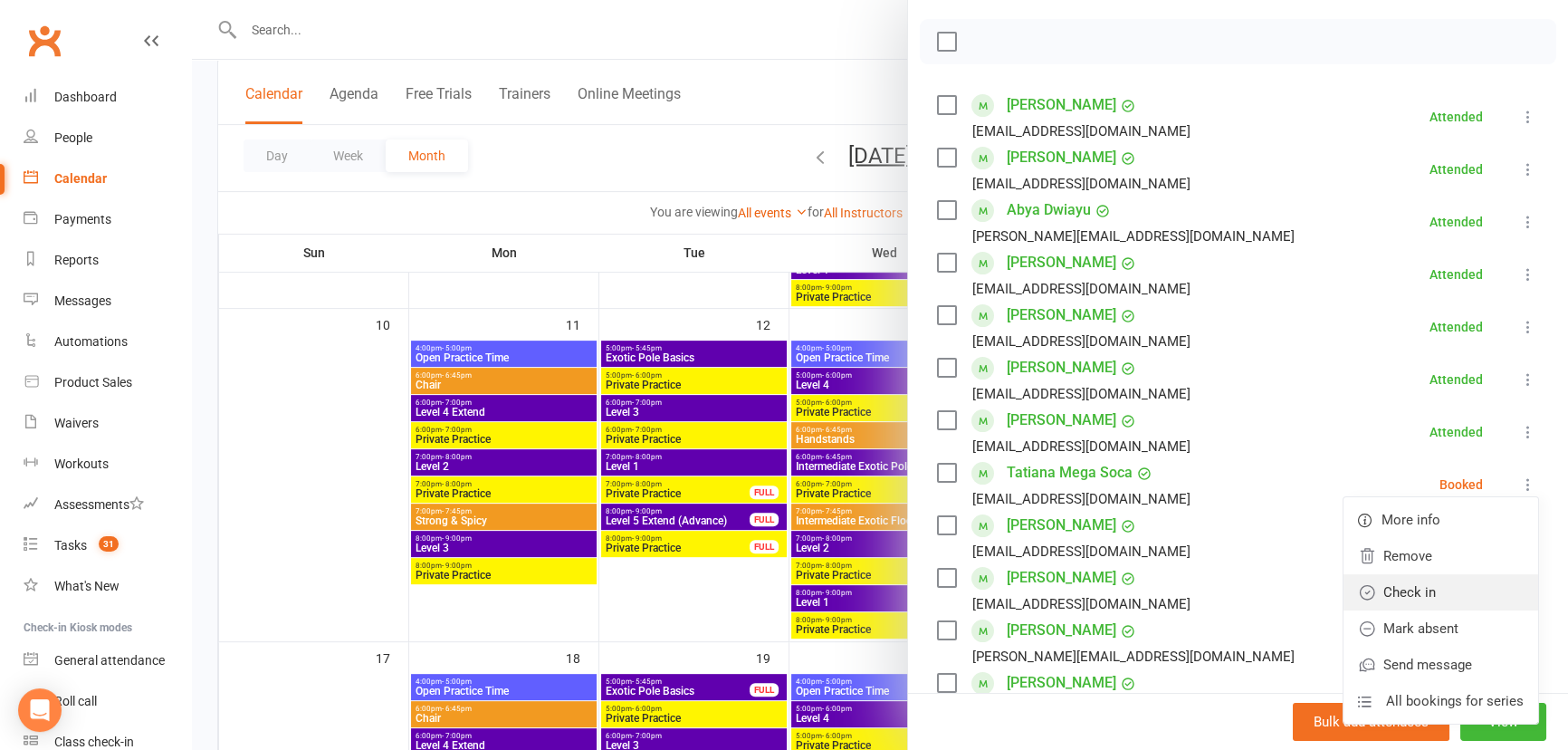
click at [1422, 597] on link "Check in" at bounding box center [1440, 592] width 194 height 36
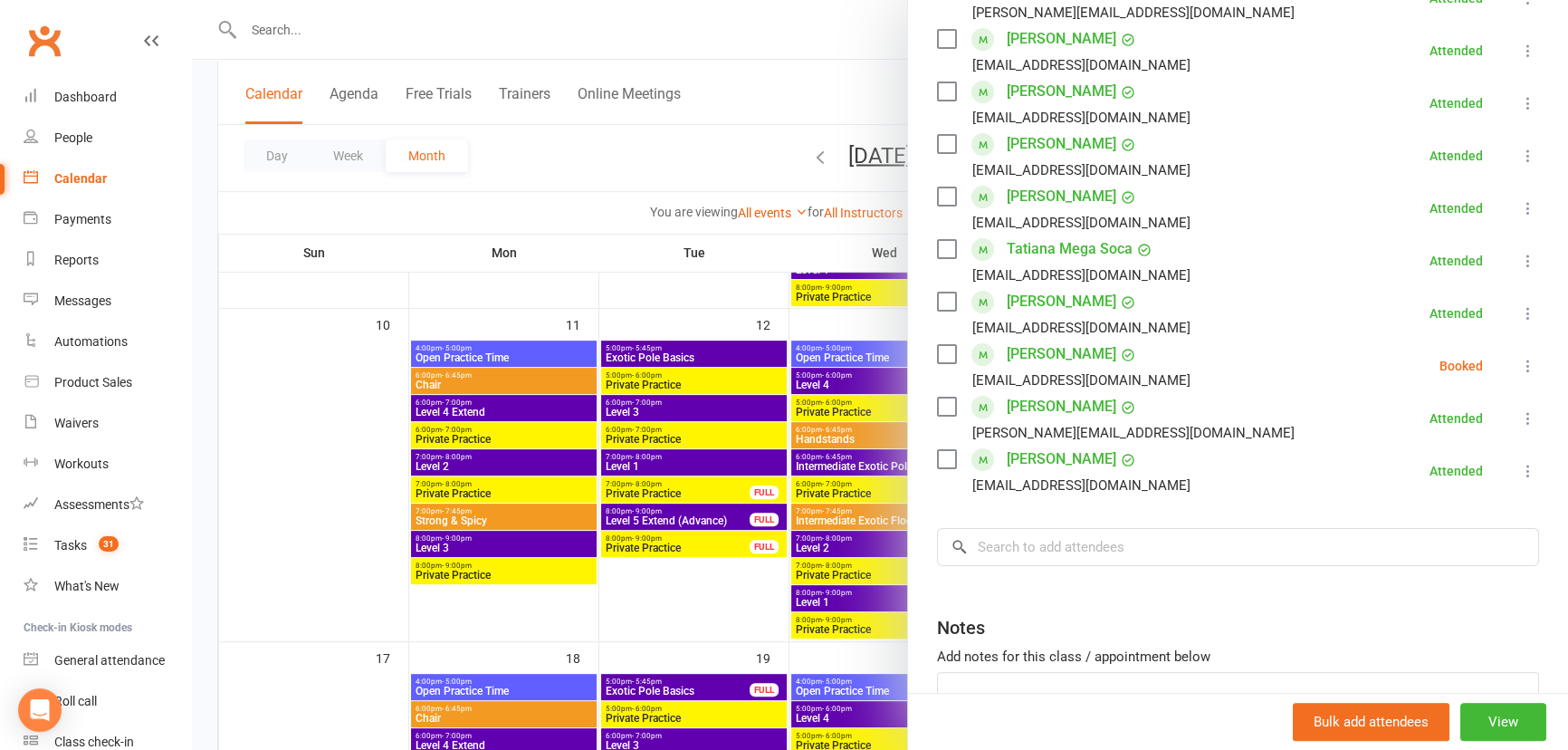
scroll to position [493, 0]
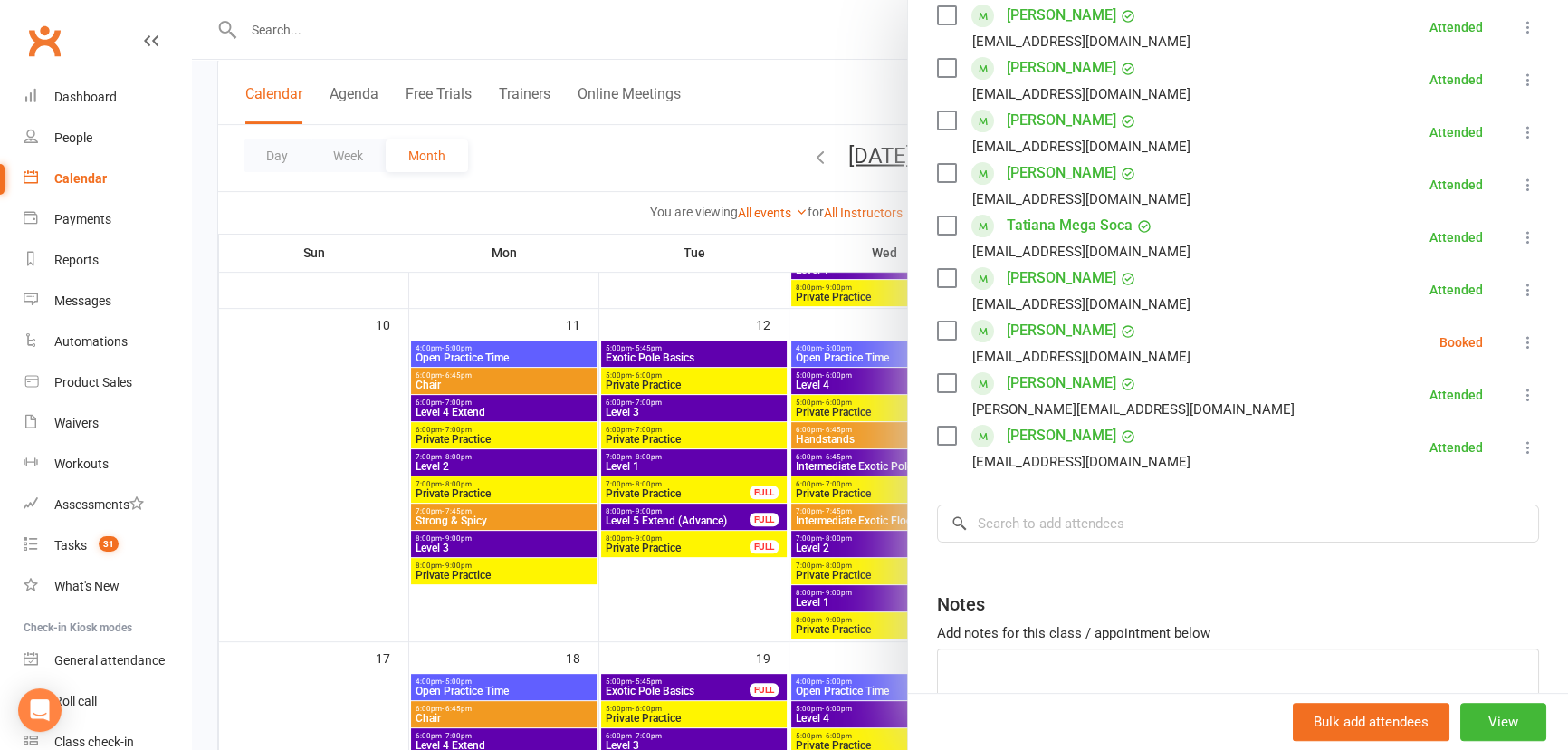
click at [1519, 348] on icon at bounding box center [1528, 342] width 18 height 18
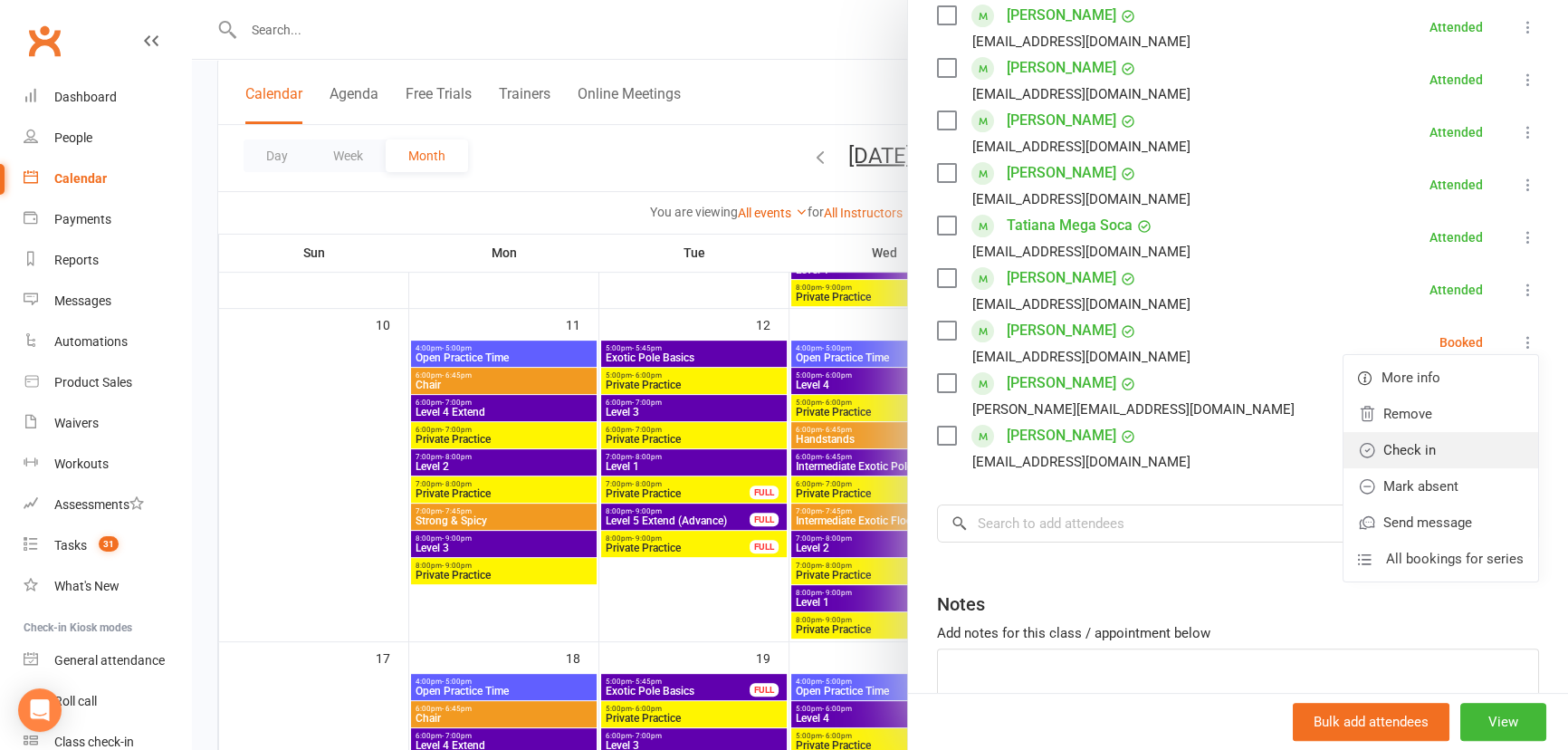
click at [1451, 453] on link "Check in" at bounding box center [1440, 450] width 194 height 36
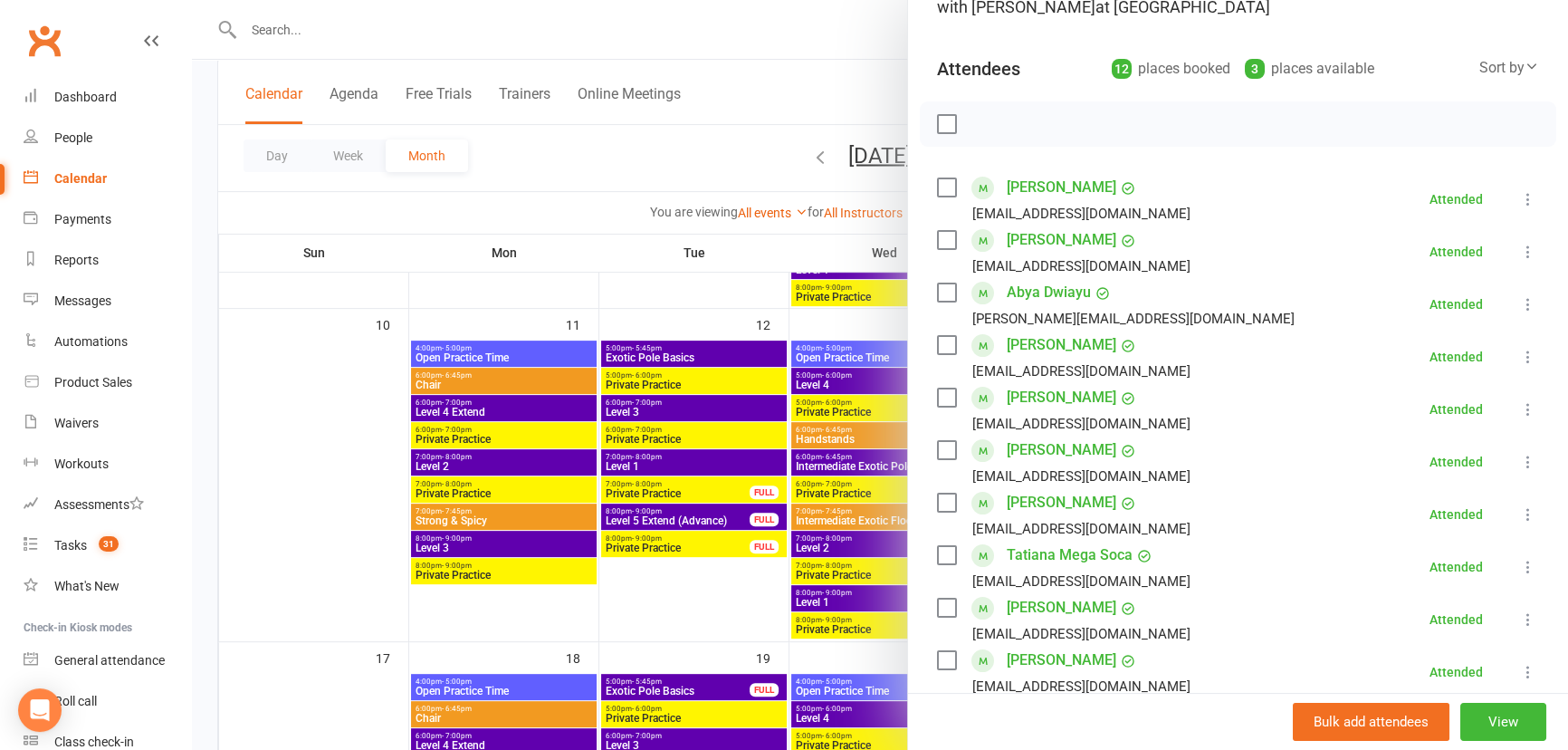
scroll to position [0, 0]
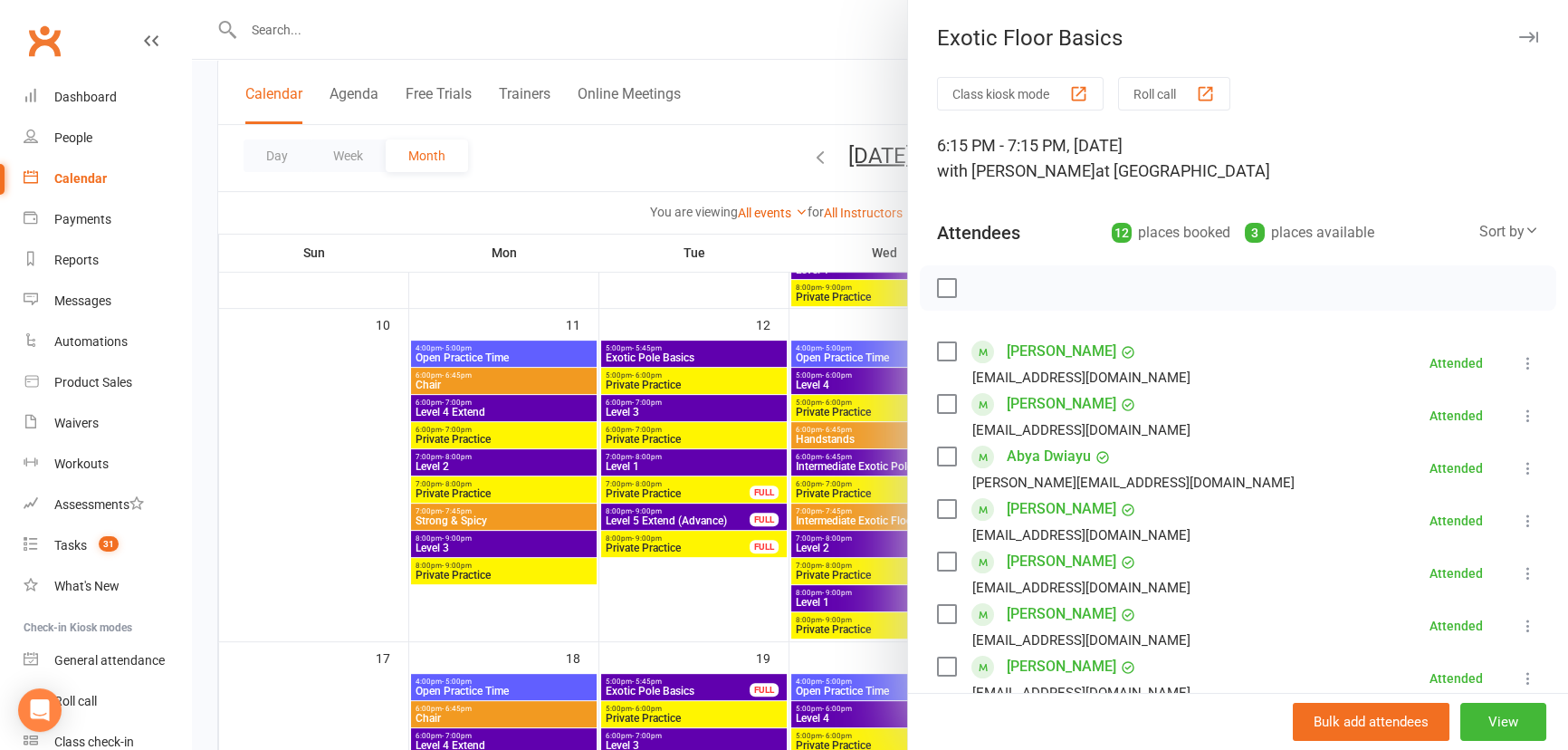
click at [1519, 34] on icon "button" at bounding box center [1529, 36] width 19 height 10
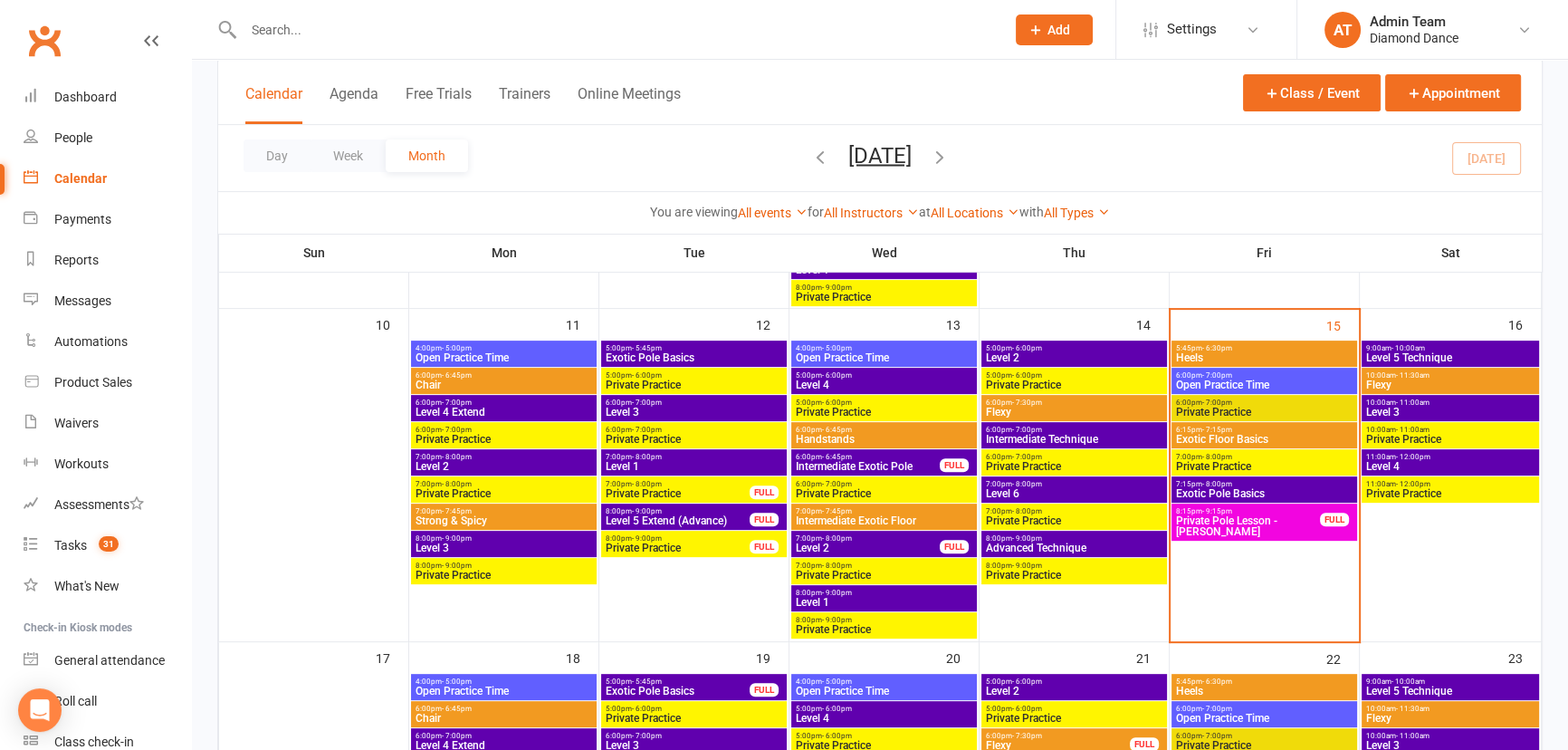
click at [1278, 353] on span "Heels" at bounding box center [1264, 357] width 178 height 10
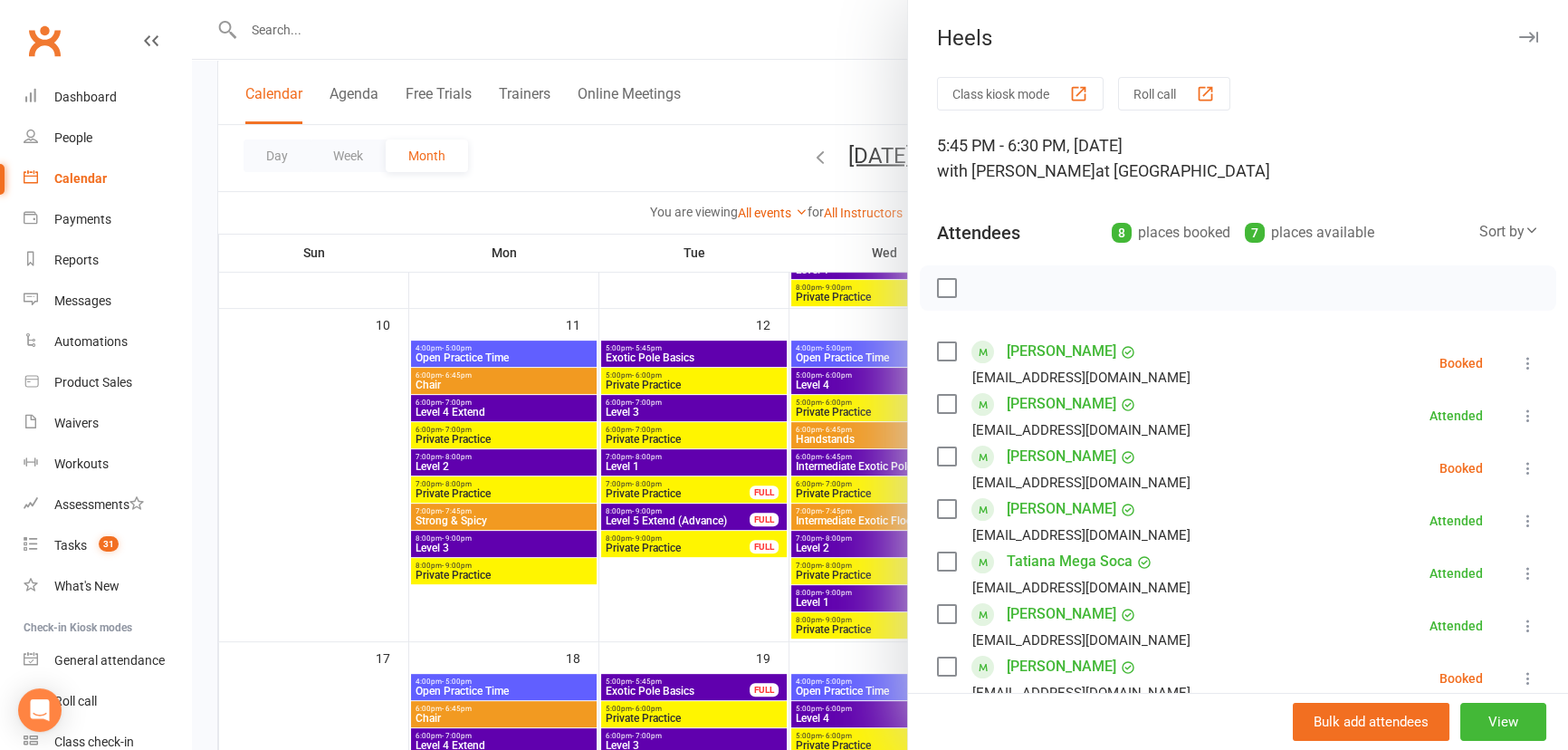
click at [1519, 363] on icon at bounding box center [1528, 363] width 18 height 18
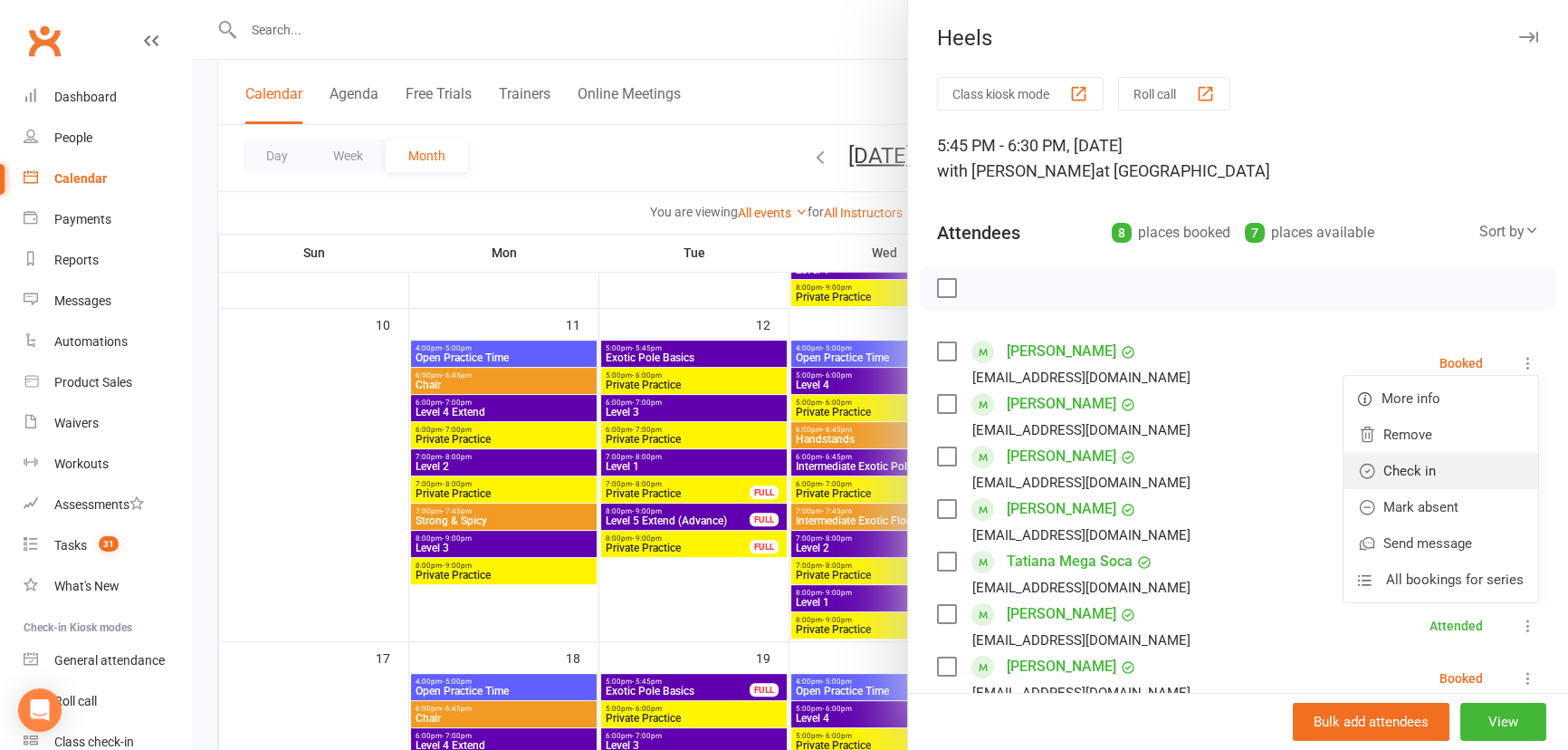
click at [1454, 462] on link "Check in" at bounding box center [1440, 471] width 194 height 36
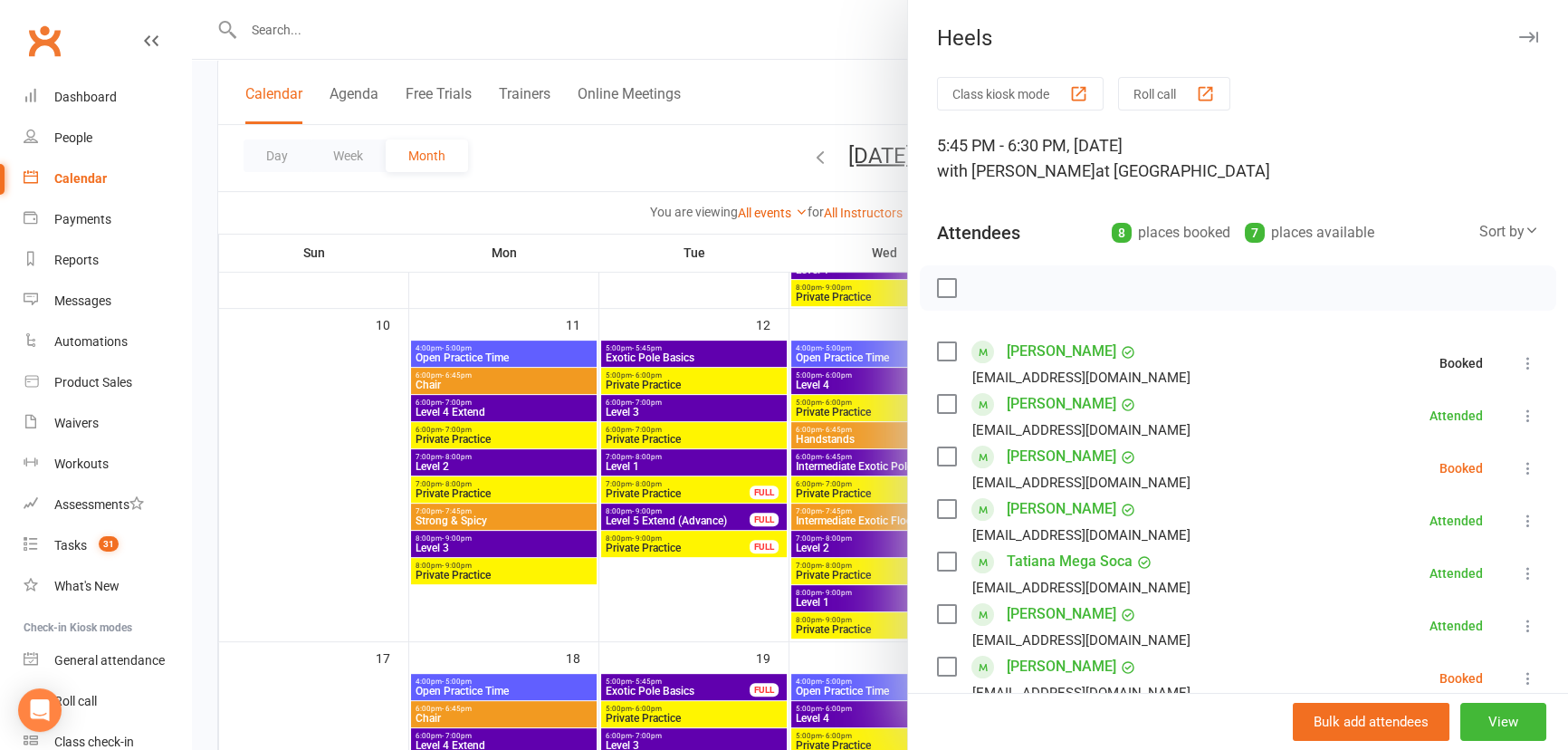
scroll to position [247, 0]
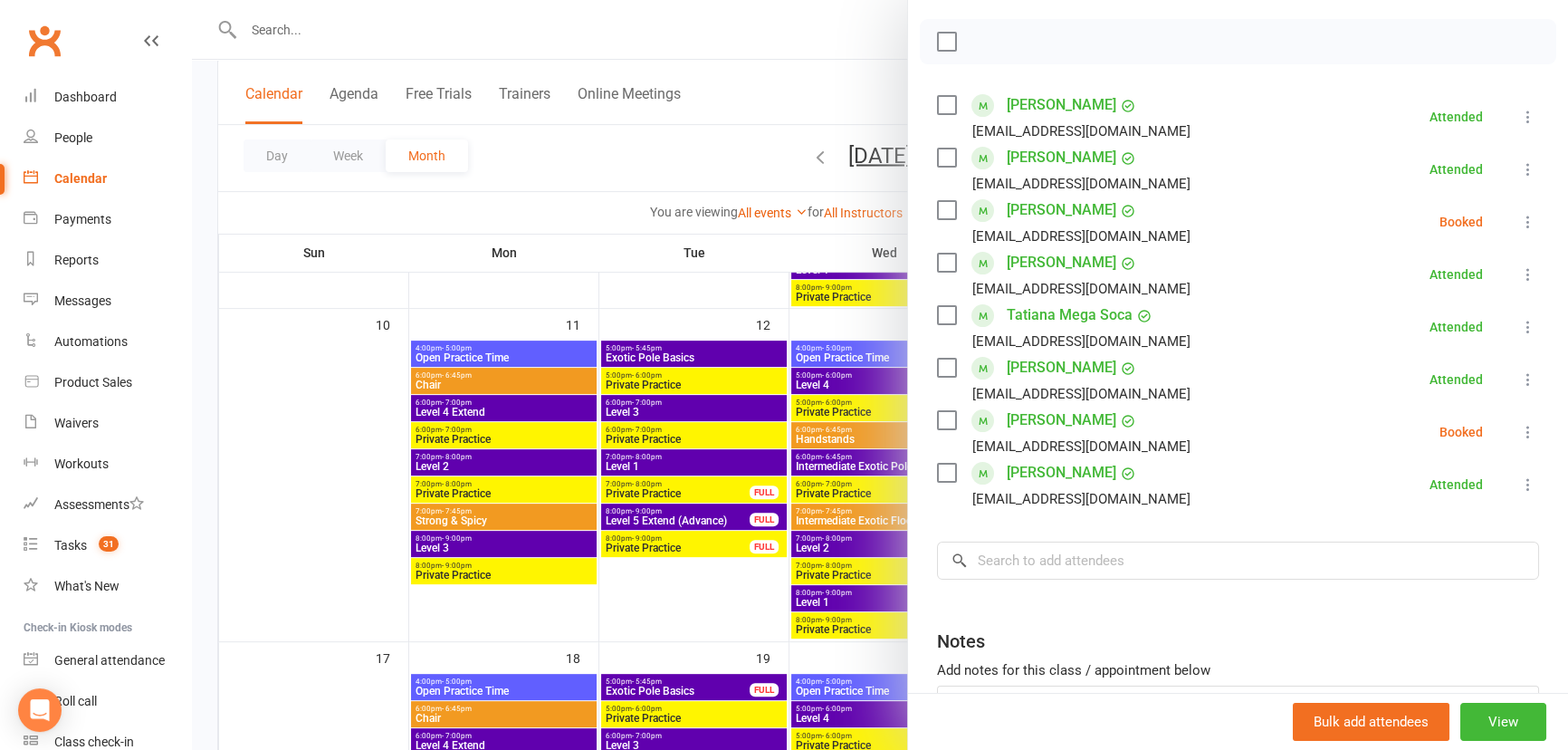
click at [1519, 227] on icon at bounding box center [1528, 222] width 18 height 18
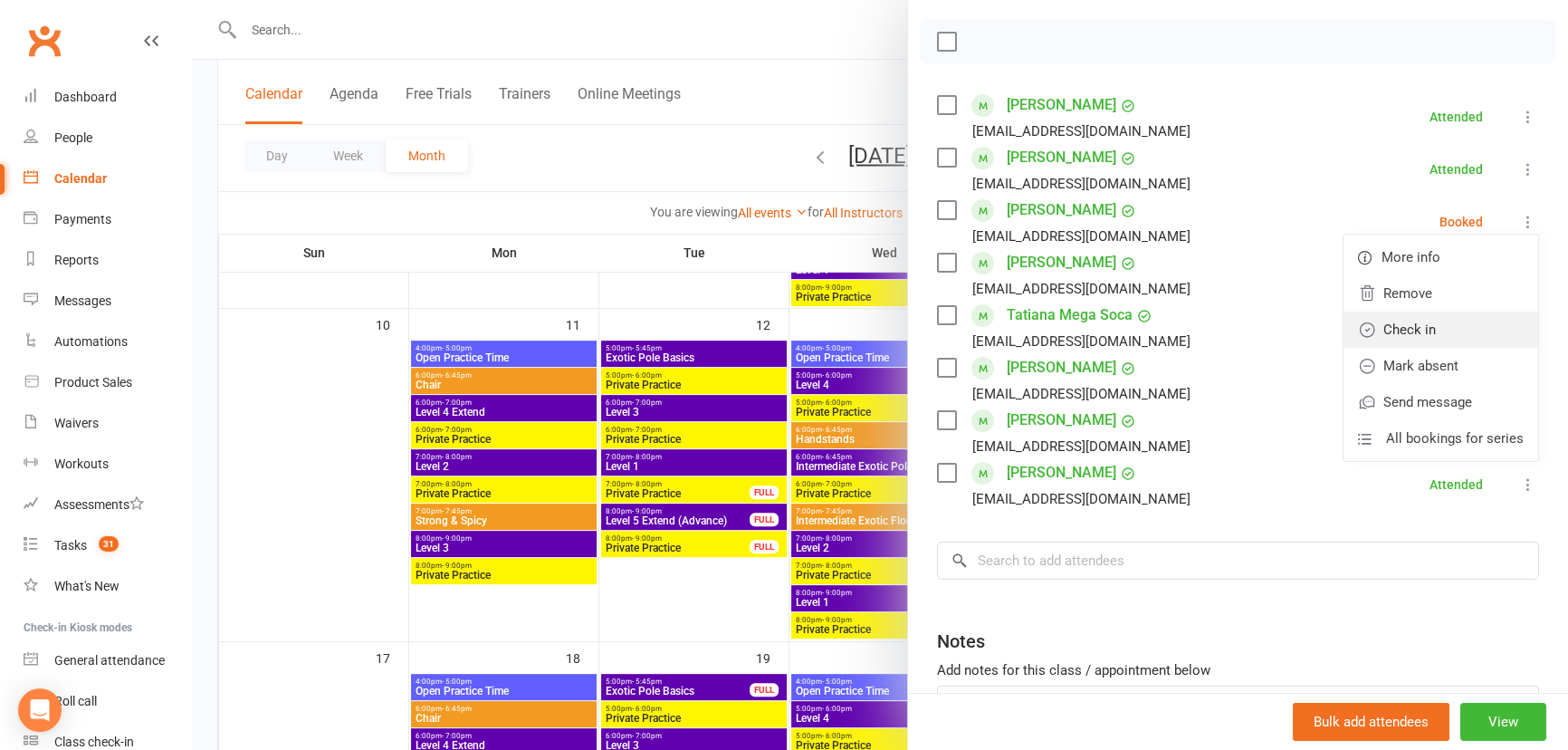
click at [1468, 332] on link "Check in" at bounding box center [1440, 329] width 194 height 36
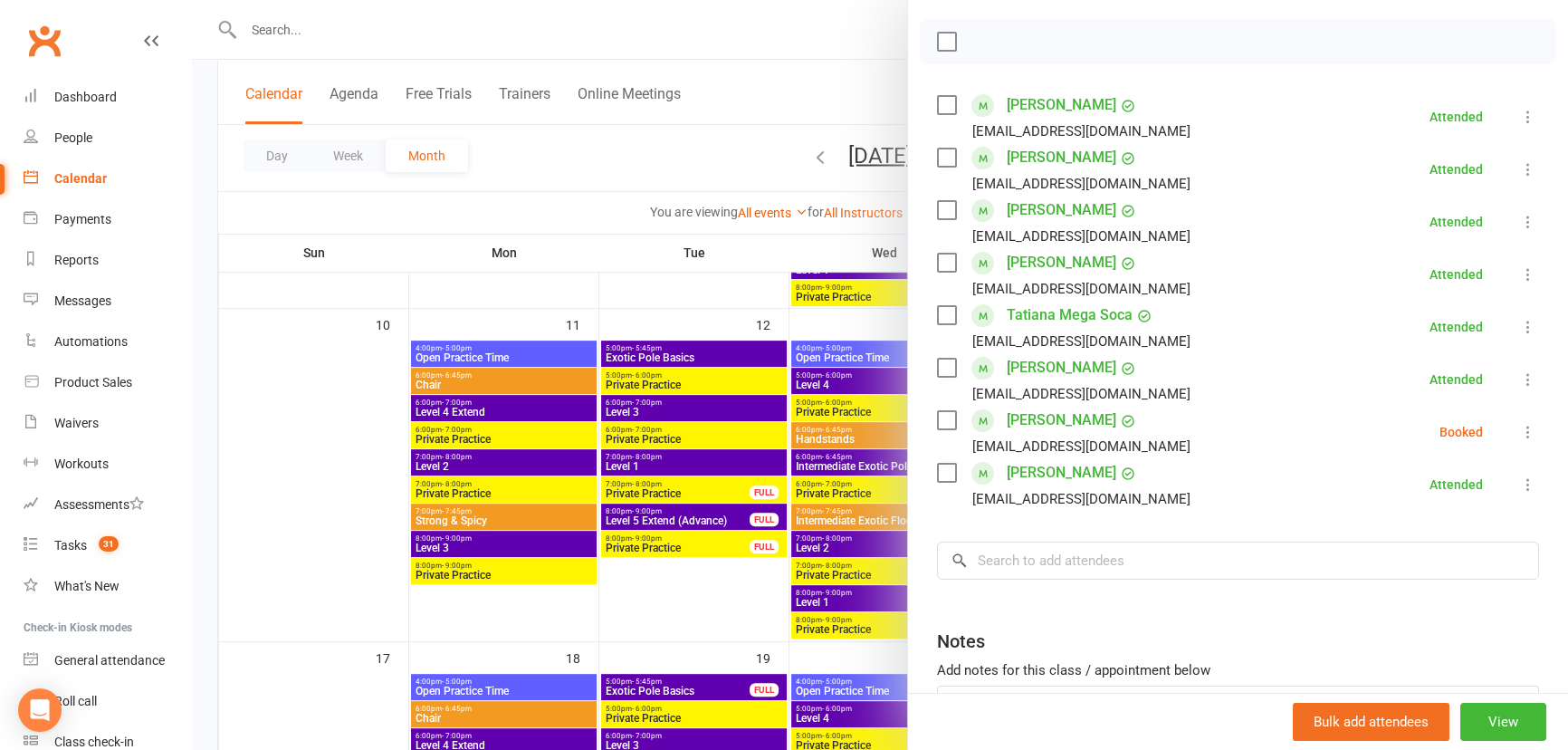
click at [1519, 439] on icon at bounding box center [1528, 431] width 18 height 18
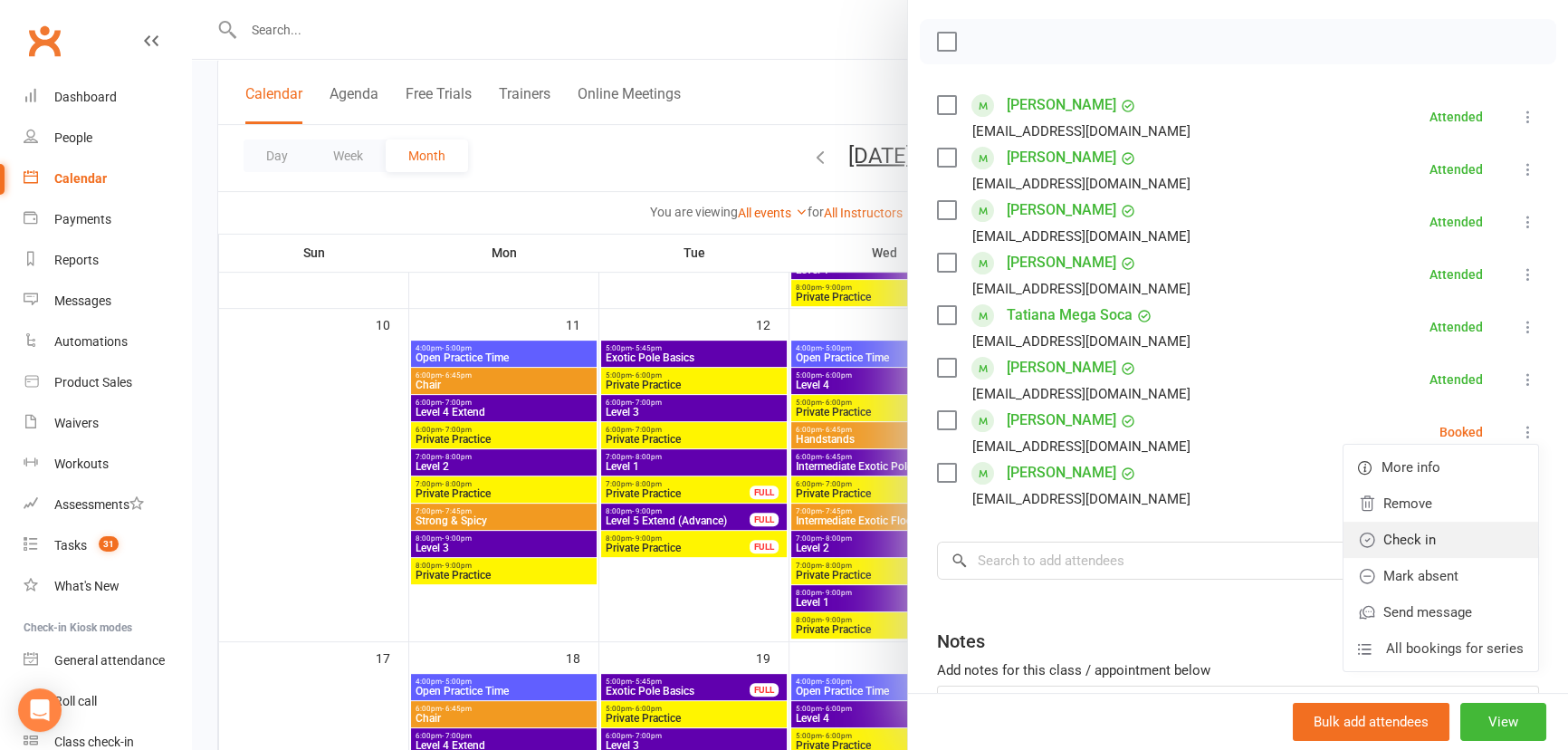
click at [1471, 538] on link "Check in" at bounding box center [1440, 540] width 194 height 36
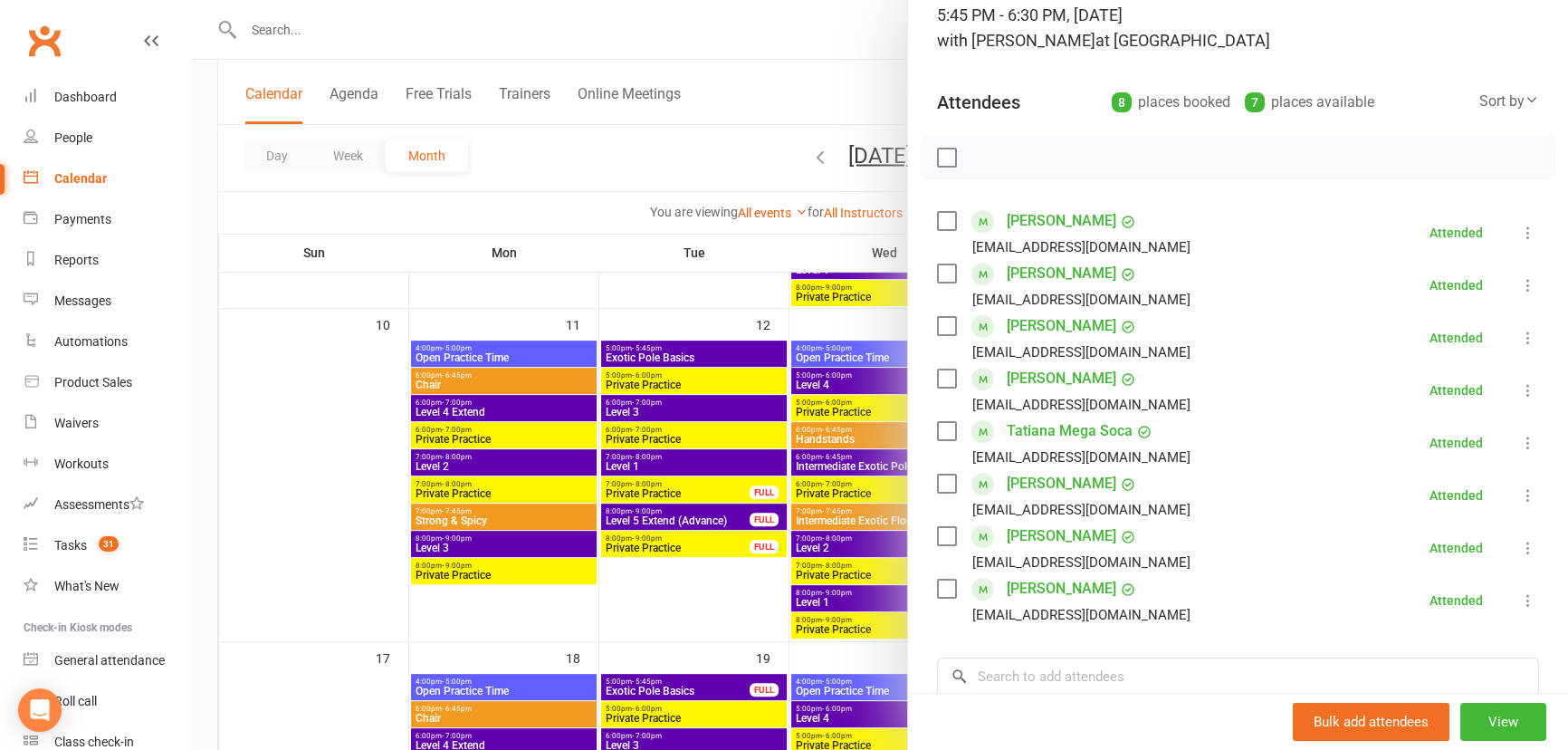
scroll to position [0, 0]
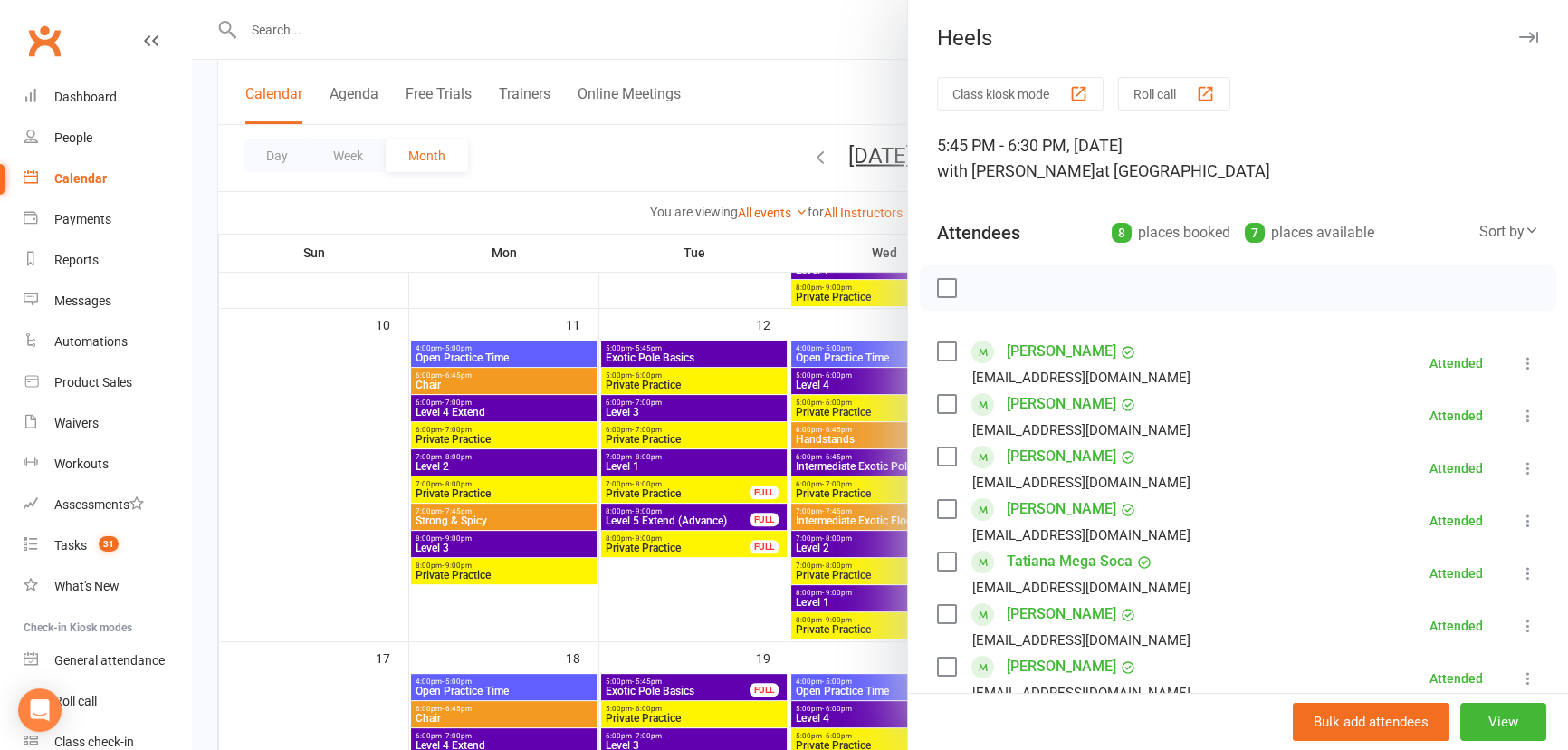
click at [1519, 34] on icon "button" at bounding box center [1529, 36] width 19 height 10
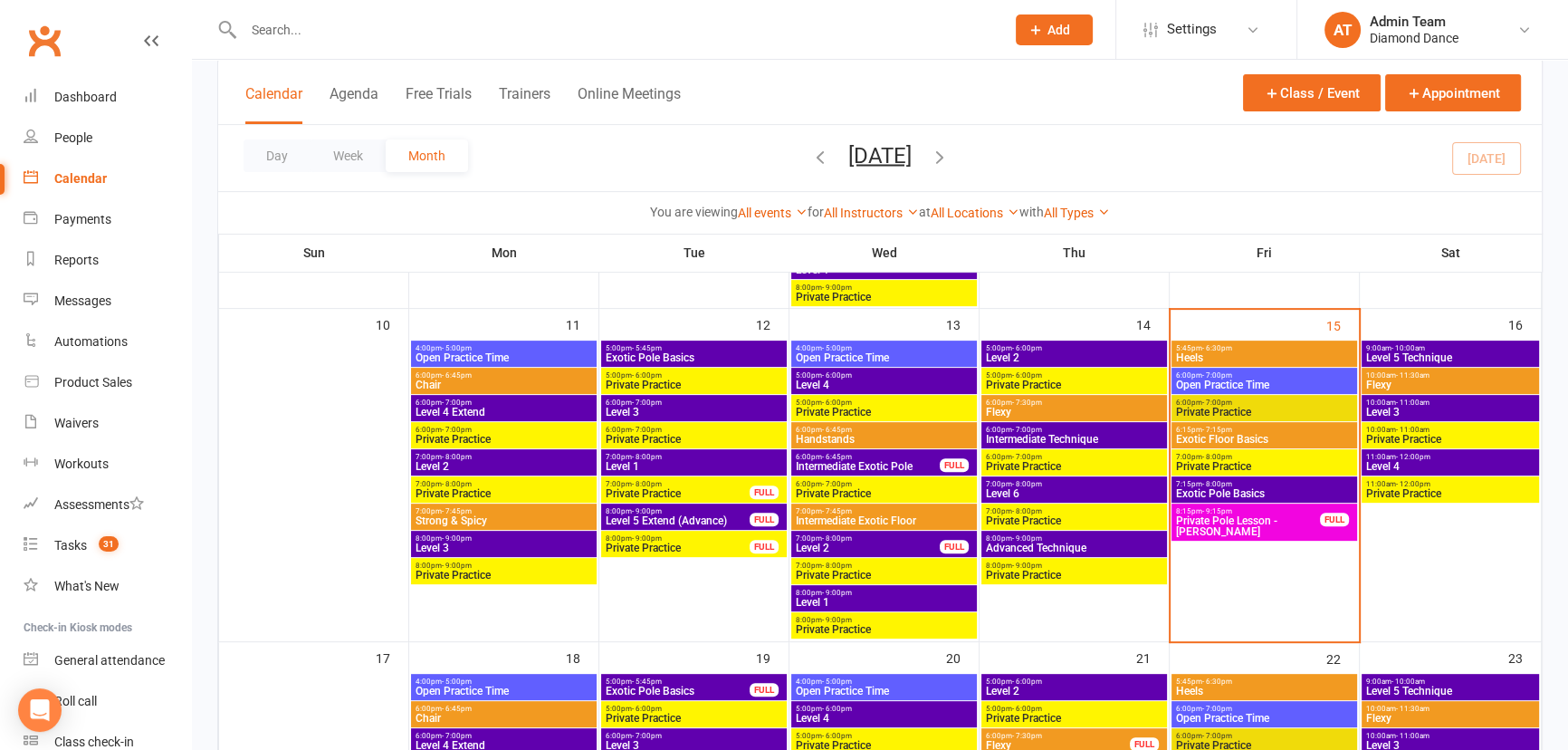
click at [1261, 408] on span "Private Practice" at bounding box center [1264, 411] width 178 height 10
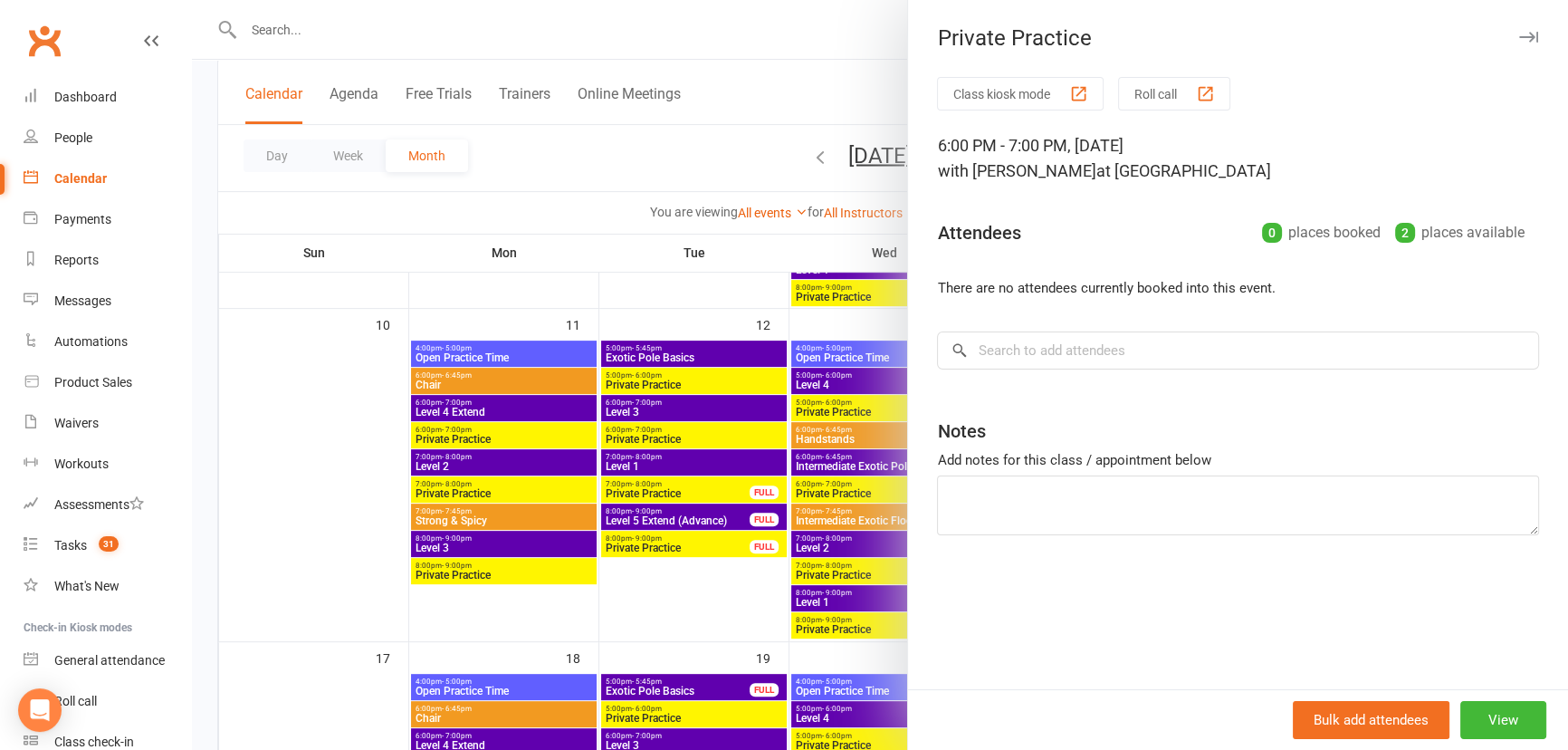
click at [1518, 35] on button "button" at bounding box center [1528, 37] width 22 height 22
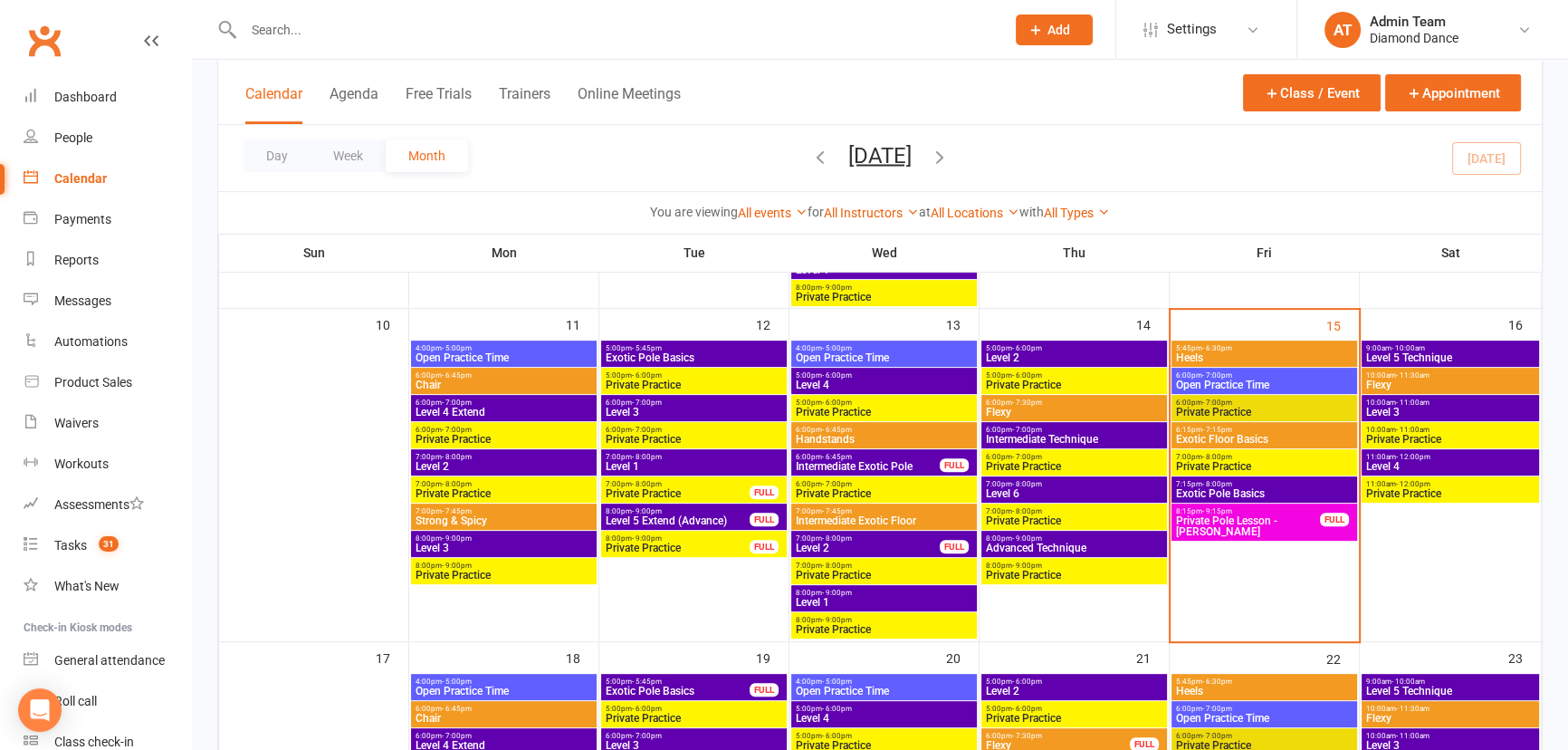
click at [1245, 380] on span "Open Practice Time" at bounding box center [1264, 385] width 178 height 10
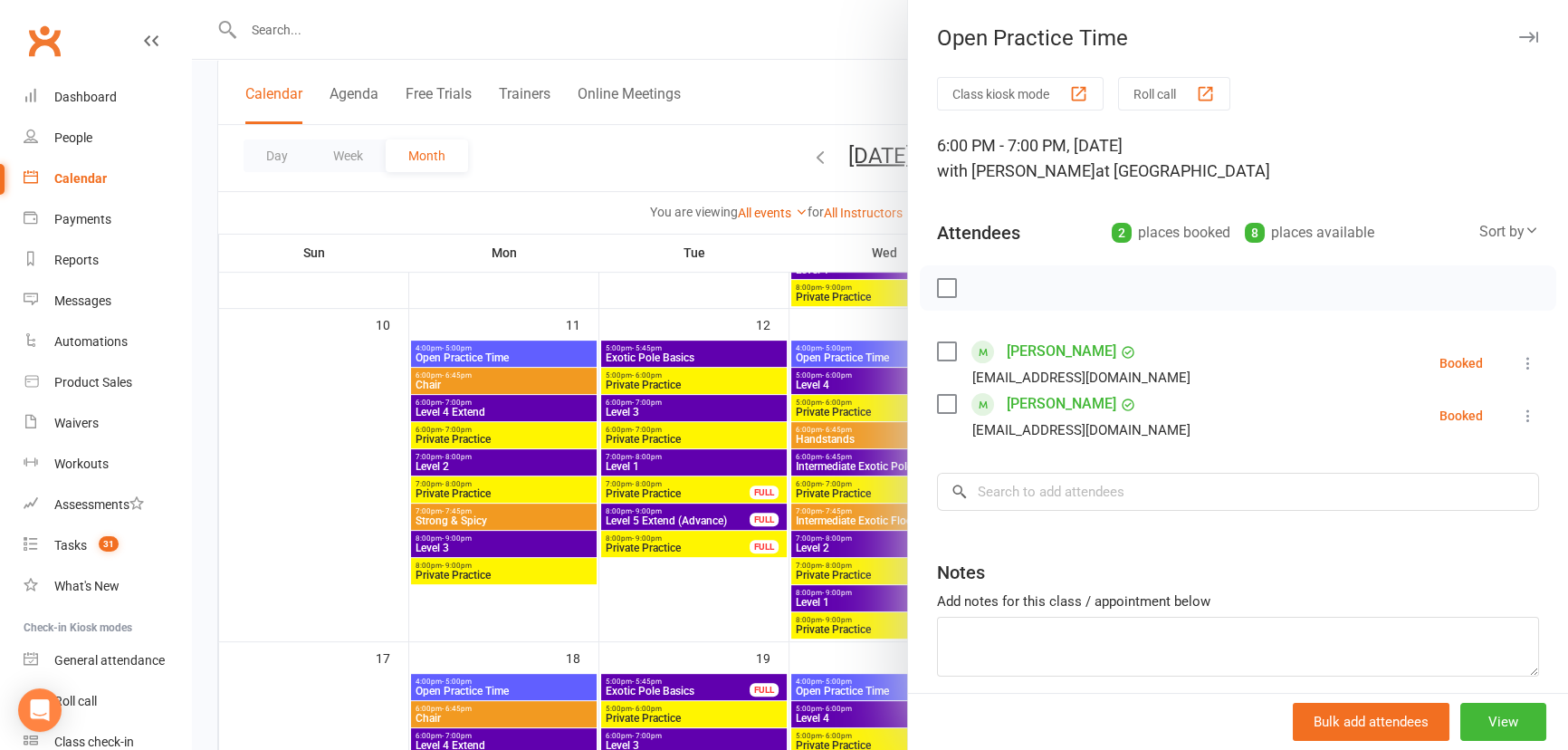
click at [1519, 362] on icon at bounding box center [1528, 363] width 18 height 18
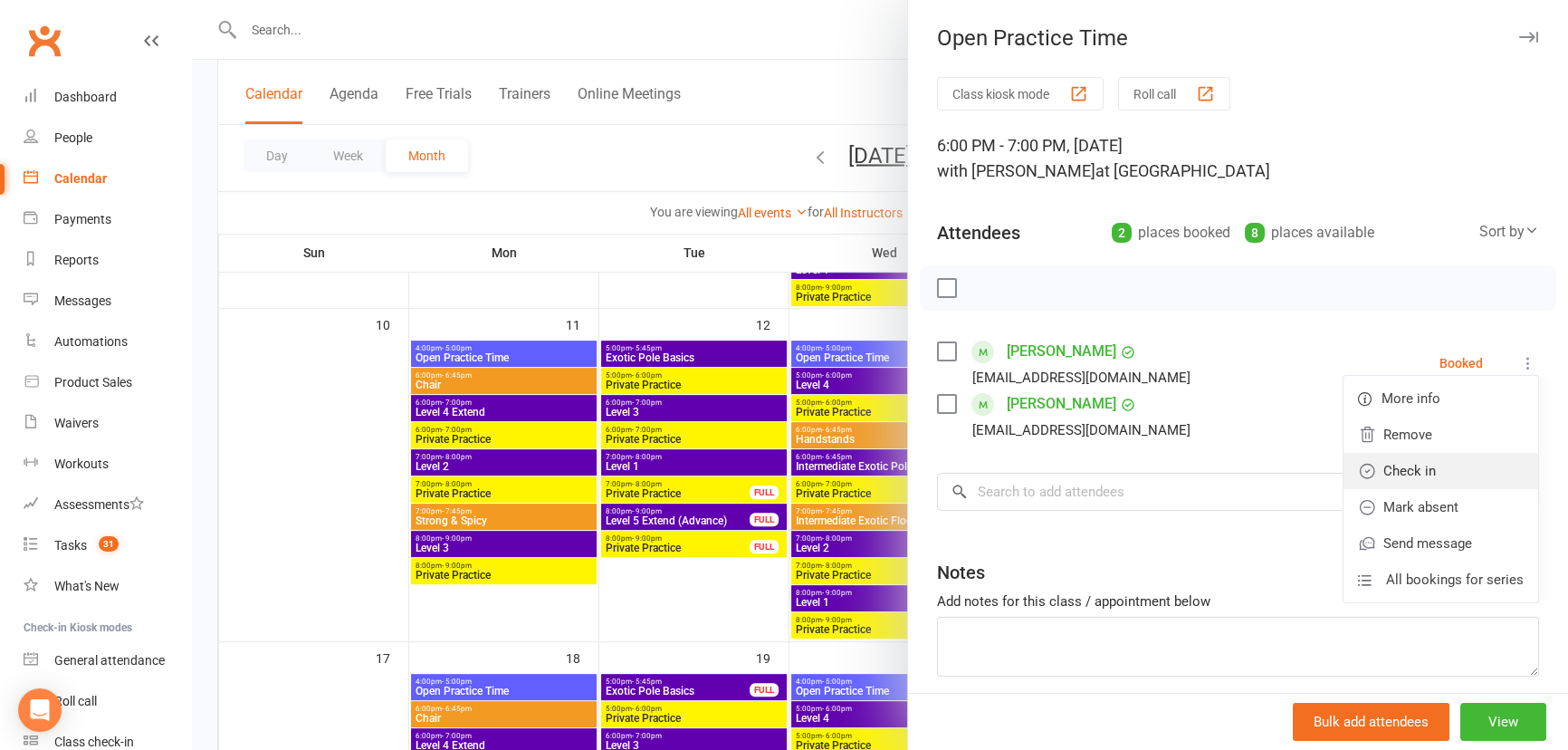
click at [1428, 480] on link "Check in" at bounding box center [1440, 471] width 194 height 36
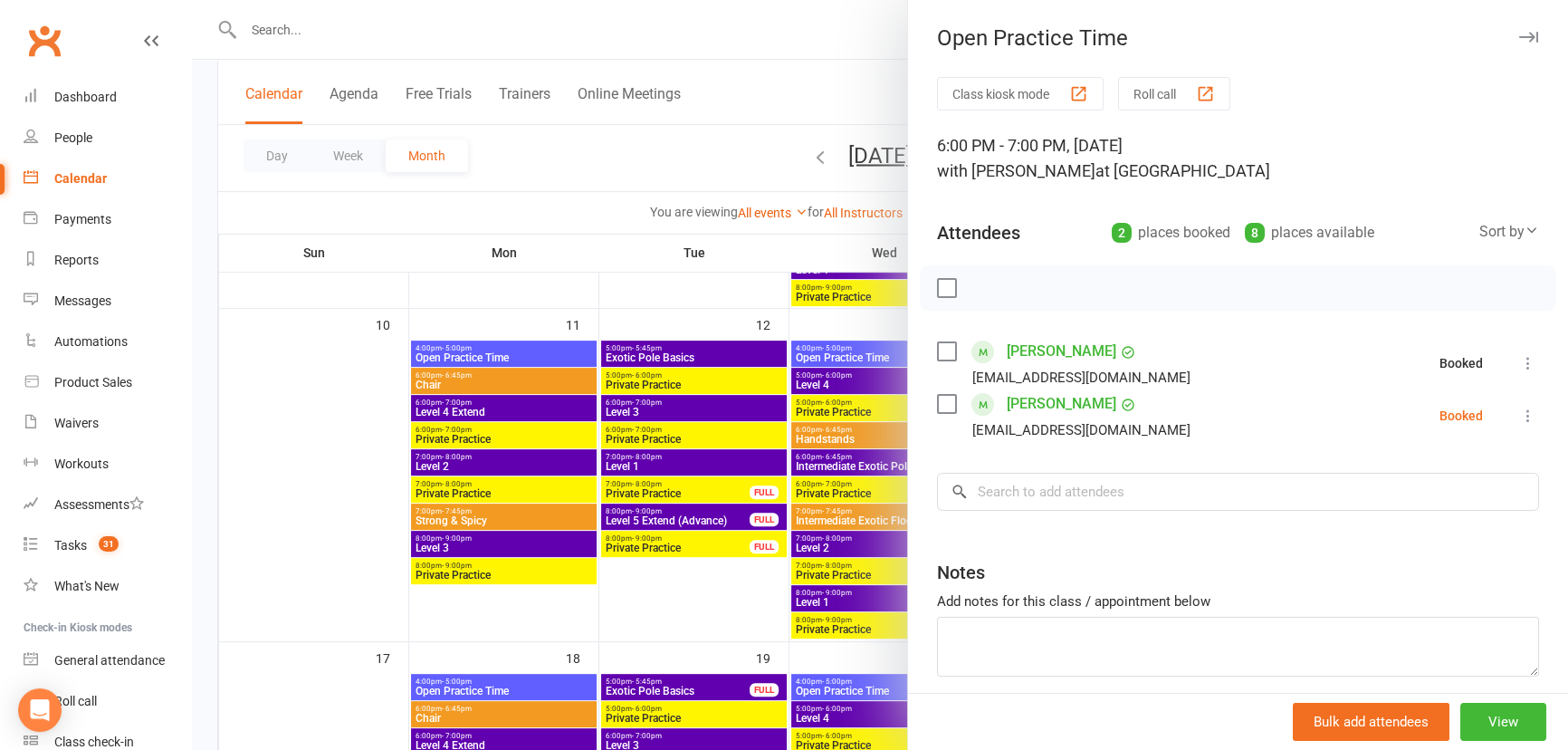
click at [1519, 415] on icon at bounding box center [1528, 415] width 18 height 18
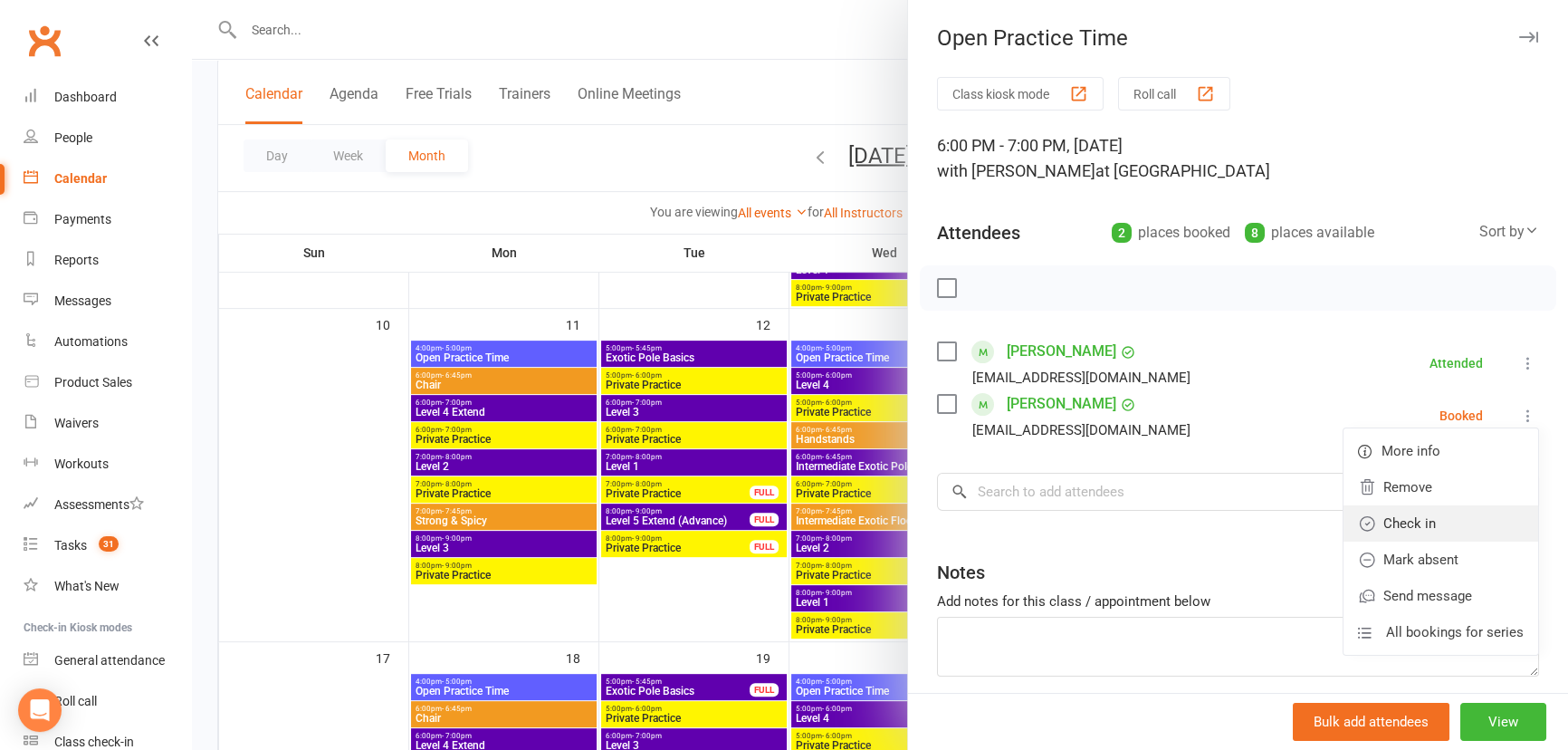
click at [1454, 519] on link "Check in" at bounding box center [1440, 523] width 194 height 36
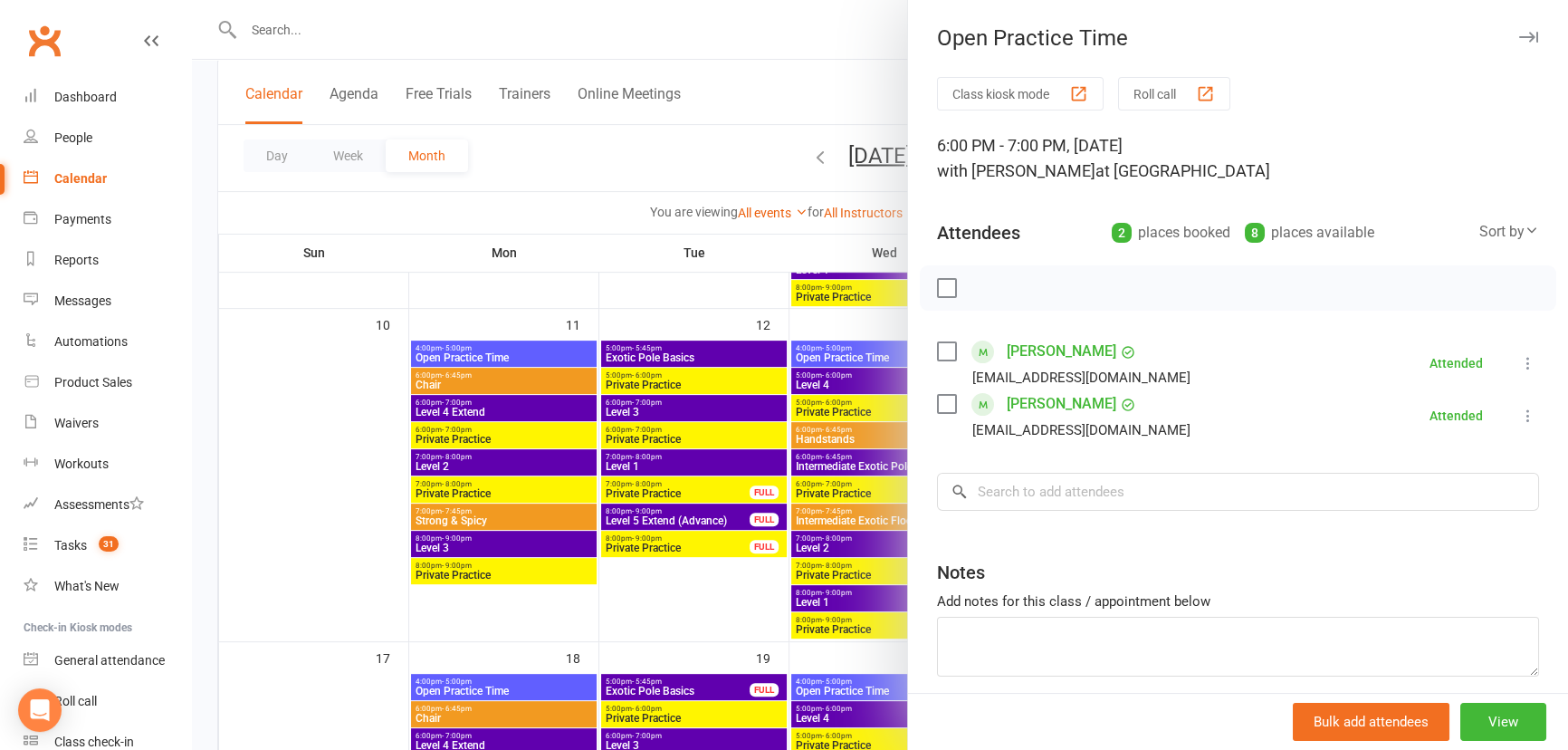
click at [1519, 40] on icon "button" at bounding box center [1529, 36] width 19 height 10
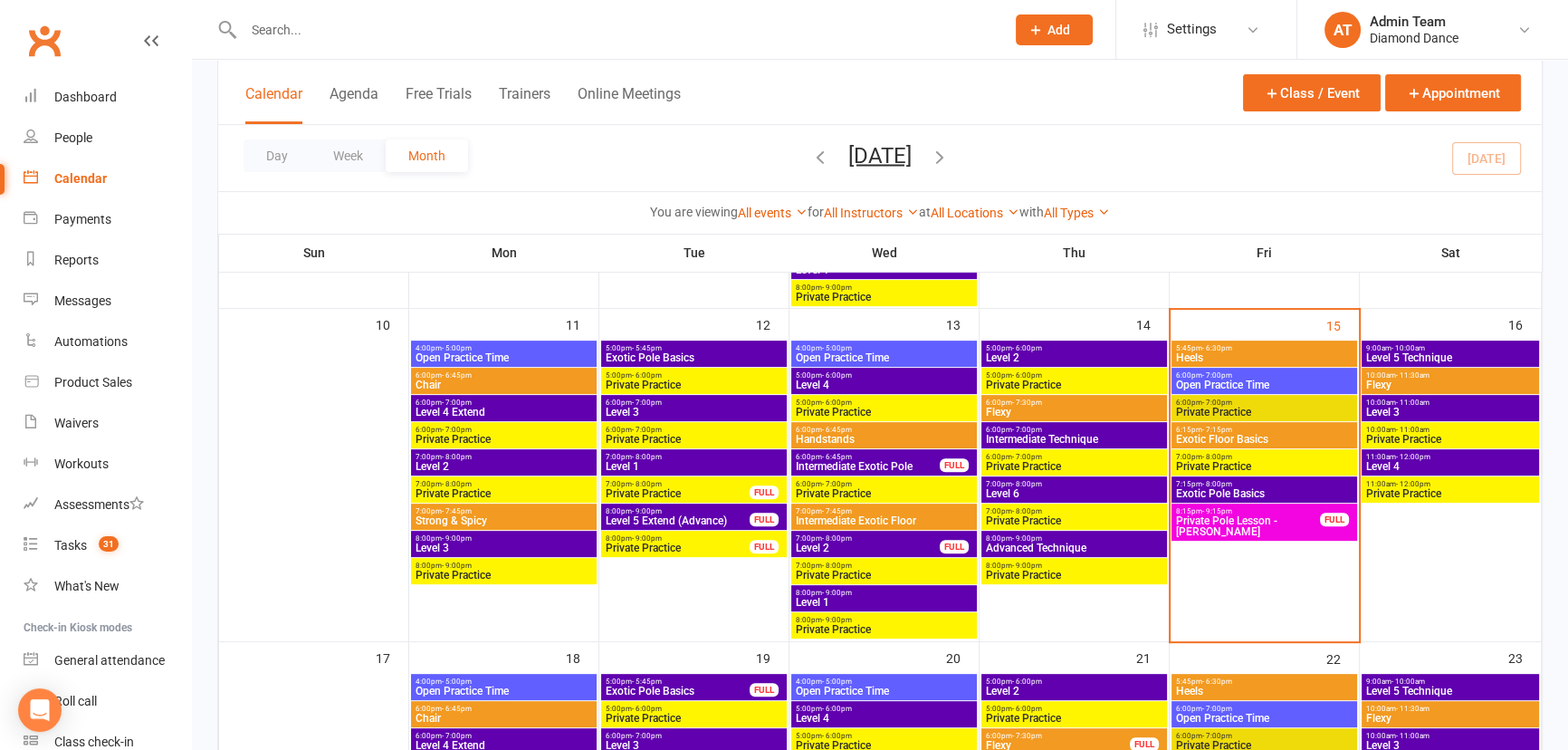
click at [1284, 489] on span "Exotic Pole Basics" at bounding box center [1264, 493] width 178 height 10
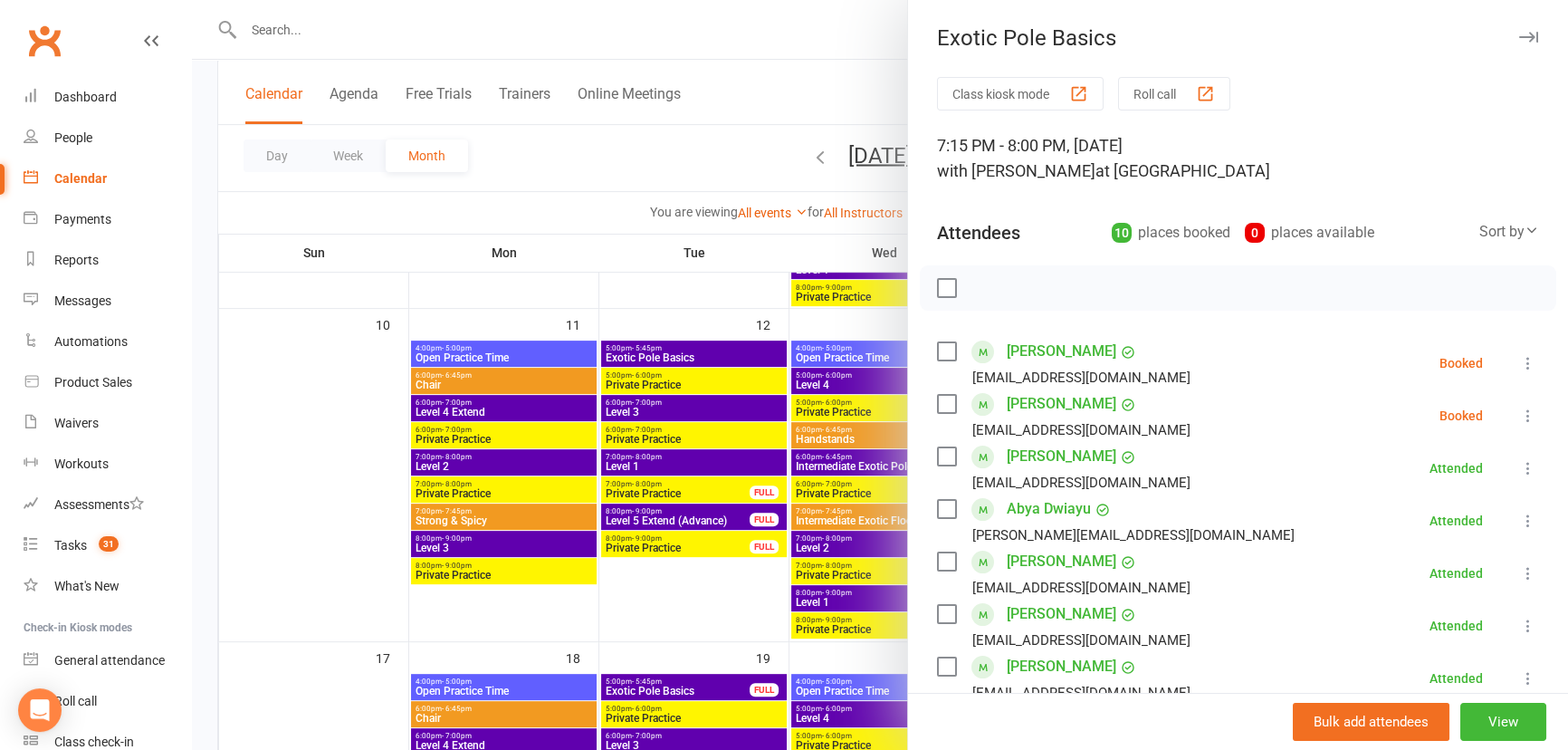
click at [1519, 37] on icon "button" at bounding box center [1529, 36] width 19 height 10
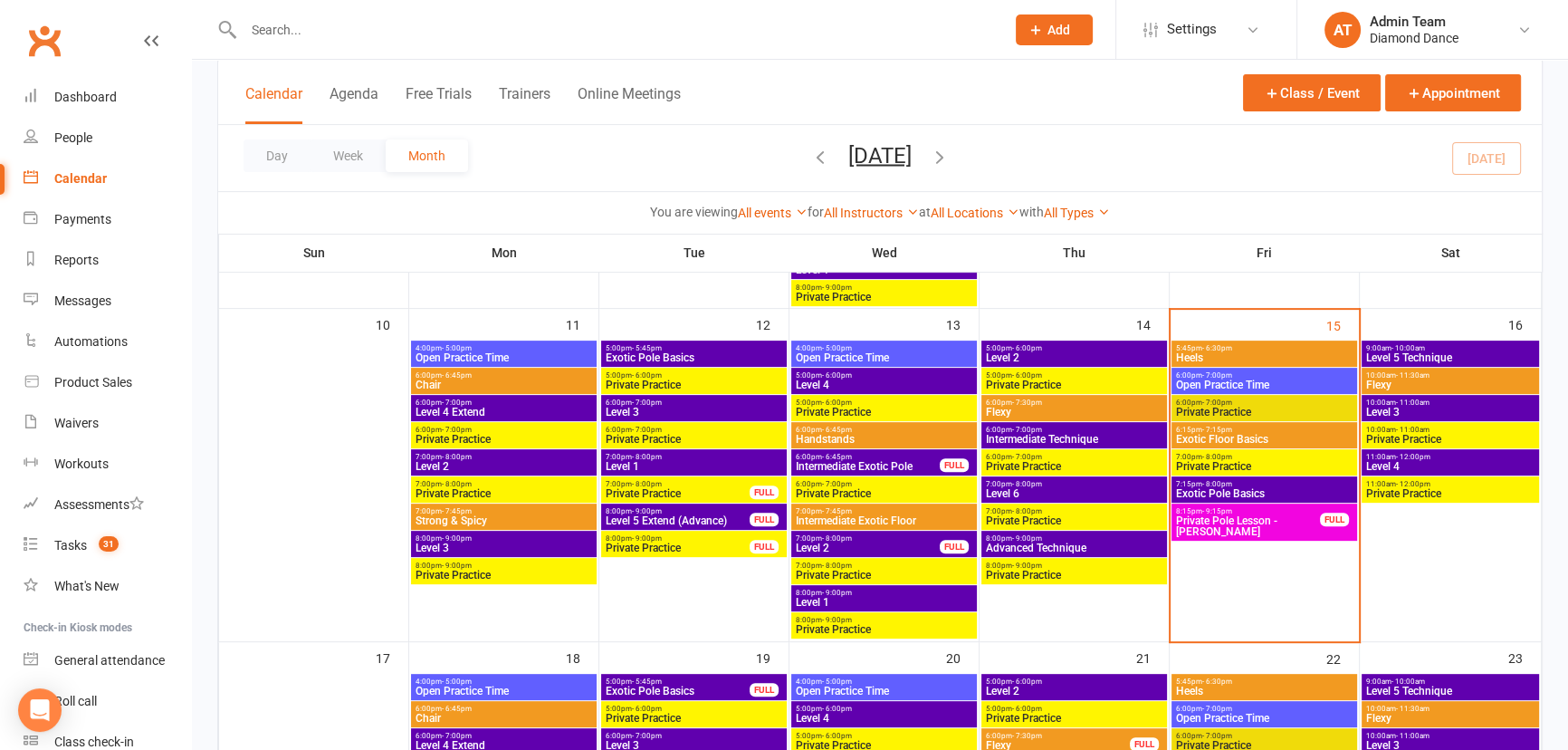
click at [1278, 516] on span "Private Pole Lesson - [PERSON_NAME]" at bounding box center [1248, 525] width 146 height 22
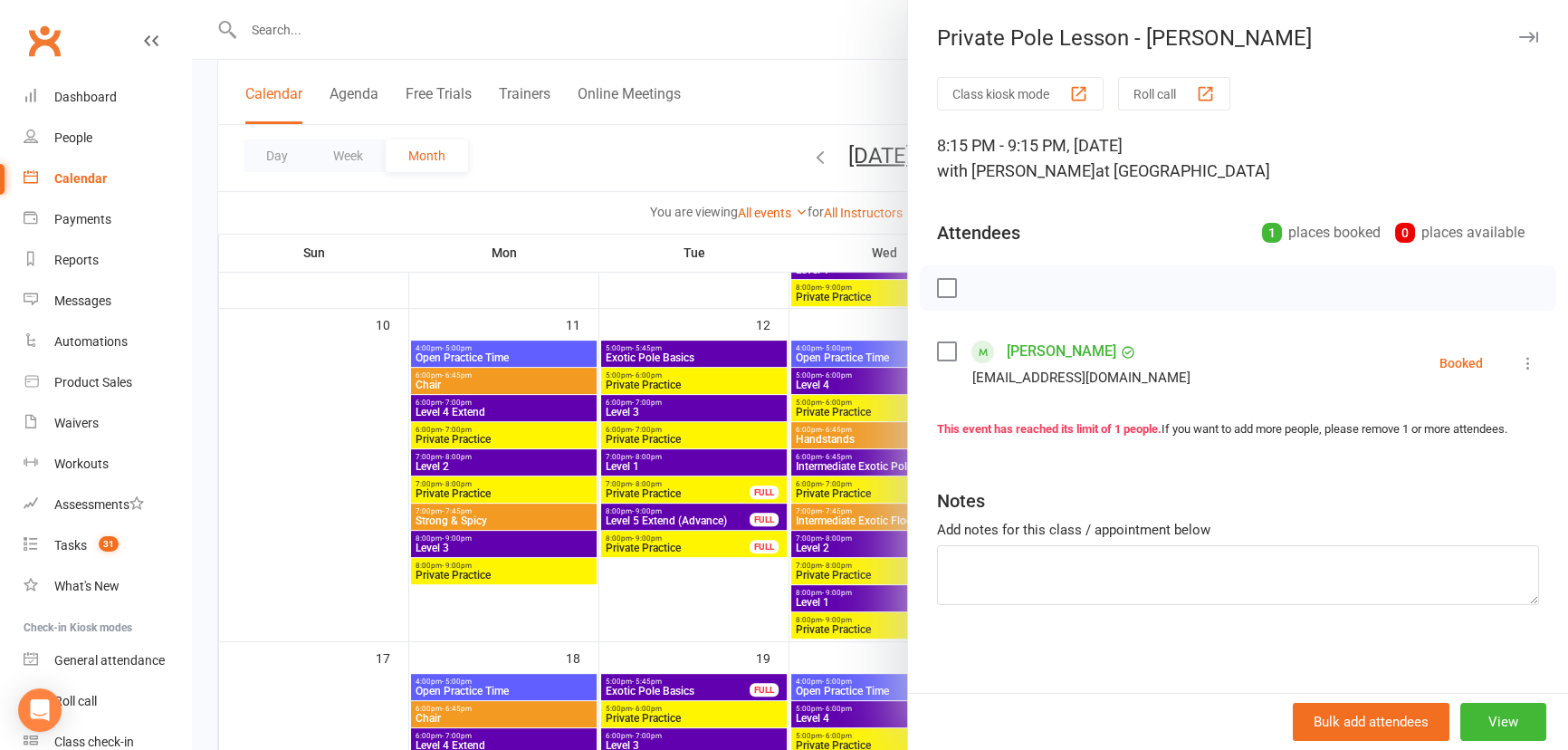
click at [1519, 365] on icon at bounding box center [1528, 363] width 18 height 18
click at [1419, 468] on link "Check in" at bounding box center [1449, 471] width 179 height 36
click at [1519, 35] on icon "button" at bounding box center [1529, 36] width 19 height 10
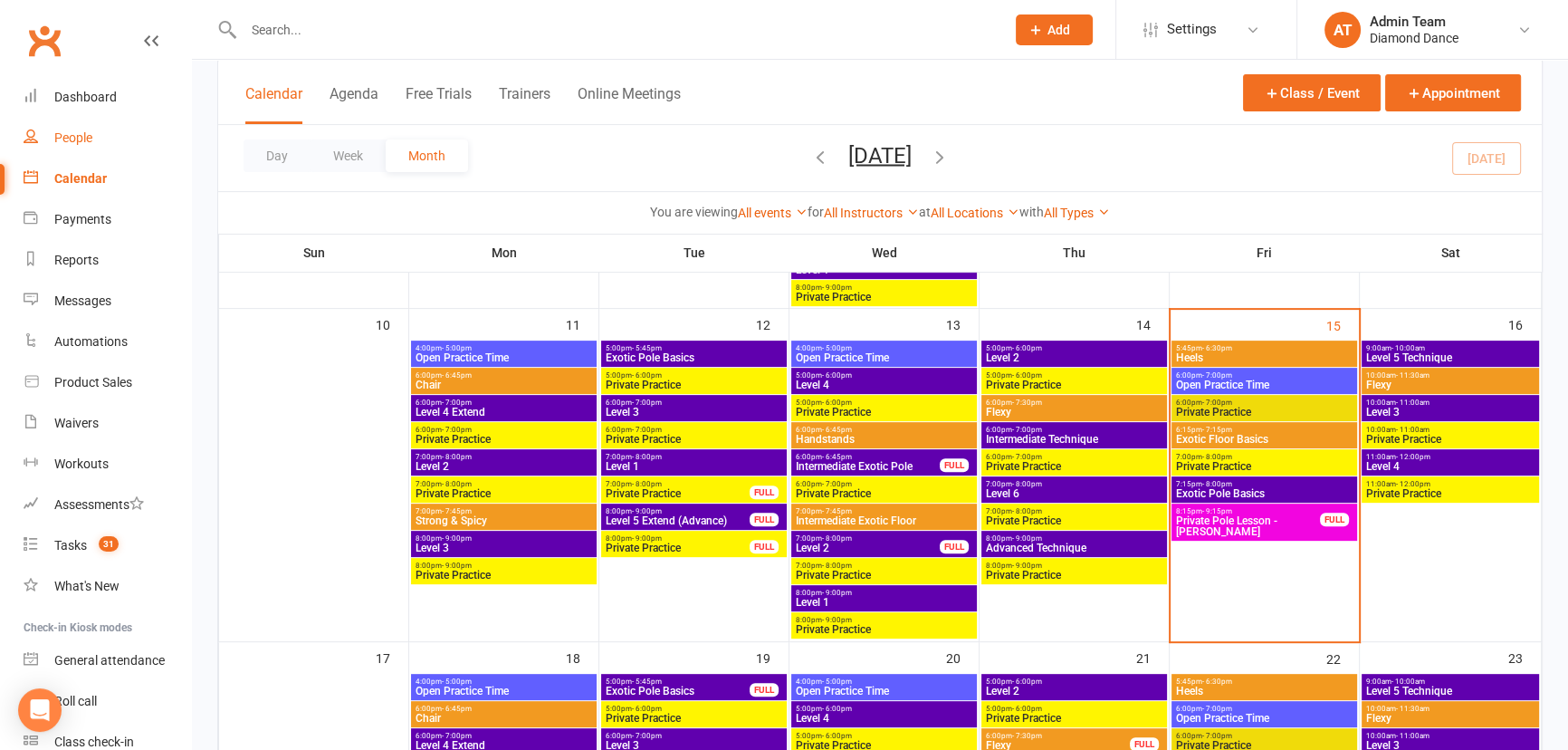
click at [86, 142] on div "People" at bounding box center [73, 137] width 38 height 14
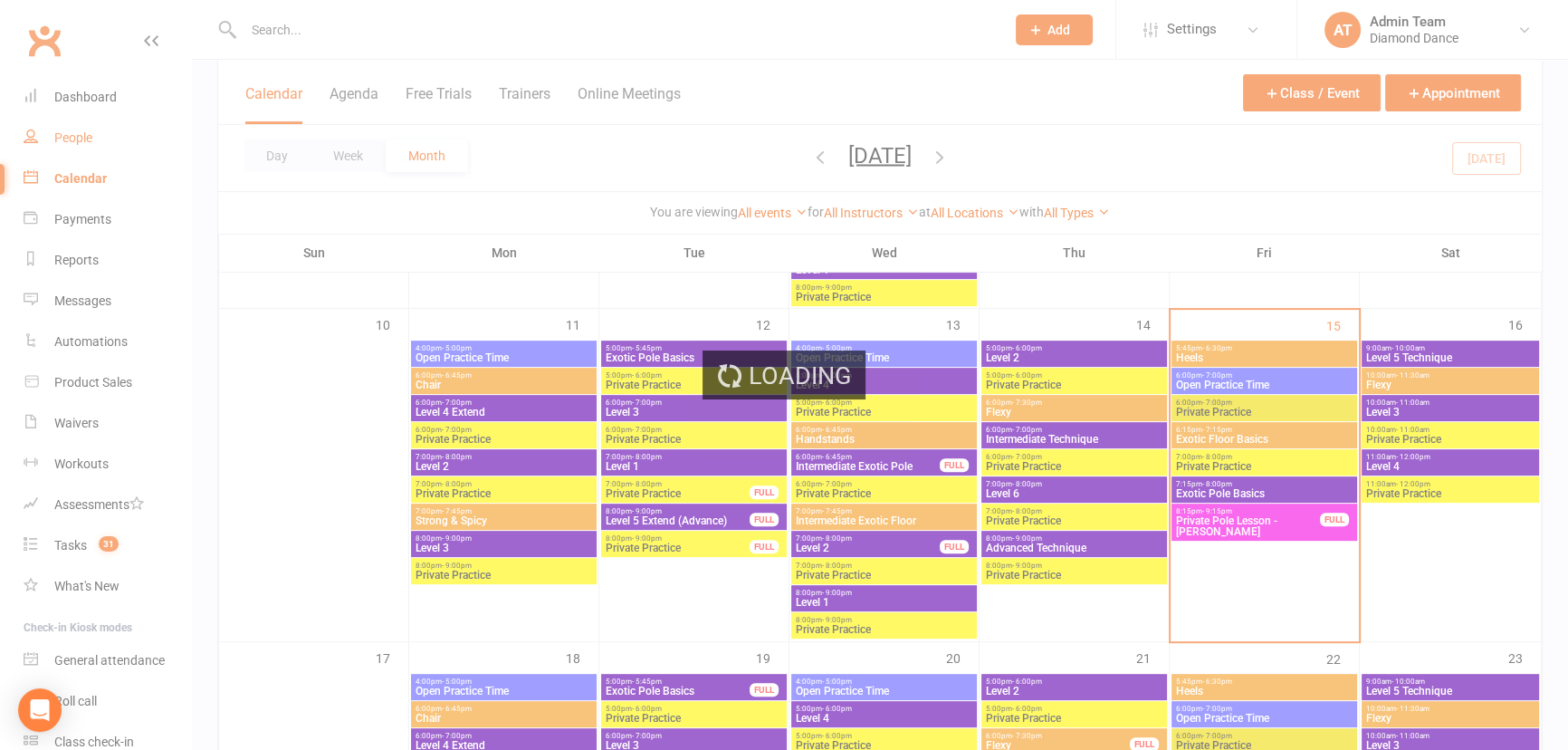
select select "100"
